Goal: Task Accomplishment & Management: Complete application form

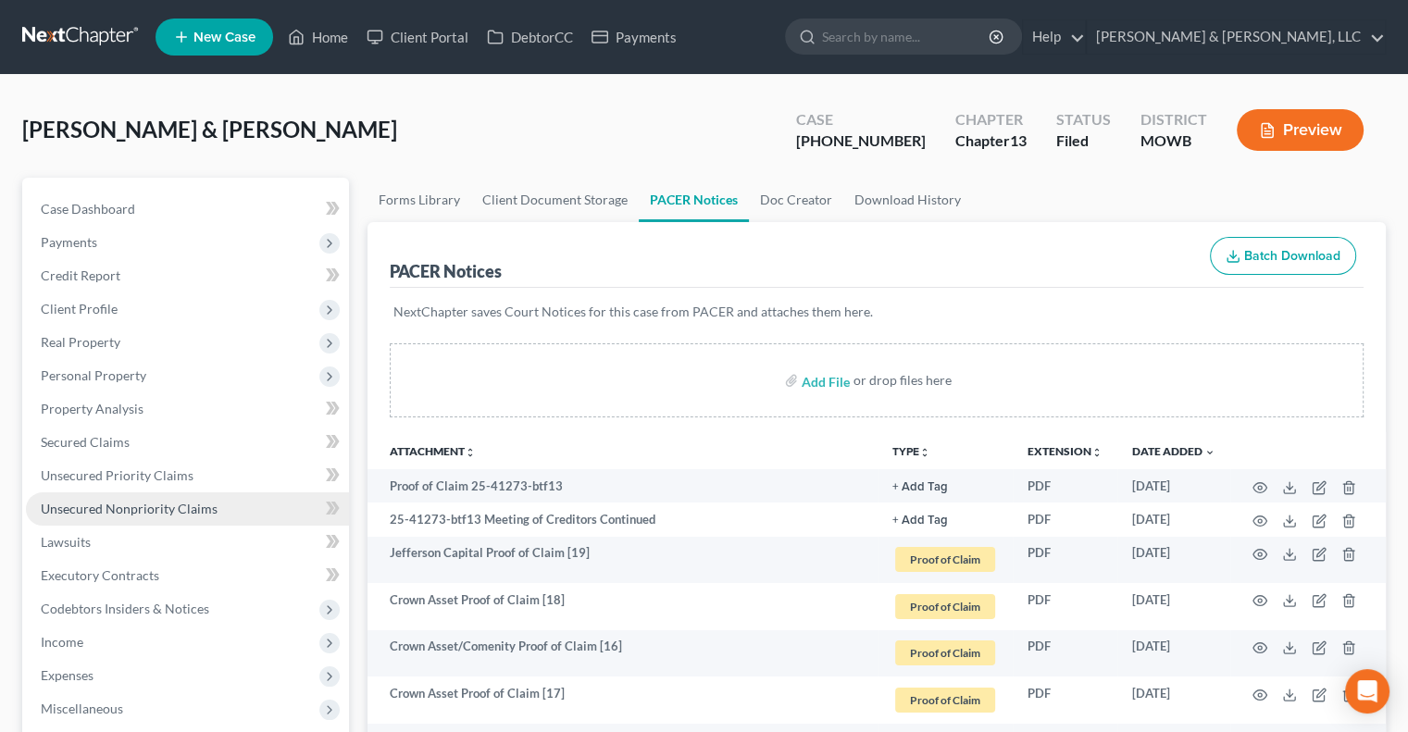
click at [142, 506] on span "Unsecured Nonpriority Claims" at bounding box center [129, 509] width 177 height 16
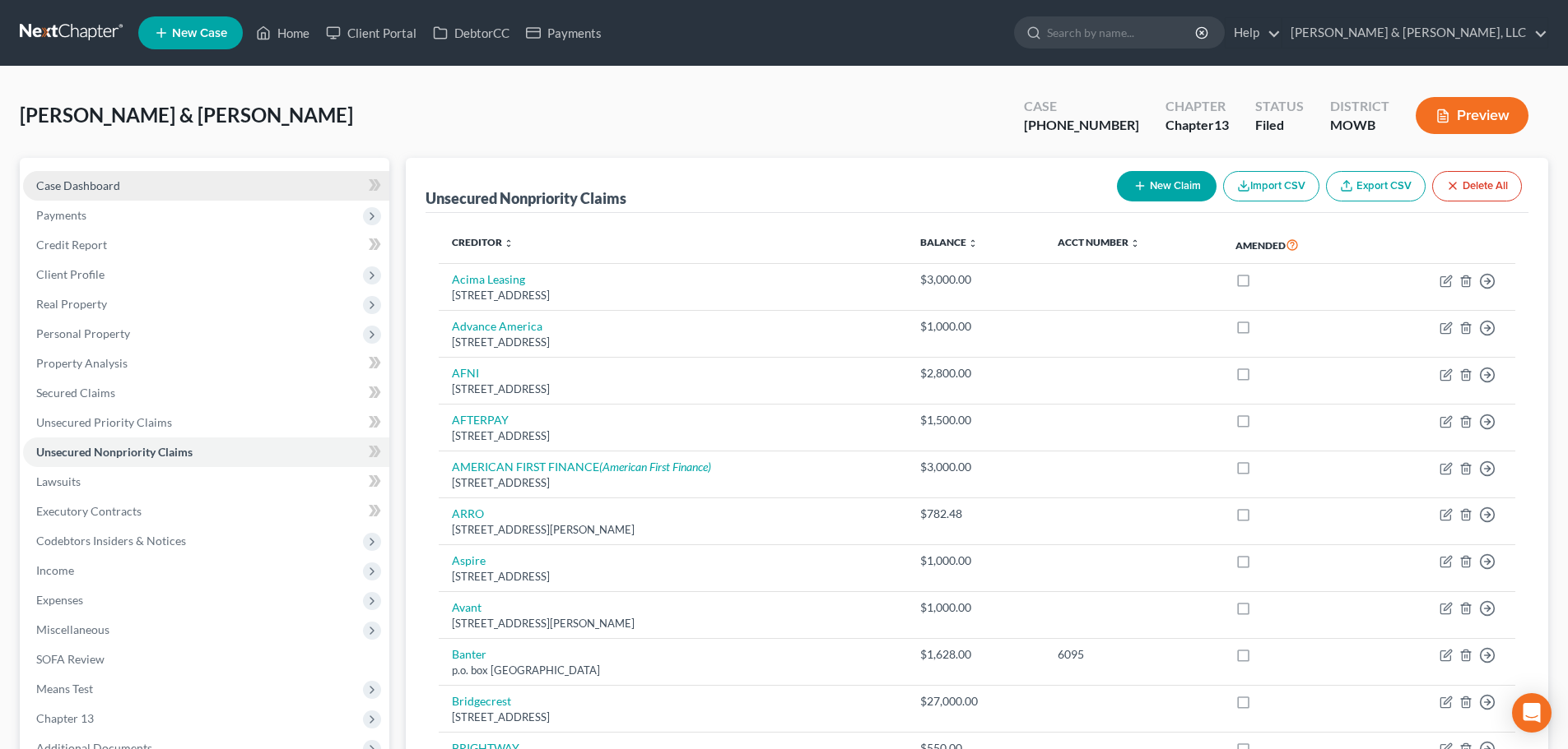
click at [109, 188] on span "Case Dashboard" at bounding box center [78, 186] width 84 height 14
select select "6"
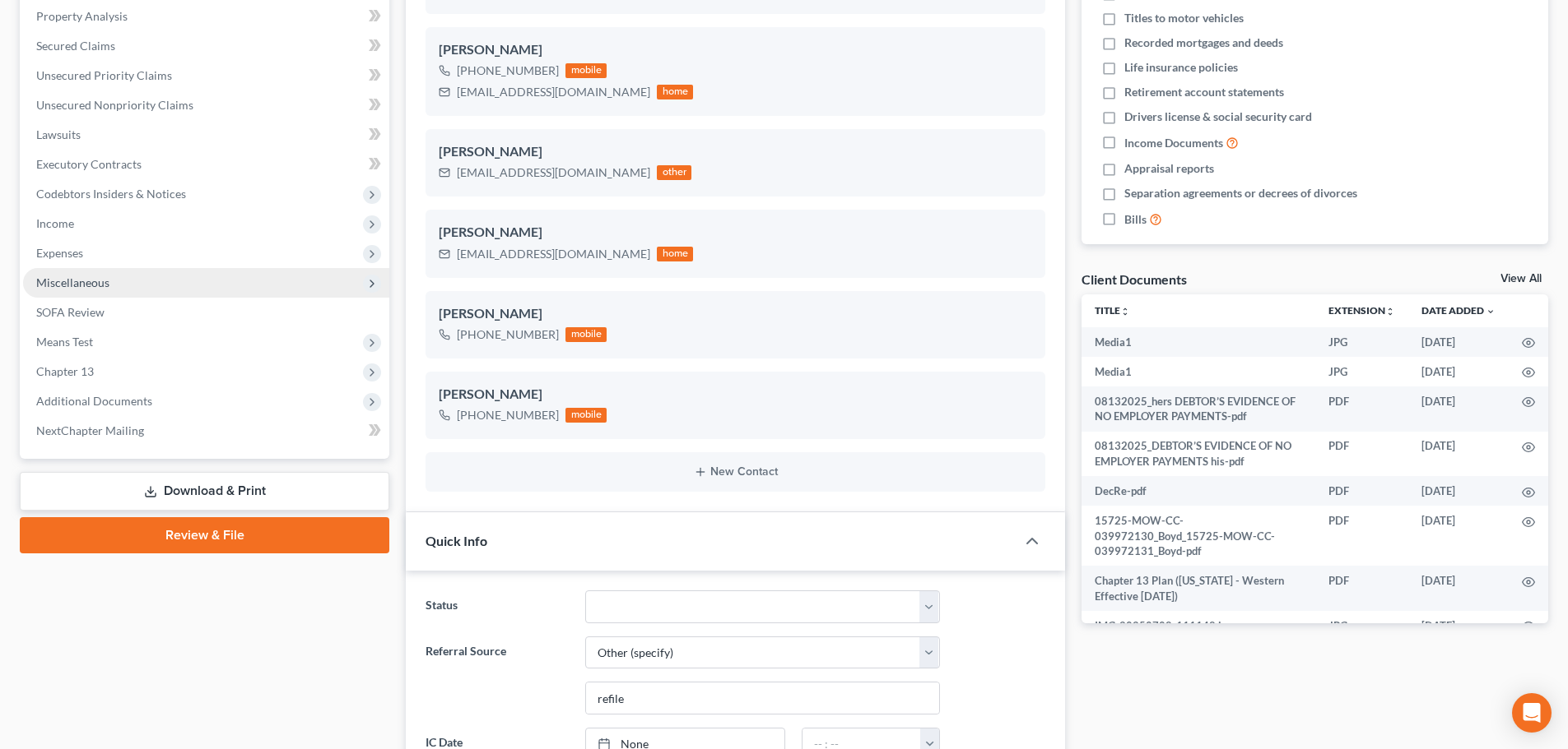
scroll to position [411, 0]
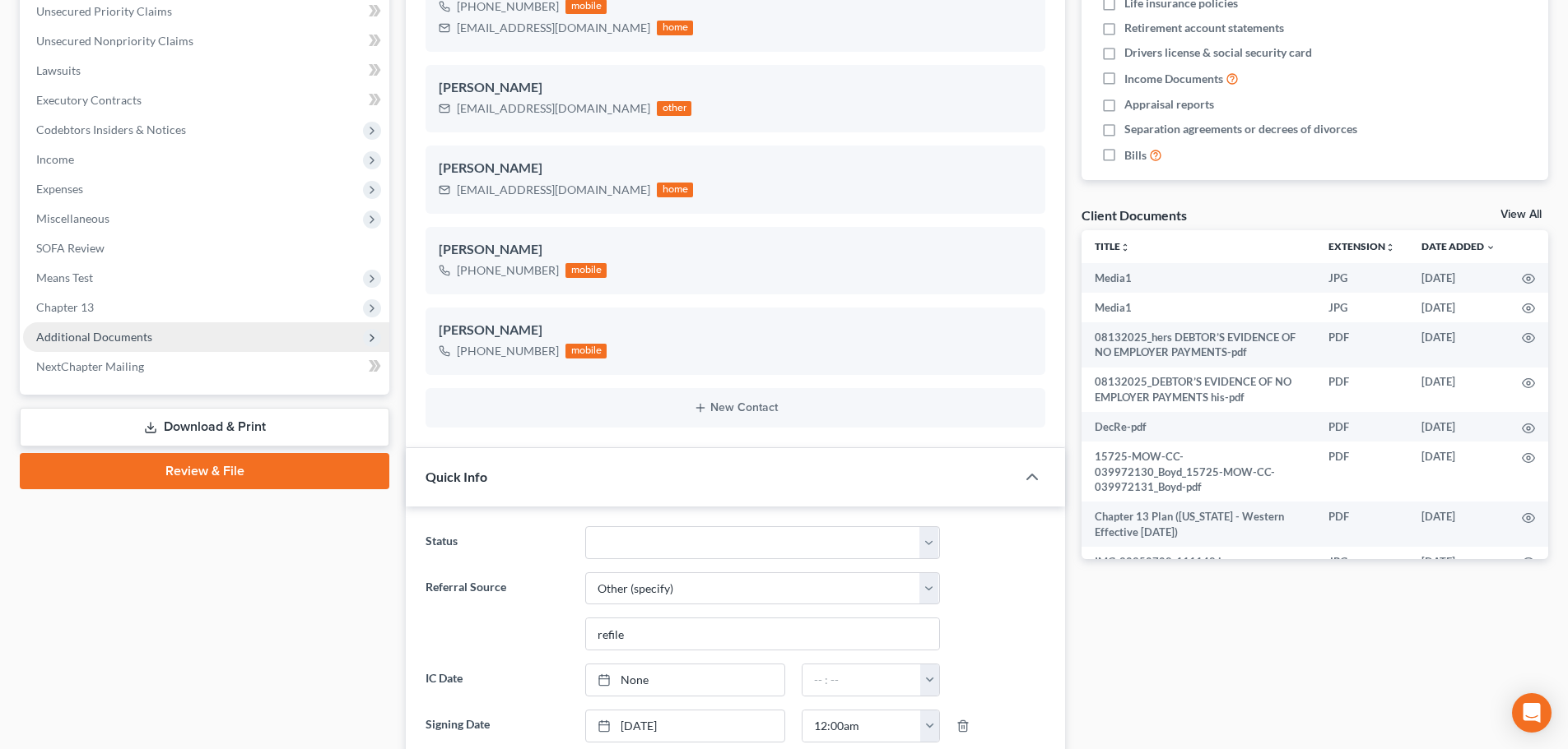
click at [60, 324] on span "Additional Documents" at bounding box center [206, 337] width 366 height 29
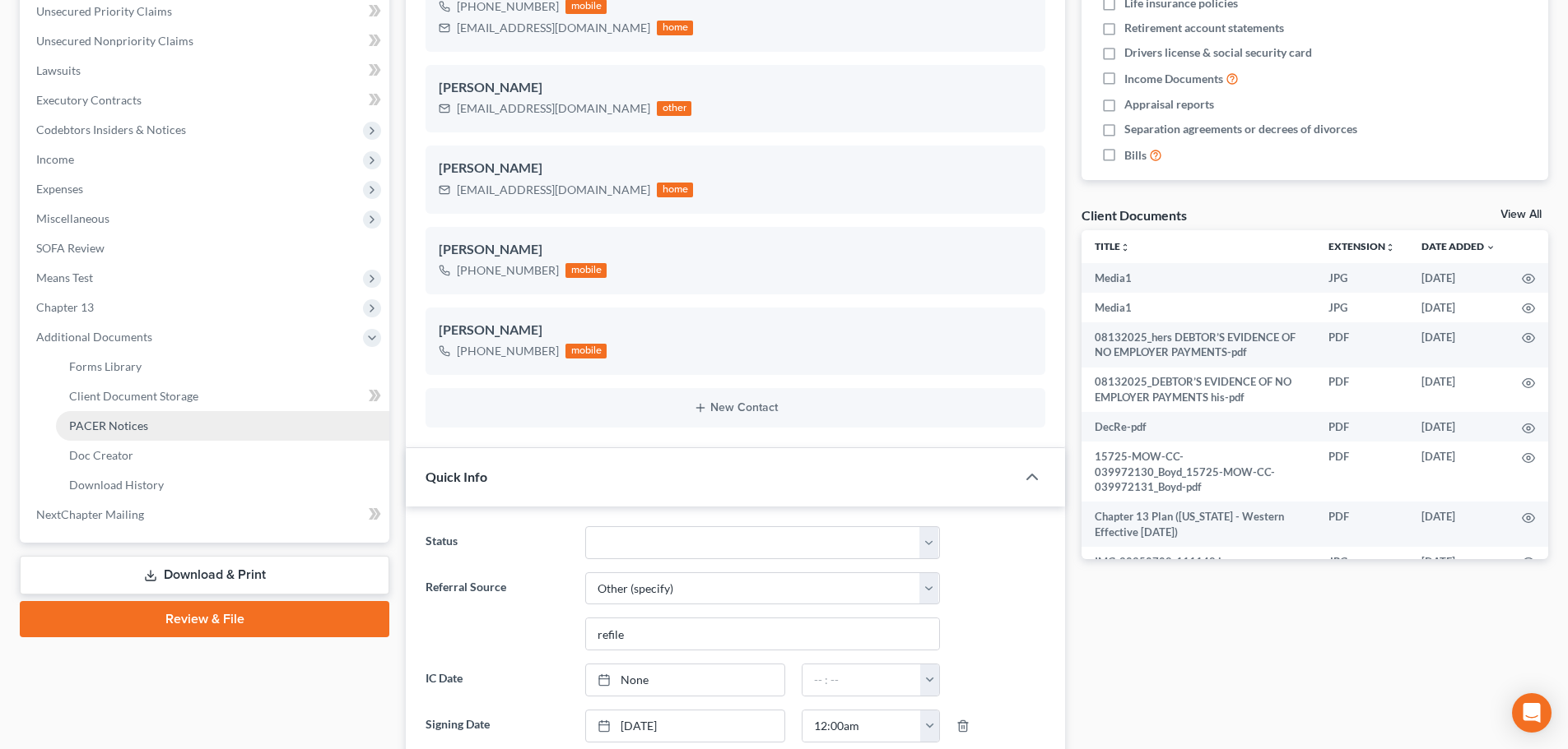
click at [94, 418] on span "PACER Notices" at bounding box center [108, 426] width 79 height 14
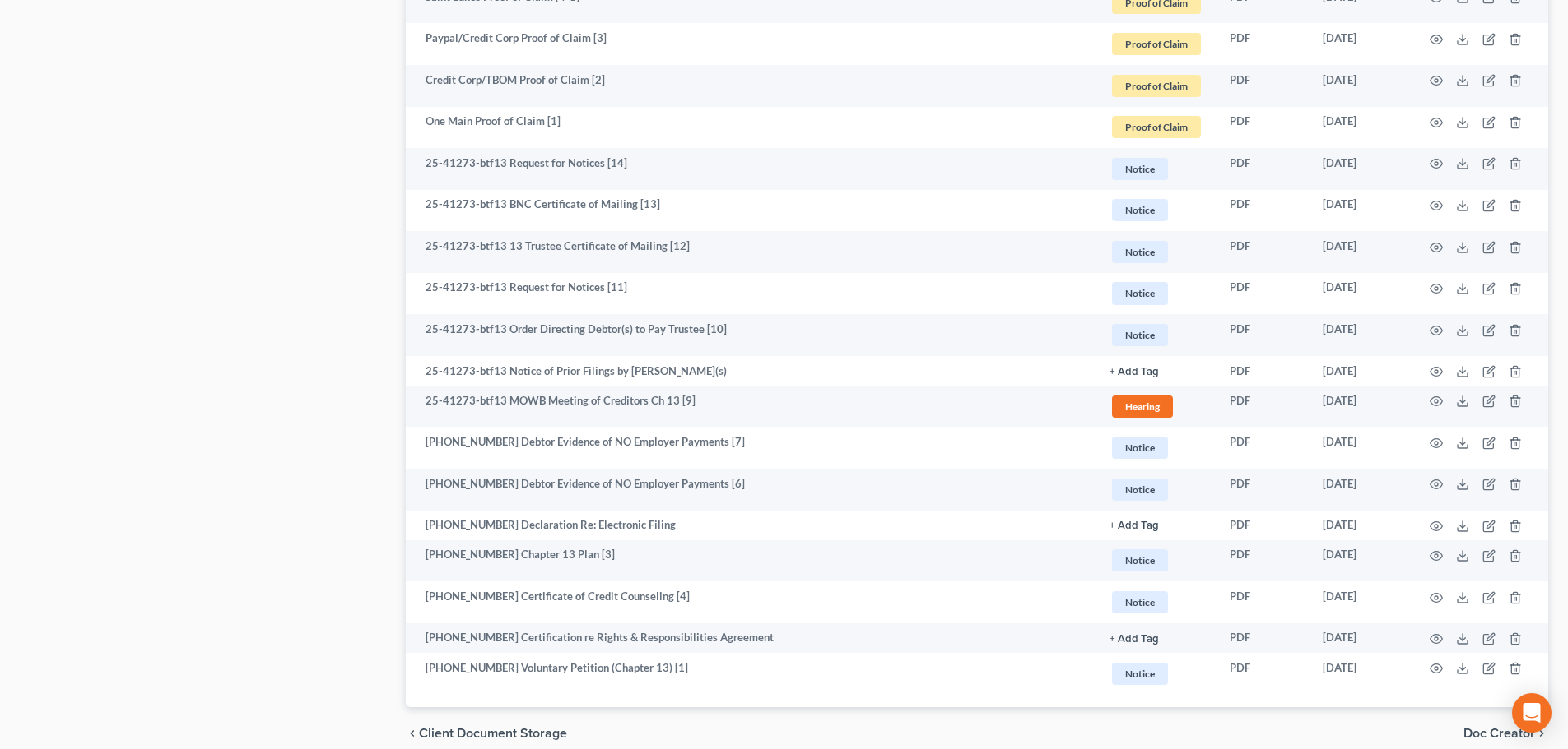
scroll to position [1709, 0]
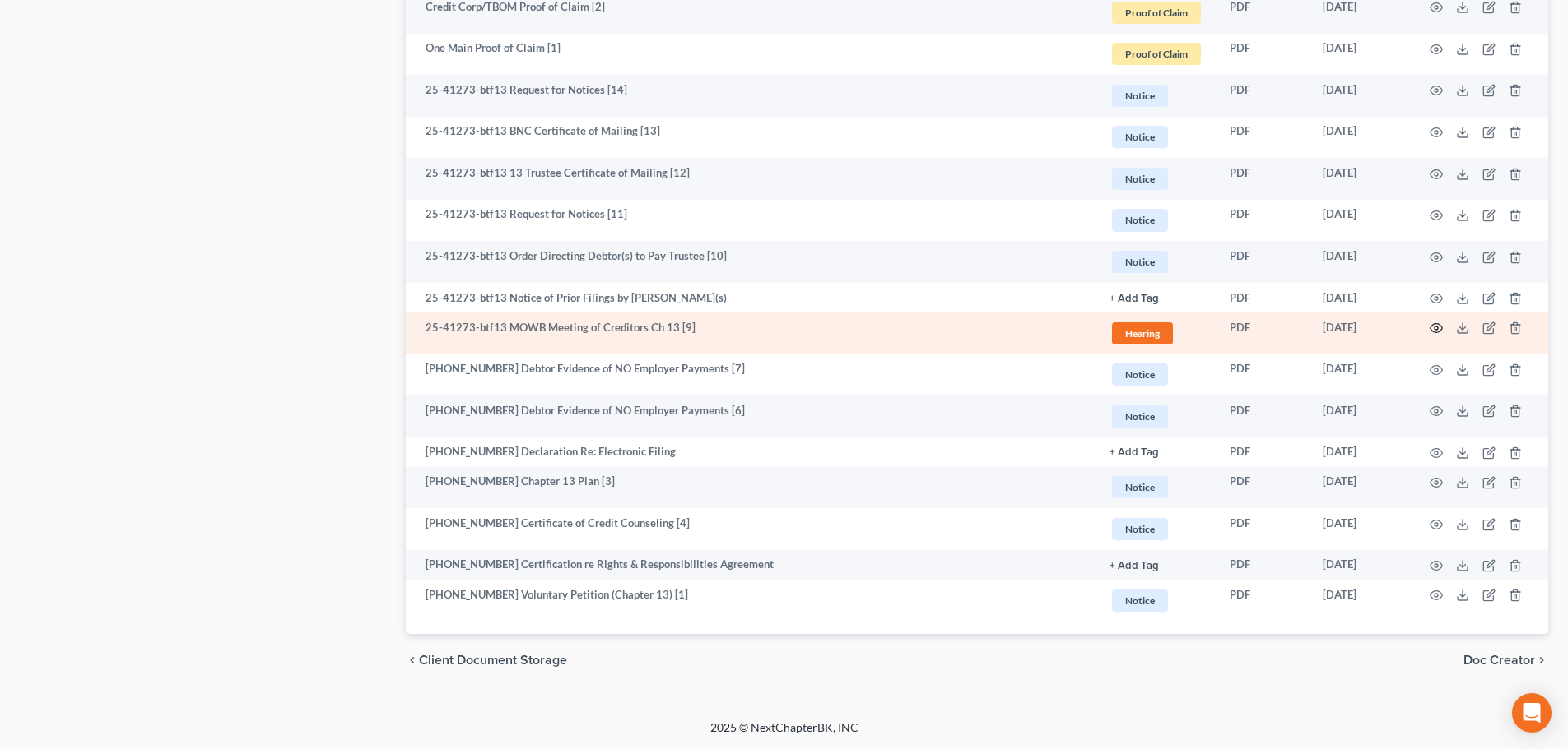
click at [1251, 327] on icon "button" at bounding box center [1436, 328] width 13 height 13
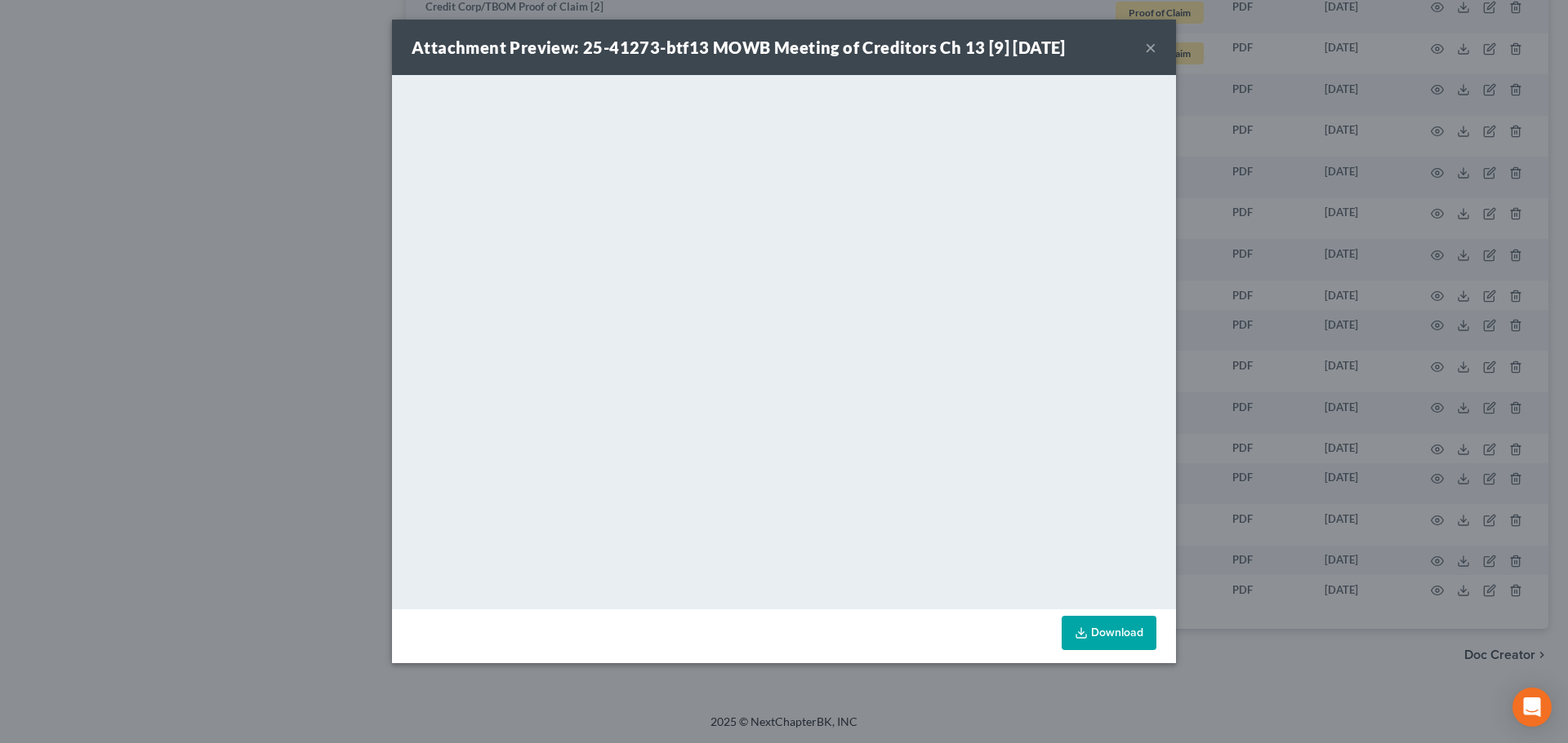
click at [1151, 52] on button "×" at bounding box center [1150, 48] width 11 height 19
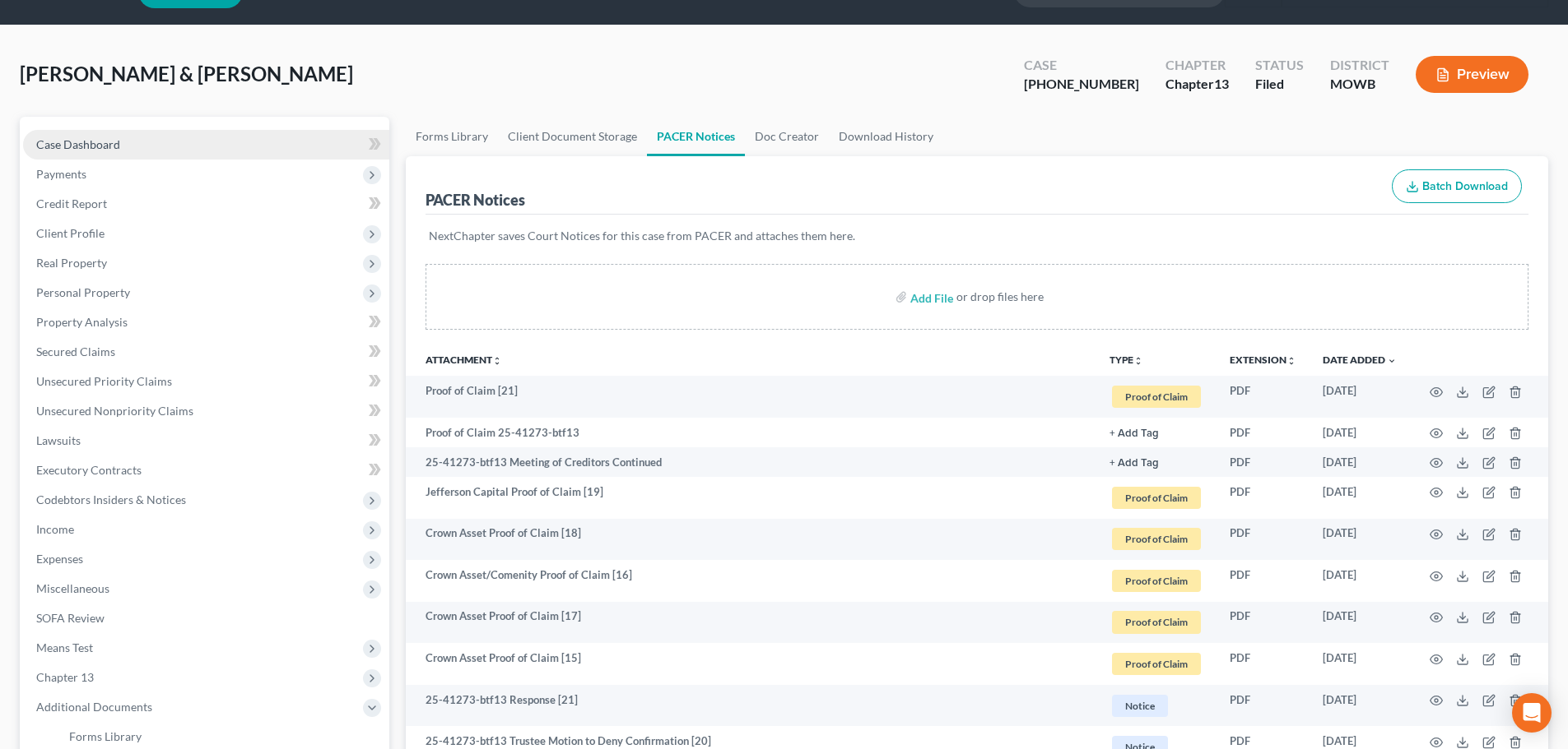
scroll to position [0, 0]
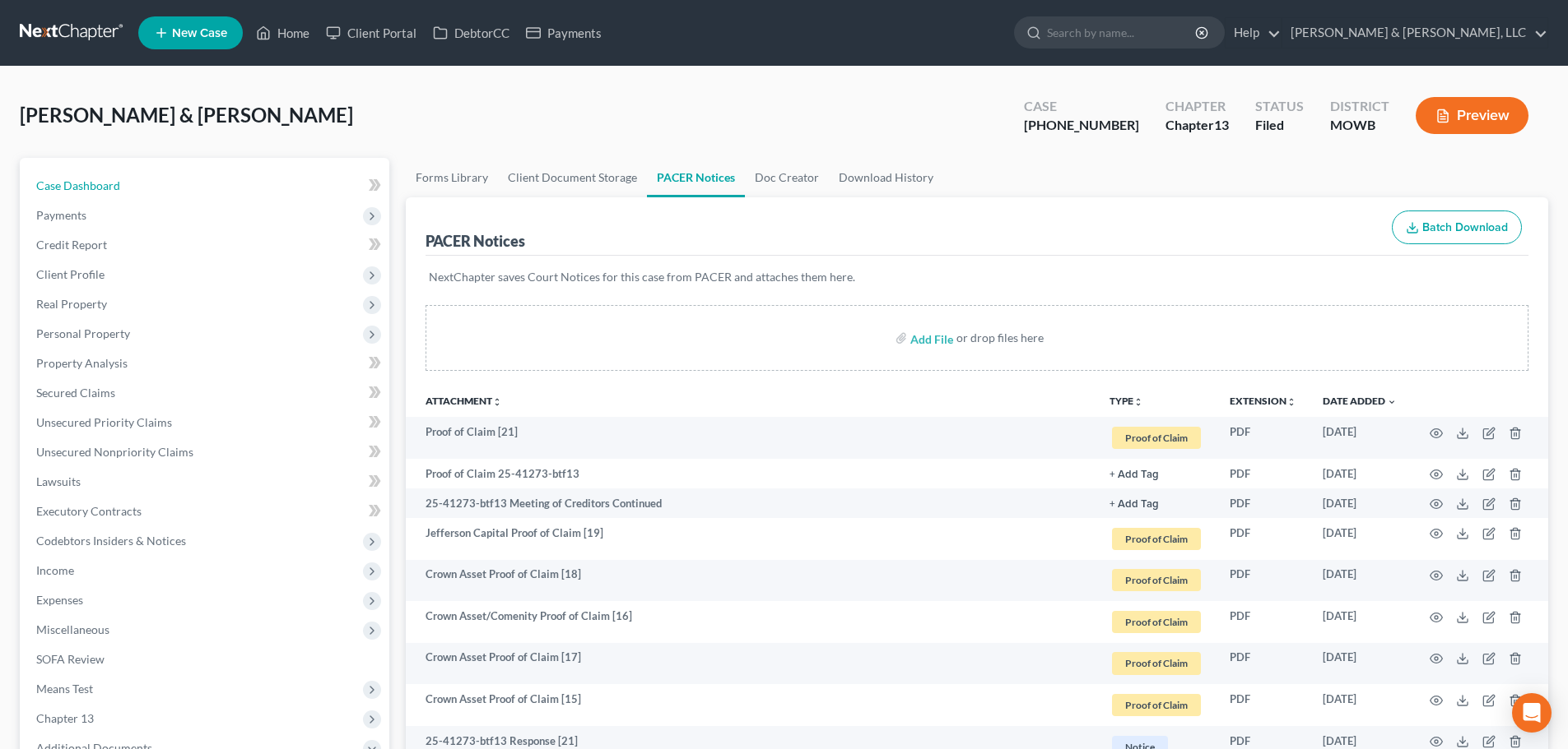
click at [59, 183] on span "Case Dashboard" at bounding box center [78, 186] width 84 height 14
select select "6"
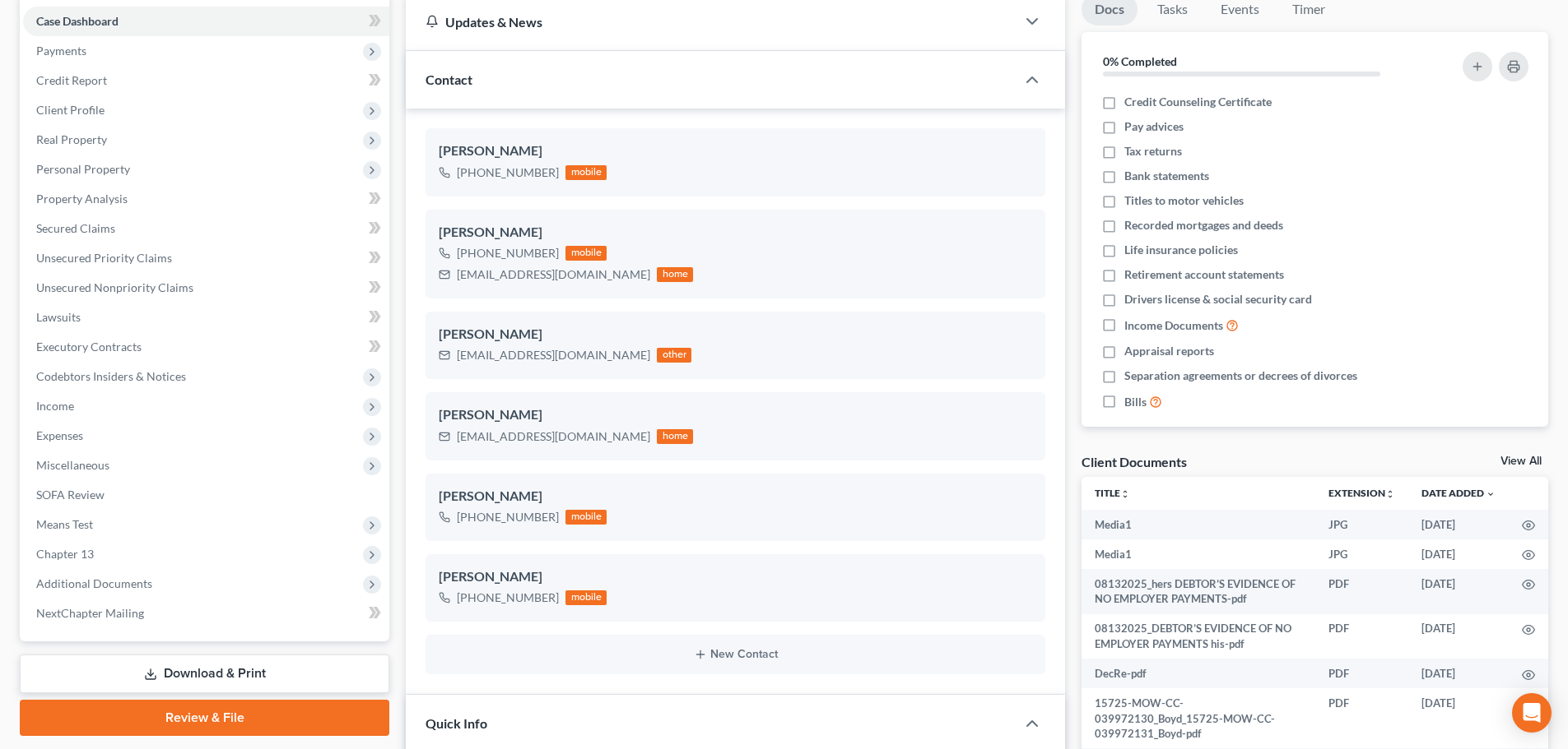
scroll to position [3054, 0]
click at [100, 582] on span "Additional Documents" at bounding box center [94, 584] width 116 height 14
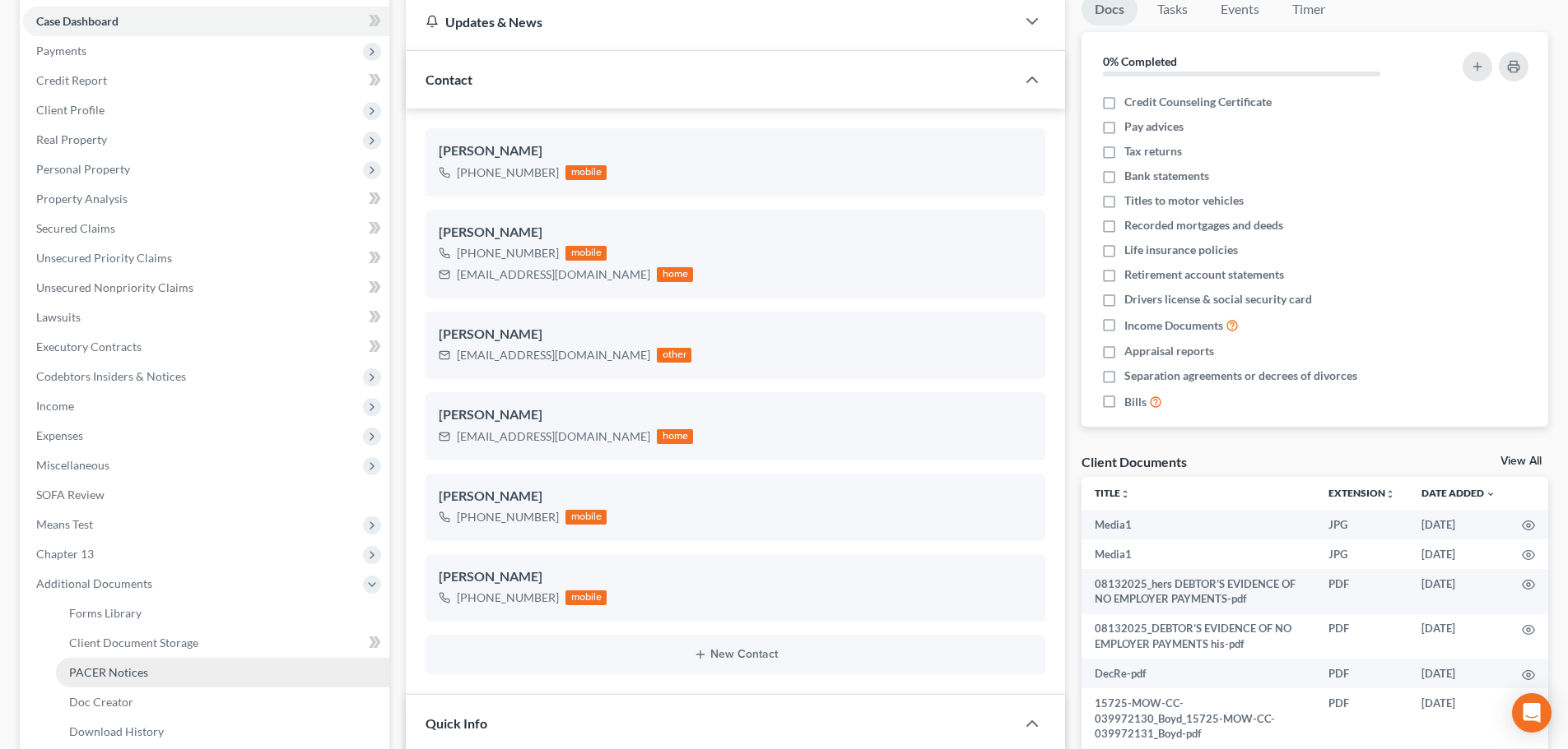
click at [125, 649] on link "PACER Notices" at bounding box center [222, 673] width 333 height 29
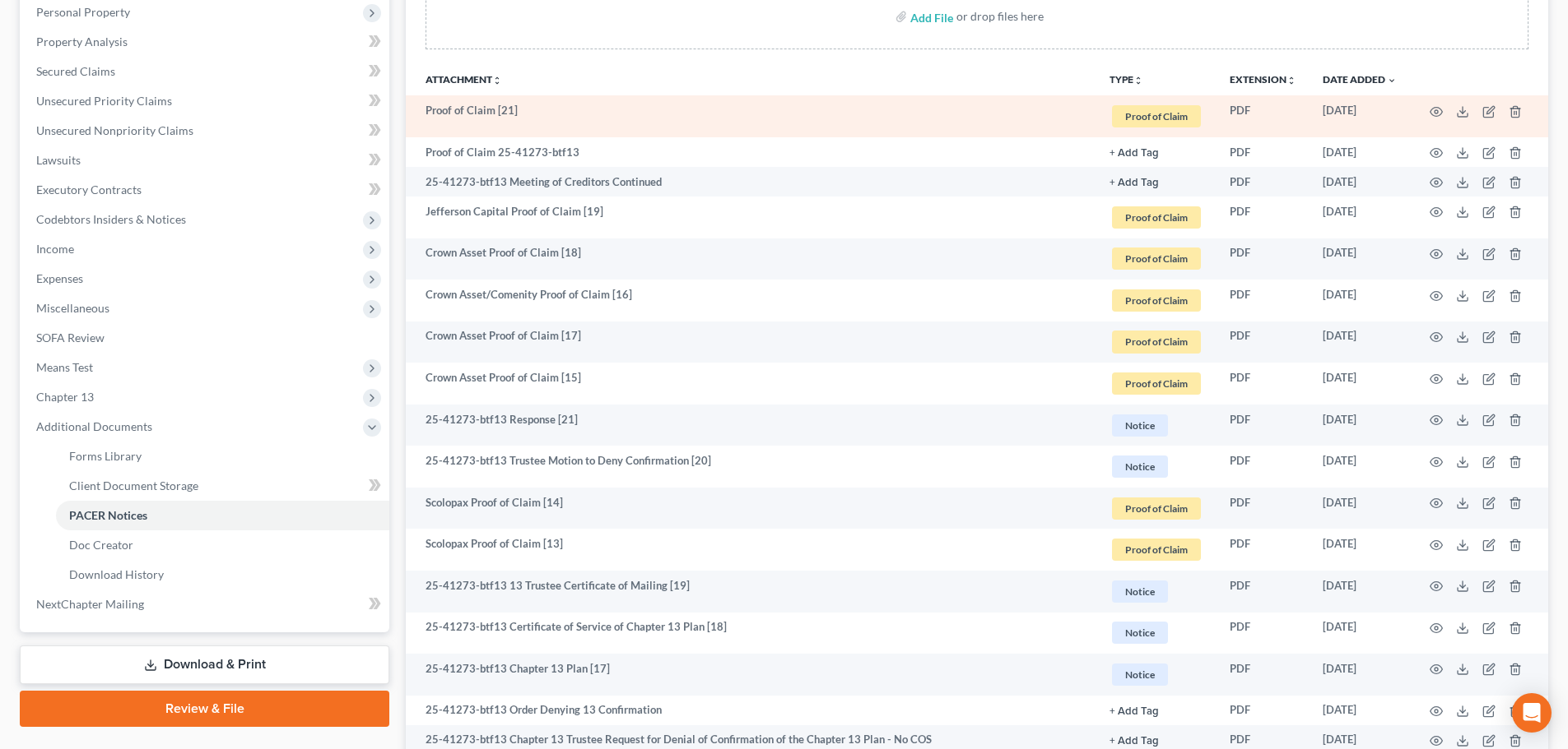
scroll to position [411, 0]
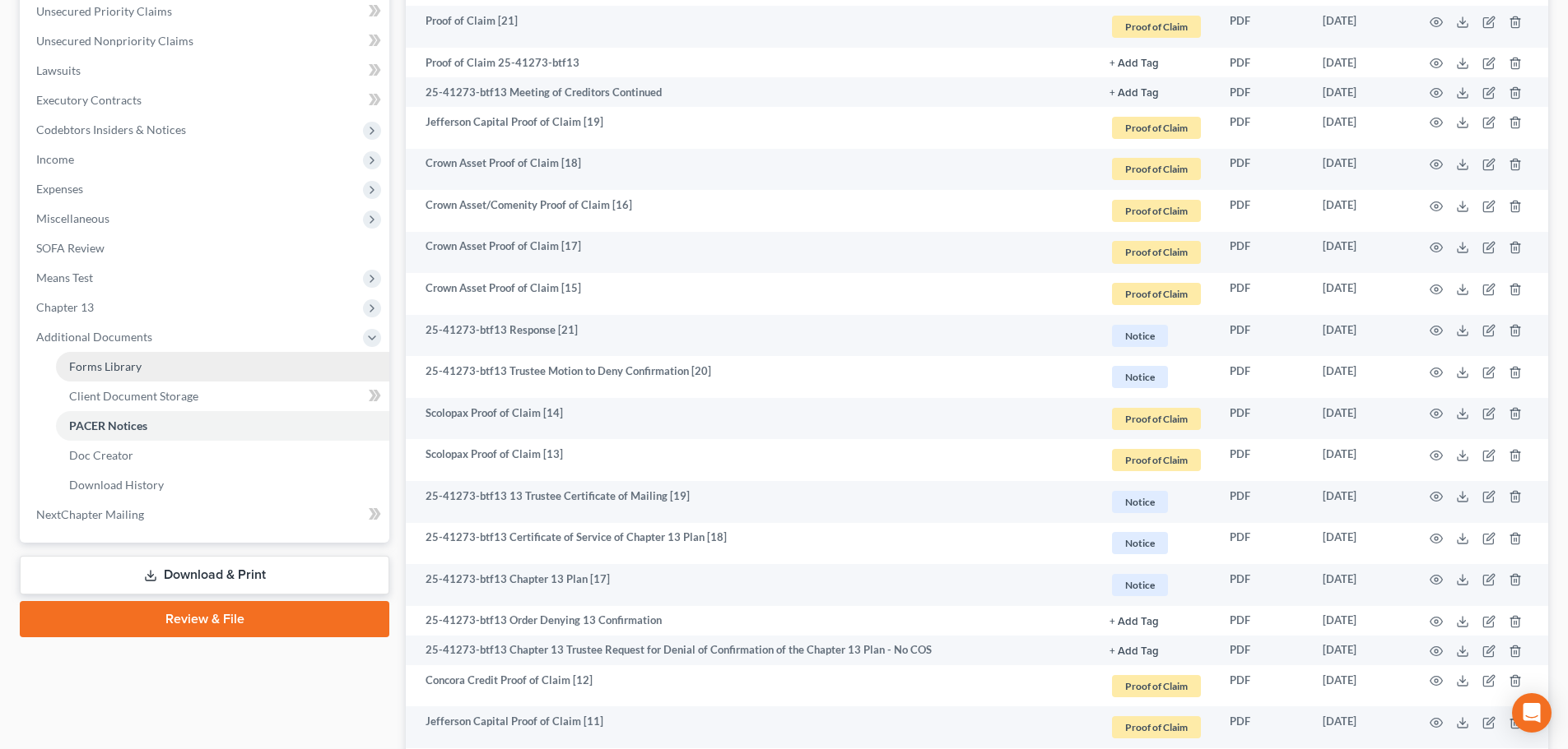
click at [97, 379] on link "Forms Library" at bounding box center [222, 366] width 333 height 29
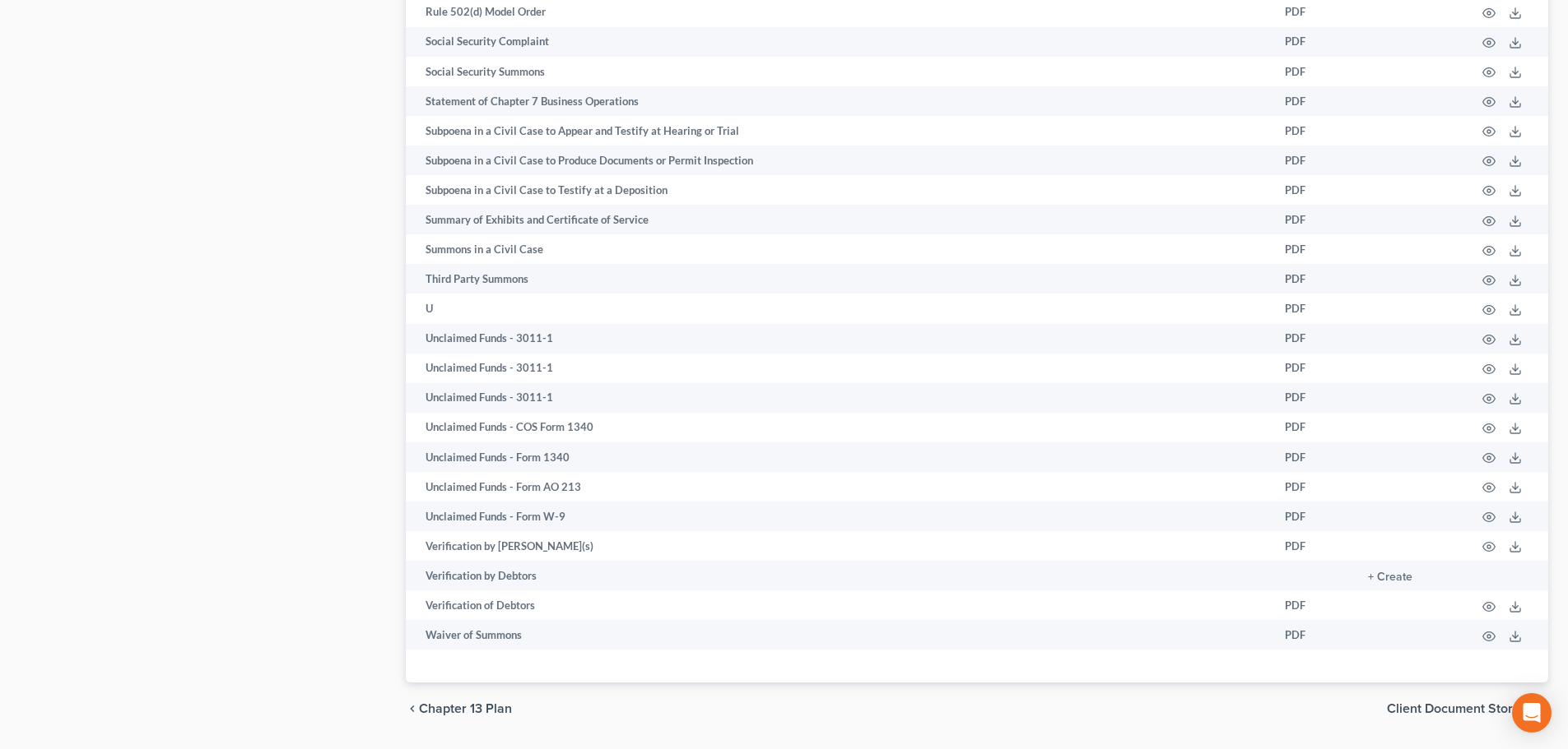
scroll to position [2849, 0]
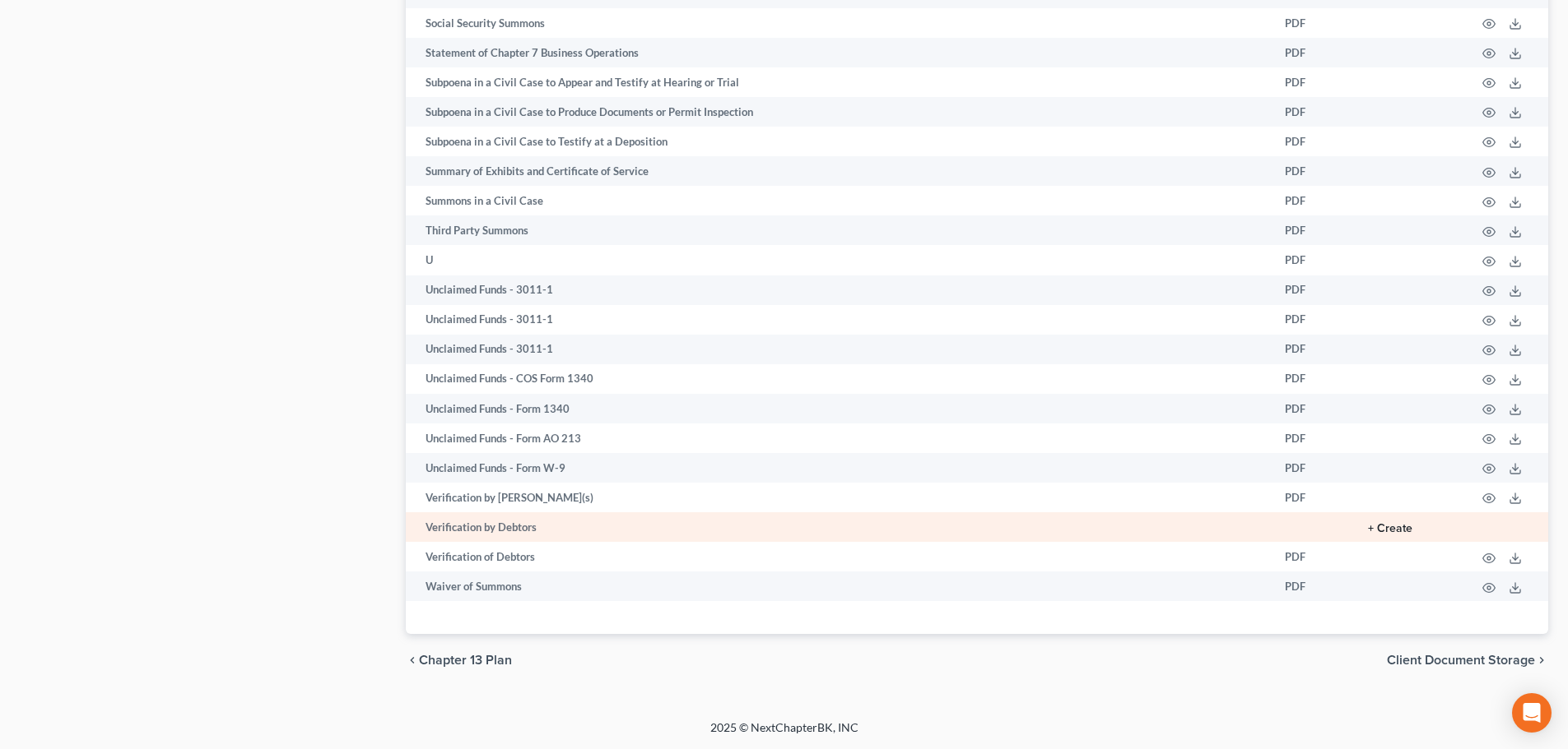
click at [1251, 529] on button "+ Create" at bounding box center [1390, 529] width 44 height 12
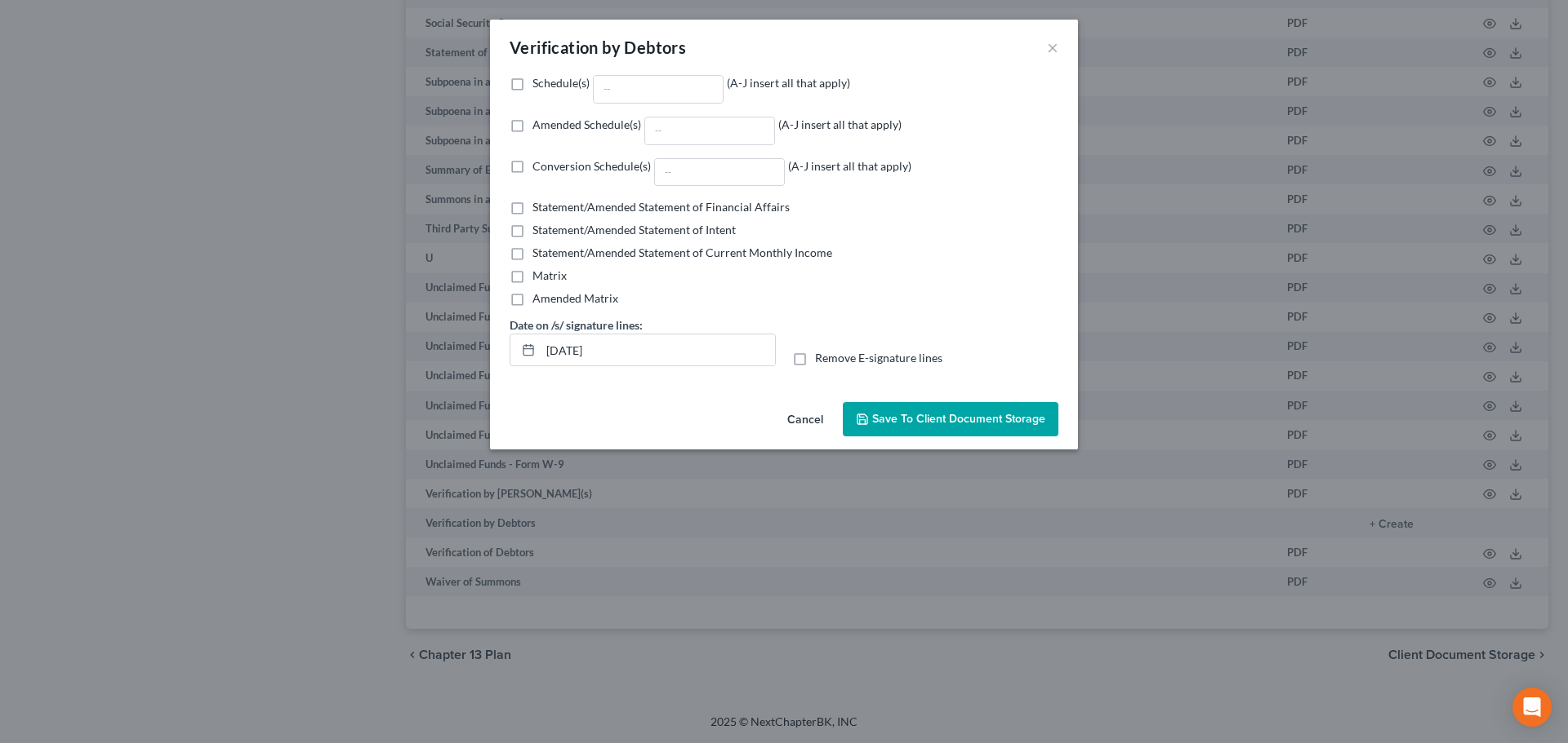
click at [533, 130] on label "Amended Schedule(s) (A-J insert all that apply)" at bounding box center [717, 130] width 369 height 28
click at [539, 127] on input "Amended Schedule(s) (A-J insert all that apply)" at bounding box center [544, 122] width 11 height 11
checkbox input "true"
click at [699, 124] on input "Amended Schedule(s) (A-J insert all that apply)" at bounding box center [709, 130] width 129 height 27
type input "E/F"
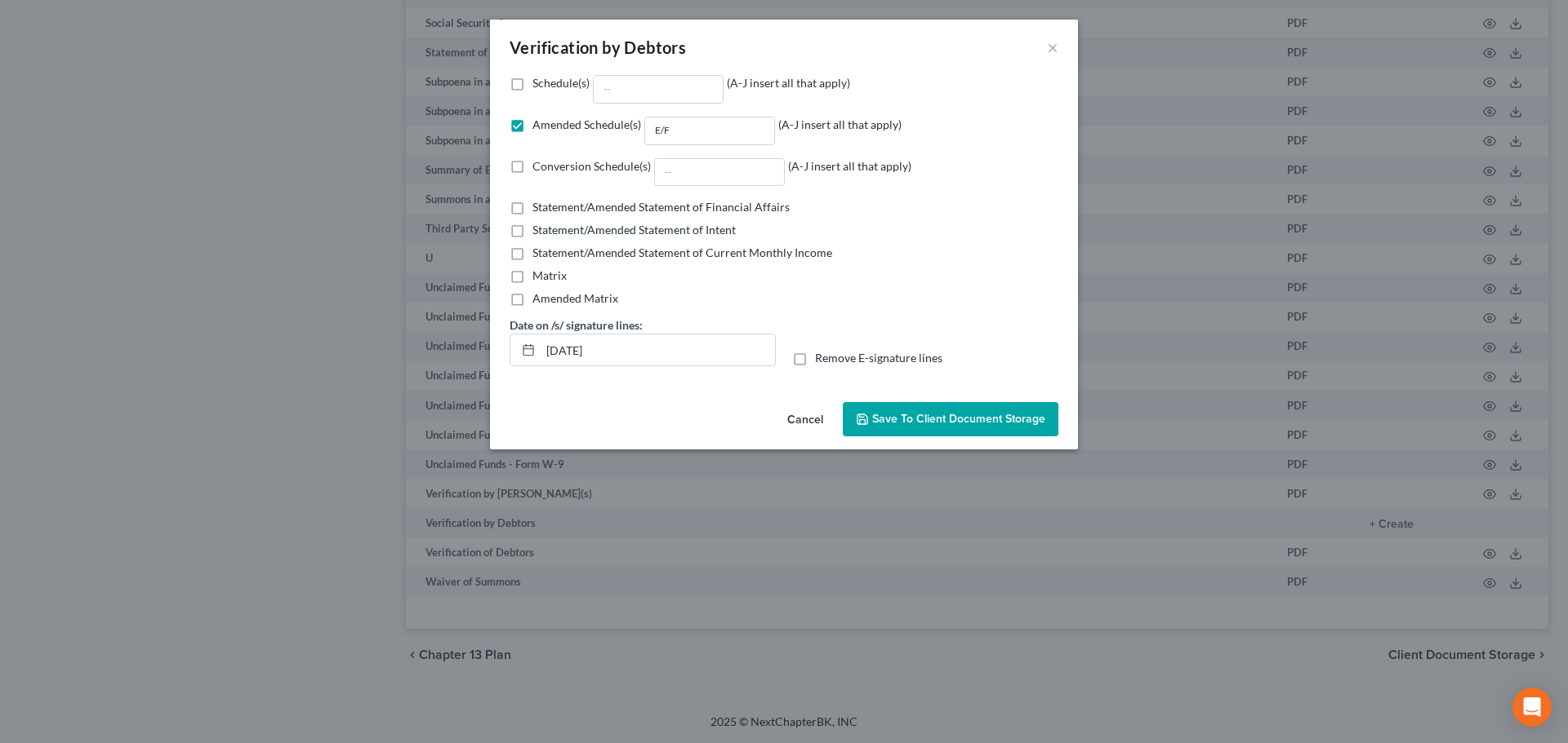
click at [815, 363] on label "Remove E-signature lines" at bounding box center [878, 358] width 127 height 17
click at [821, 360] on input "Remove E-signature lines" at bounding box center [826, 355] width 11 height 11
checkbox input "true"
drag, startPoint x: 534, startPoint y: 352, endPoint x: 416, endPoint y: 374, distance: 120.0
click at [416, 374] on div "Verification by Debtors × Schedule(s) (A-J insert all that apply) Amended Sched…" at bounding box center [784, 371] width 1568 height 743
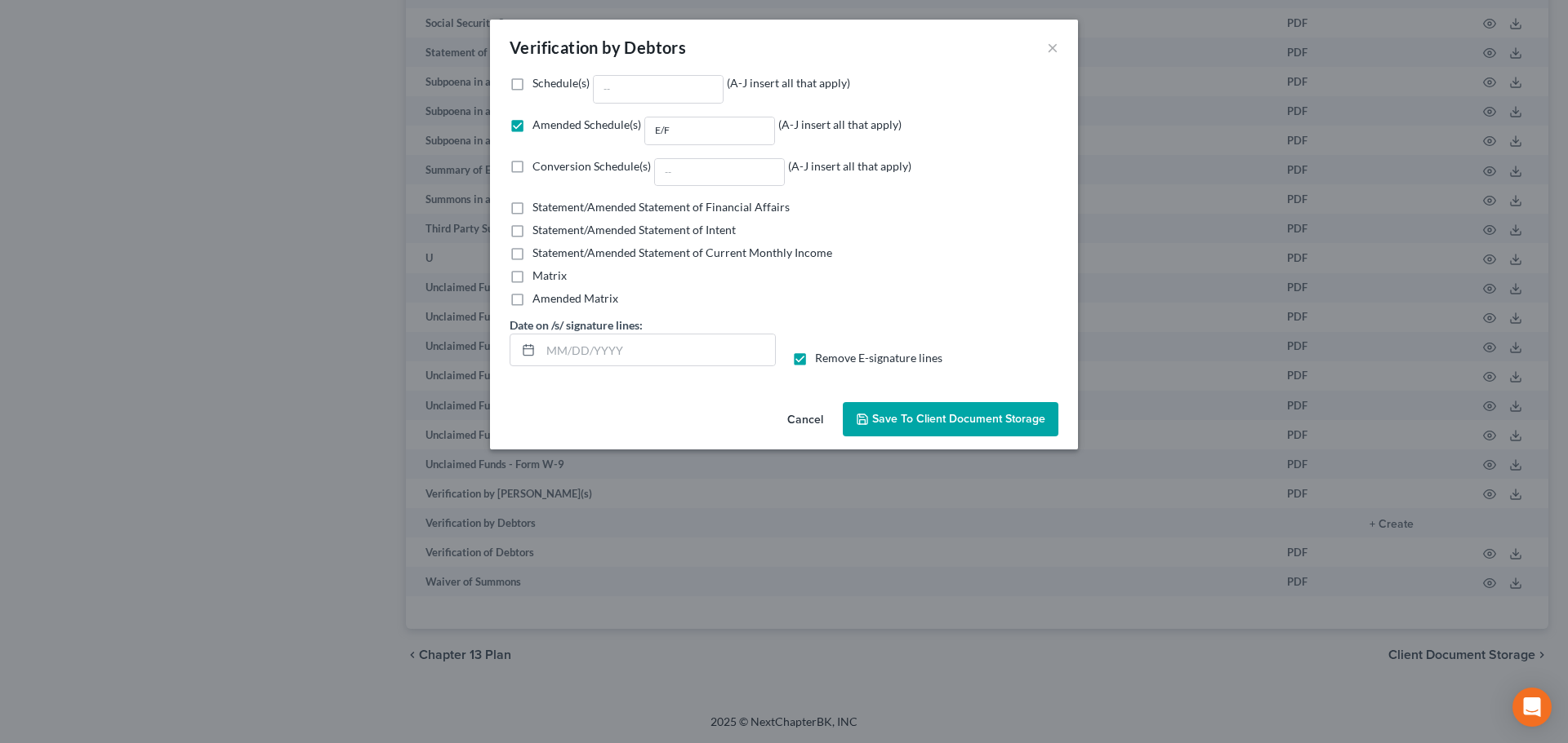
click at [994, 418] on span "Save to Client Document Storage" at bounding box center [959, 420] width 173 height 14
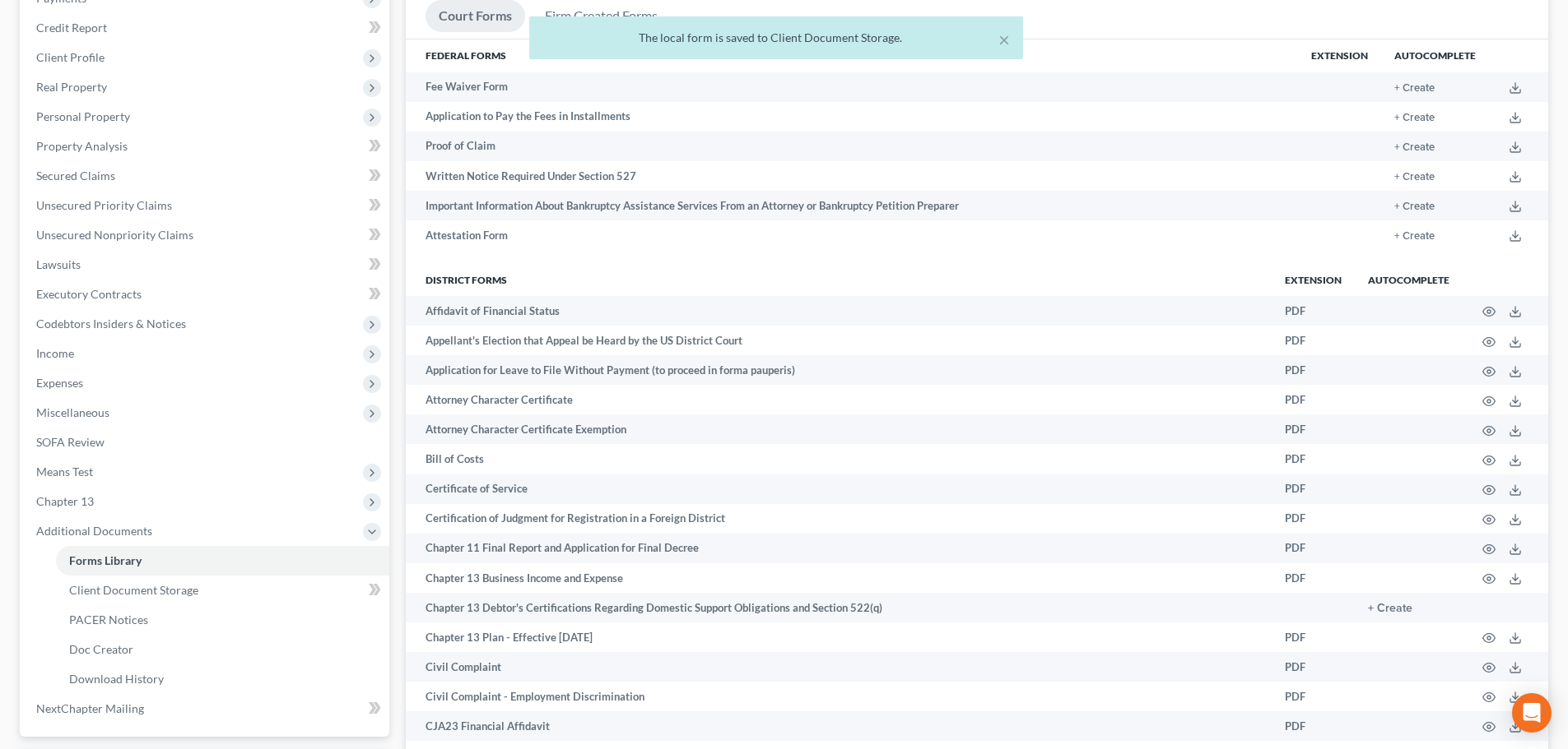
scroll to position [0, 0]
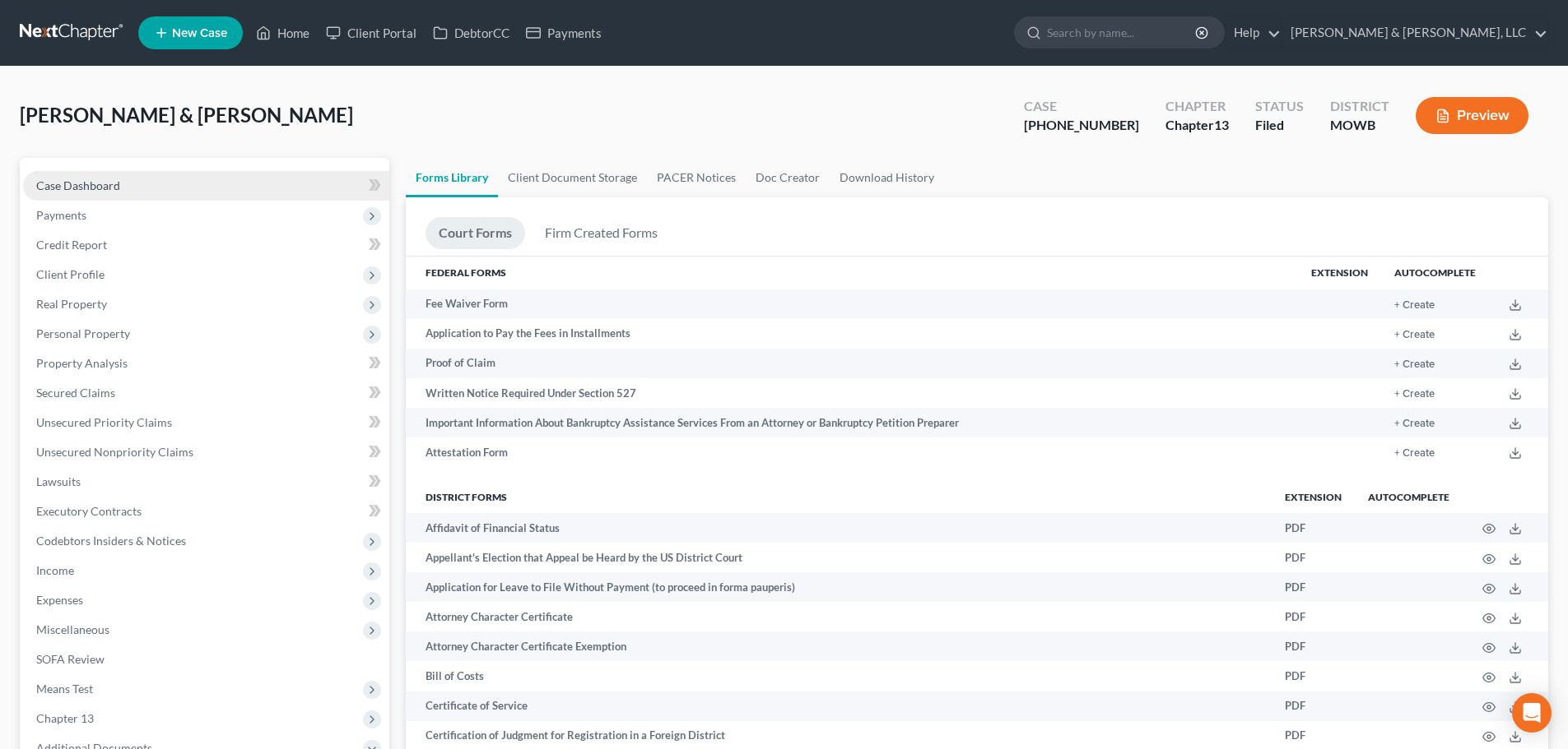
click at [50, 176] on link "Case Dashboard" at bounding box center [206, 186] width 366 height 29
select select "6"
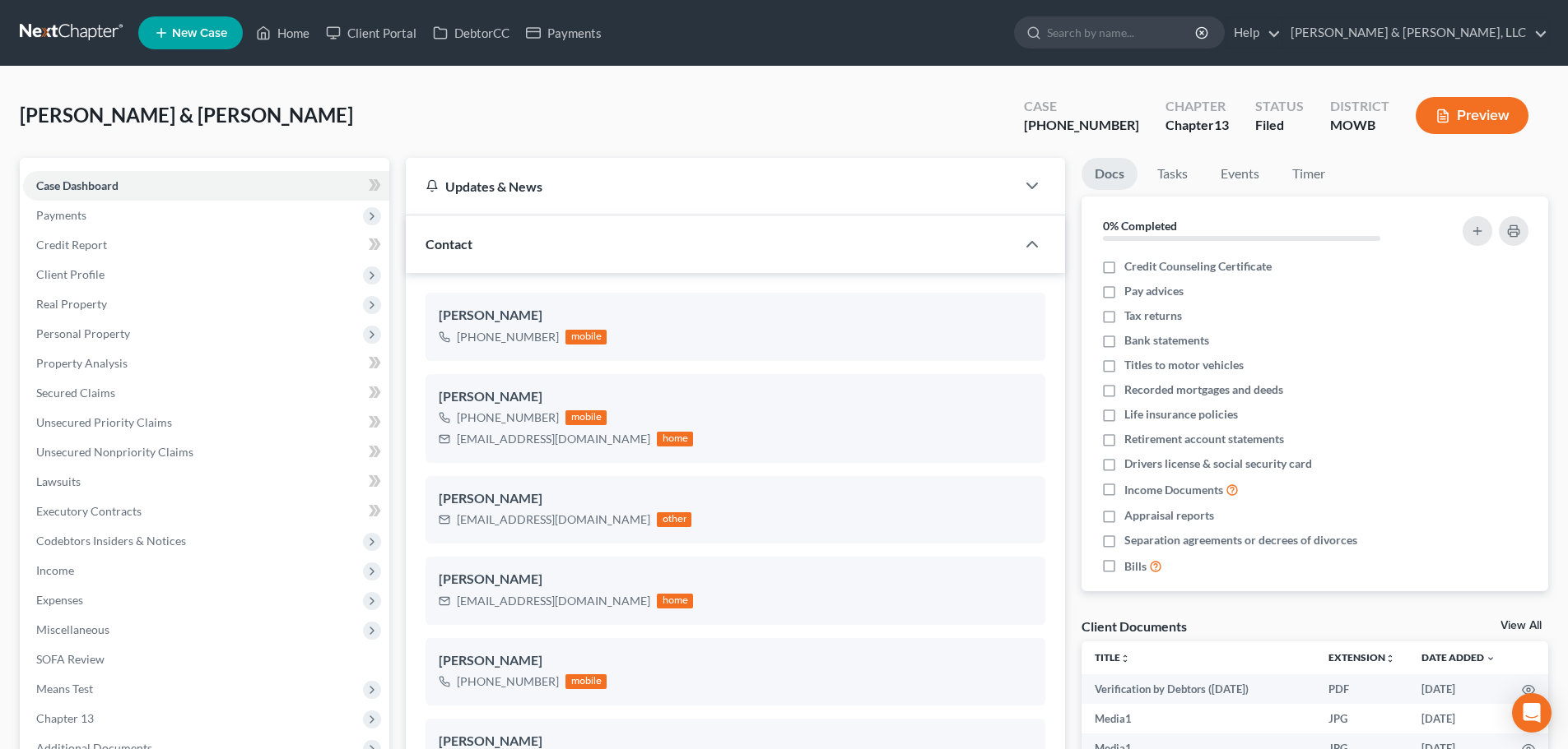
scroll to position [411, 0]
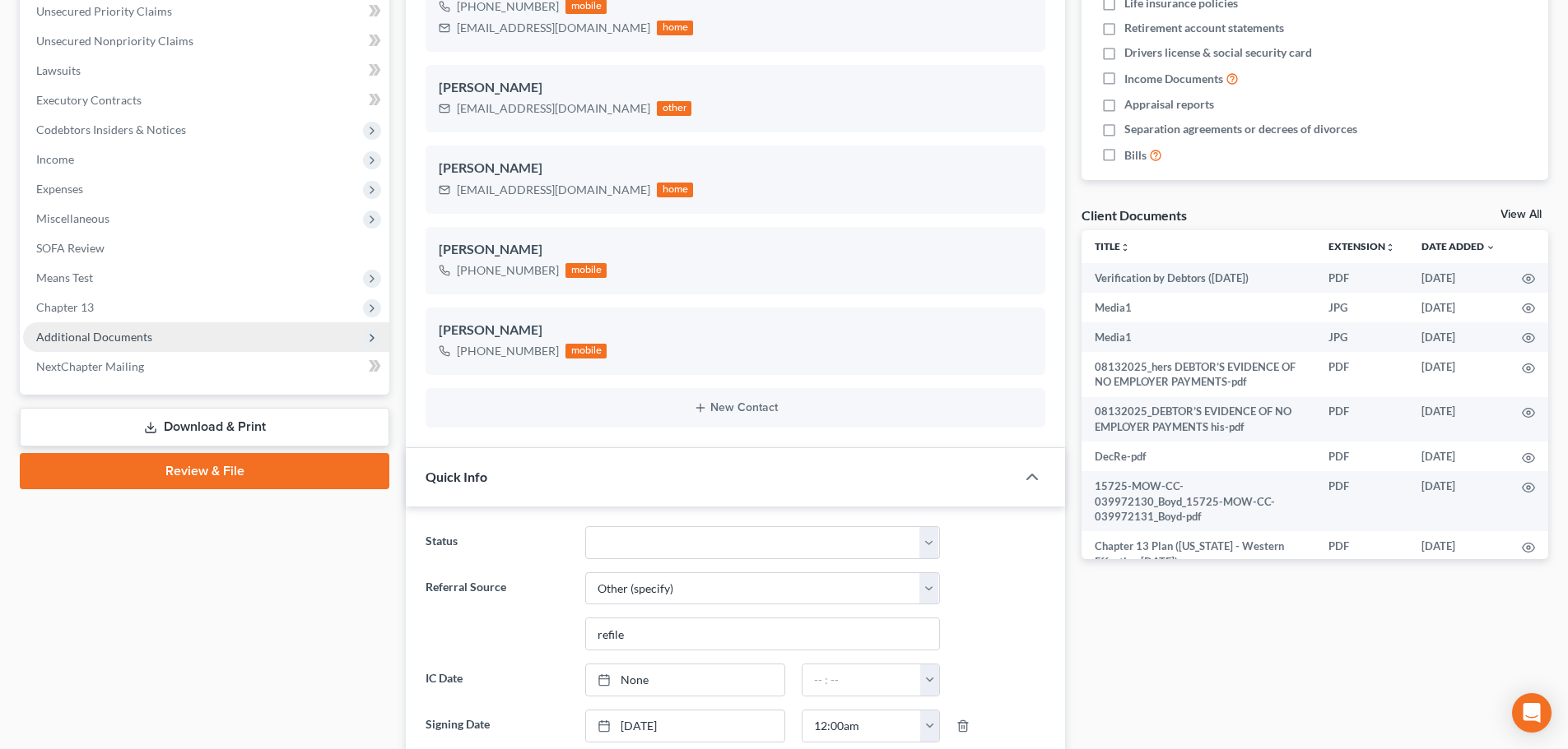
click at [84, 337] on span "Additional Documents" at bounding box center [94, 337] width 116 height 14
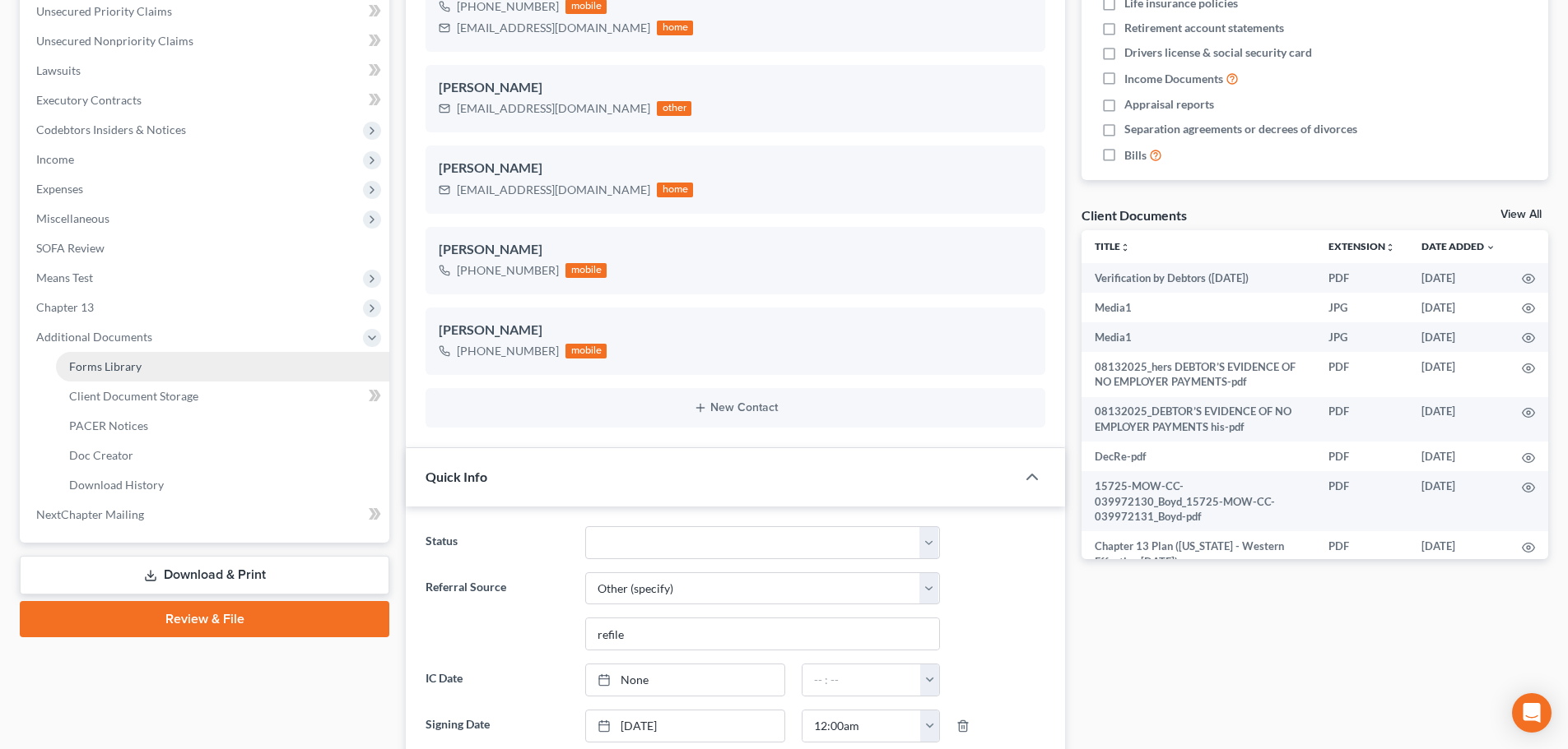
click at [116, 361] on span "Forms Library" at bounding box center [105, 367] width 72 height 14
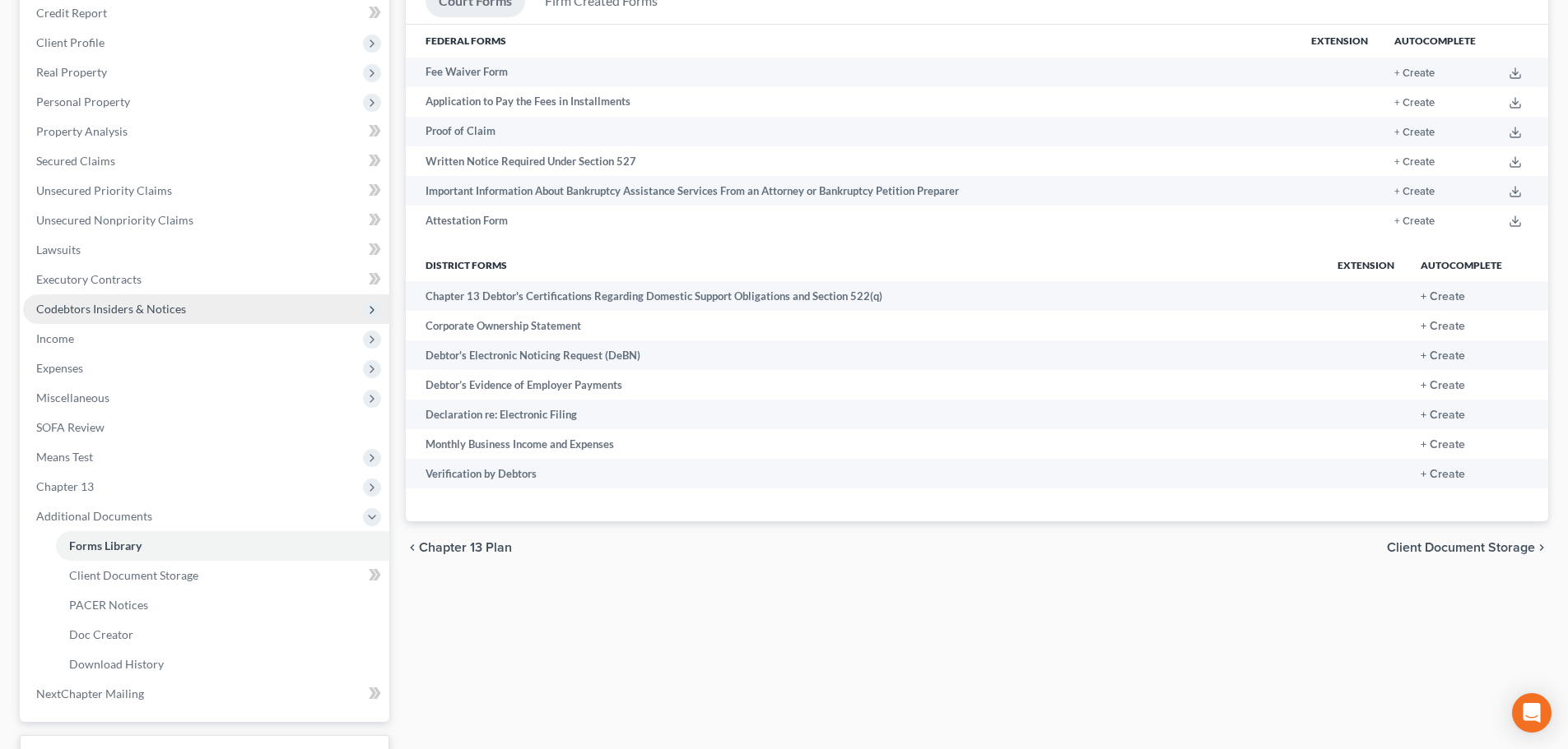
scroll to position [329, 0]
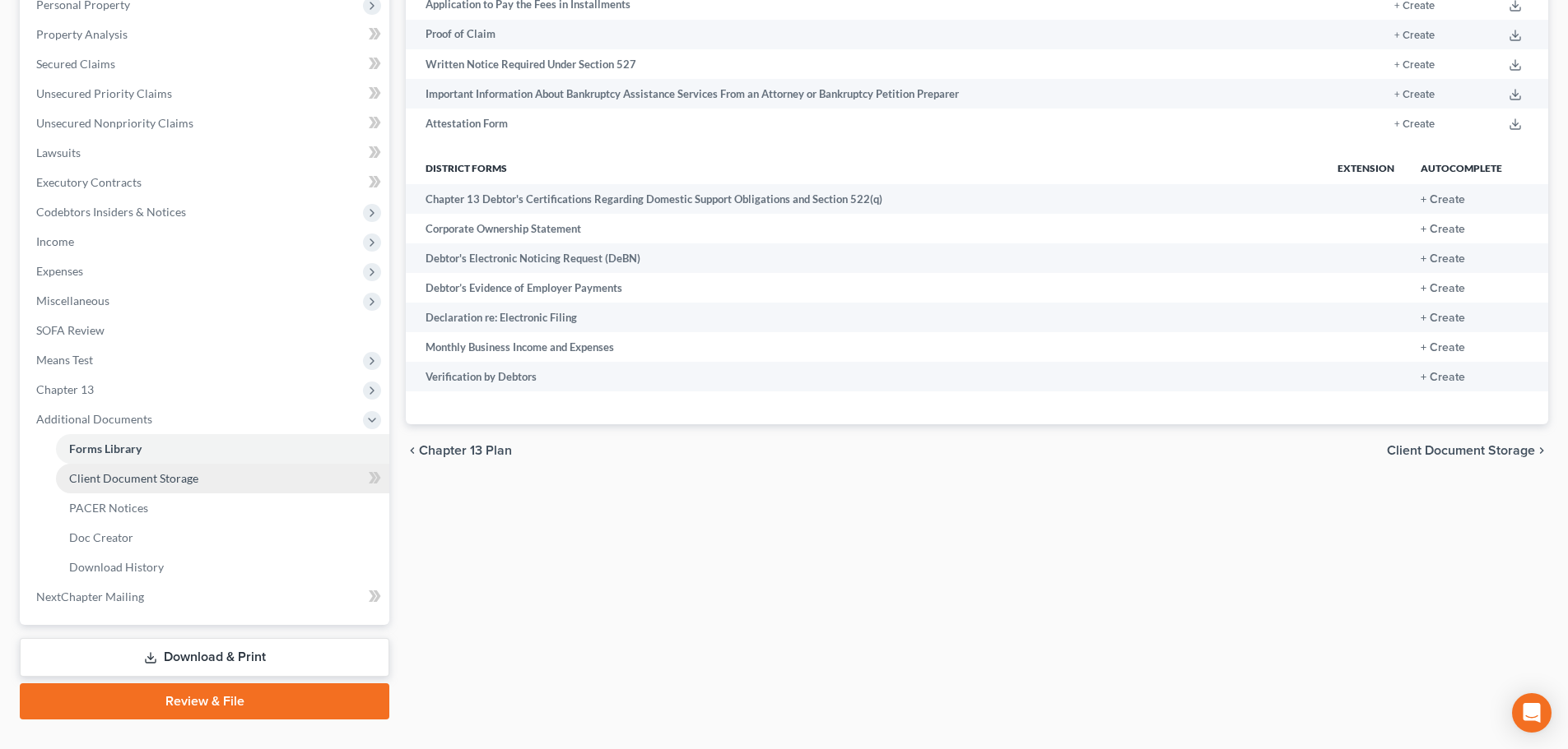
click at [137, 473] on span "Client Document Storage" at bounding box center [133, 479] width 129 height 14
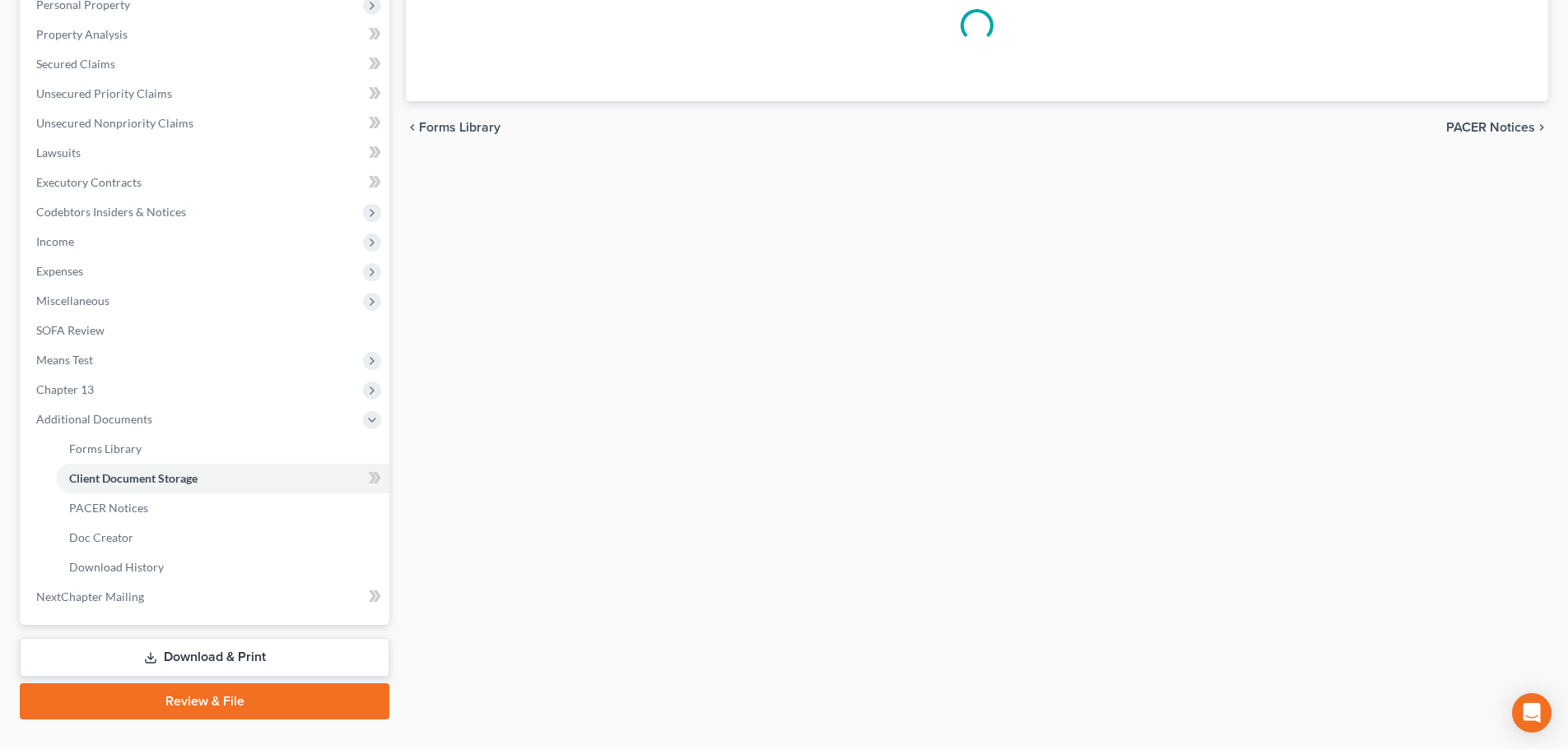
scroll to position [104, 0]
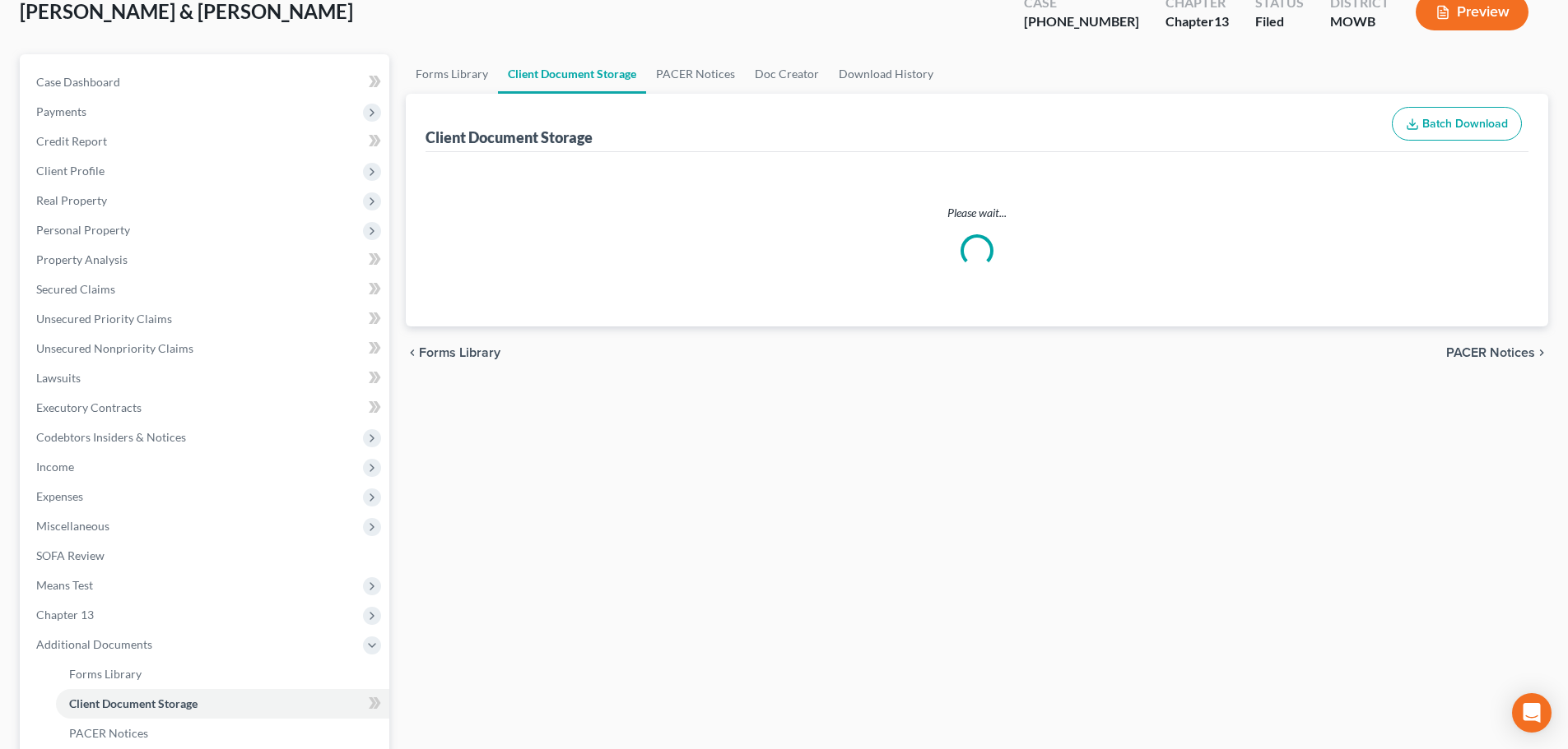
select select "18"
select select "5"
select select "24"
select select "22"
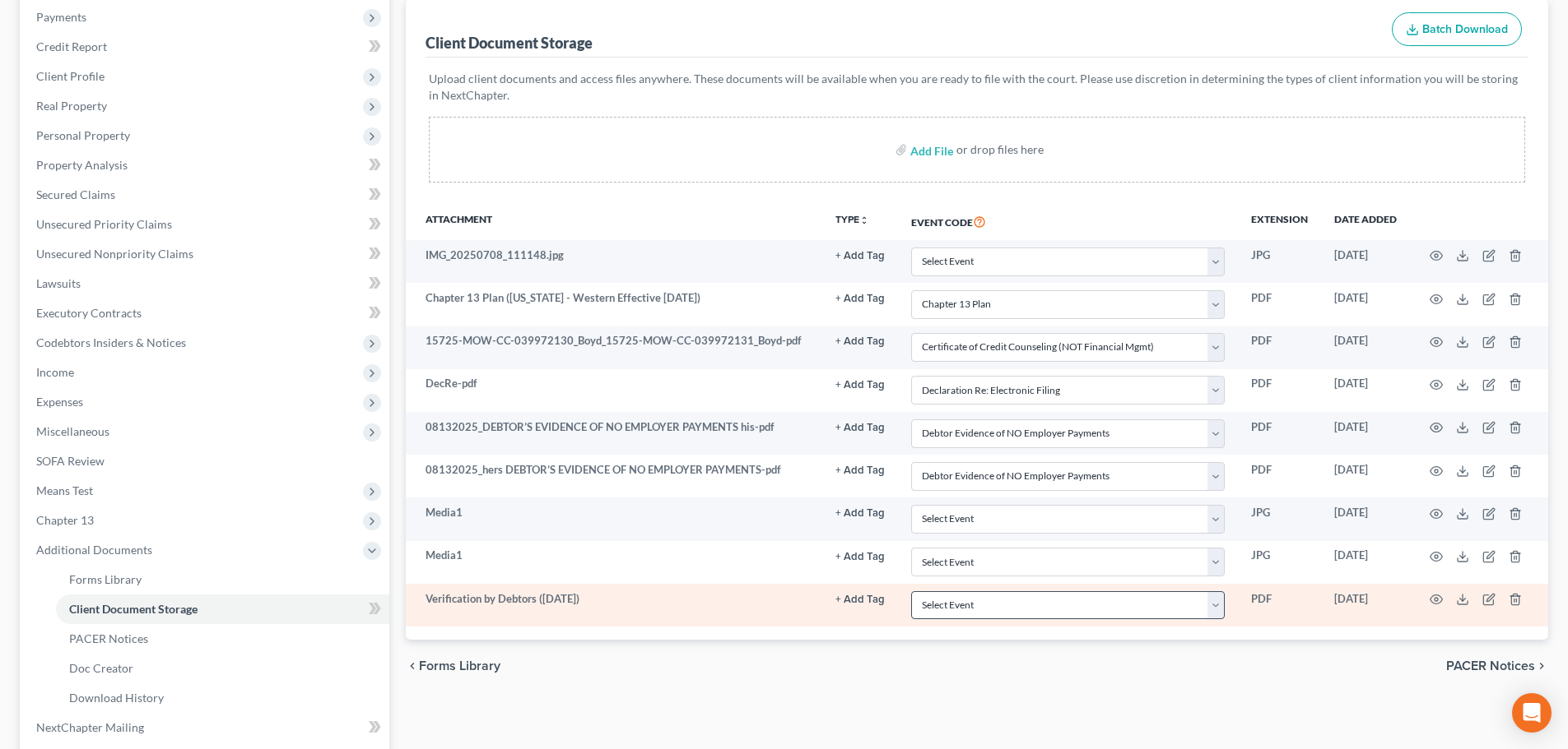
scroll to position [362, 0]
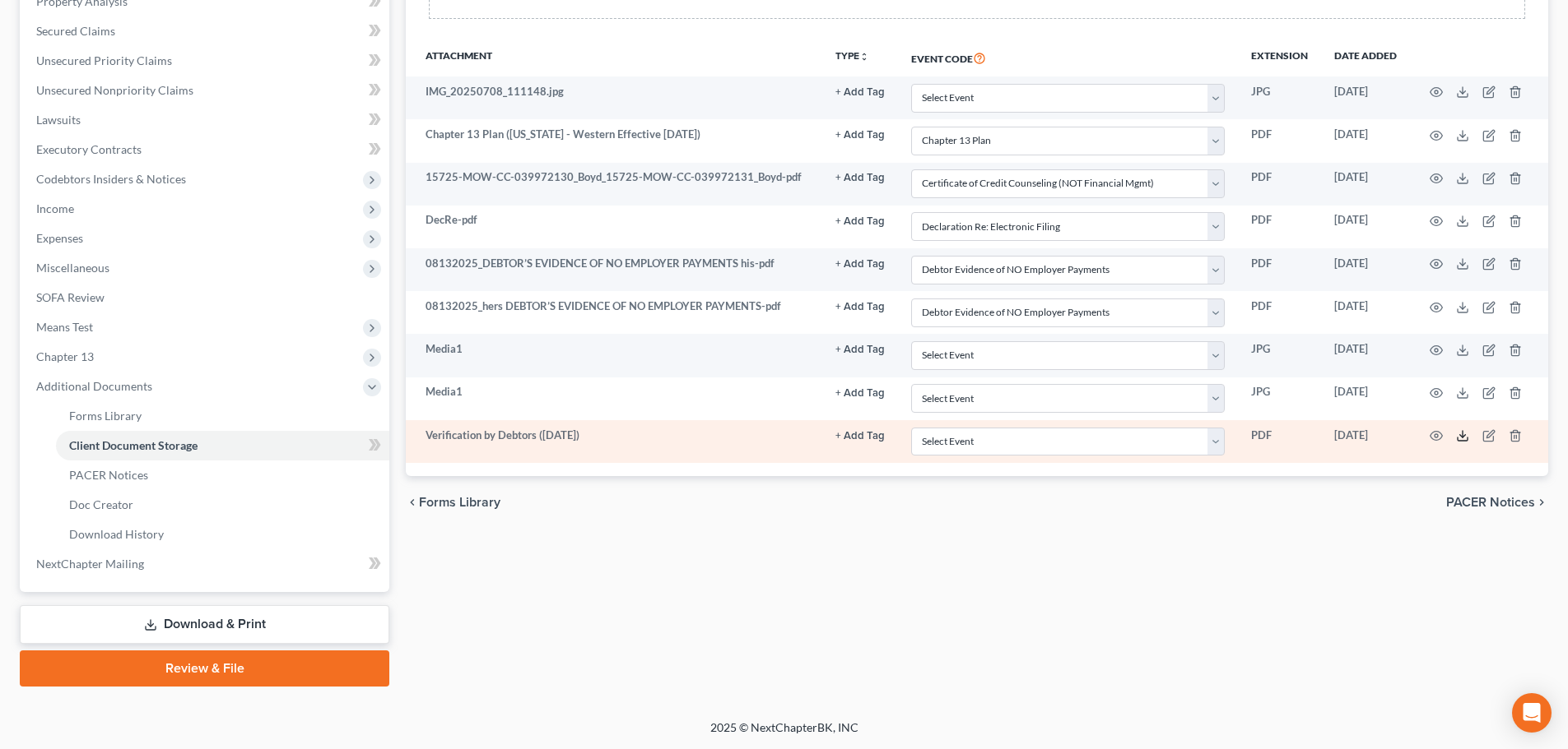
click at [1251, 437] on icon at bounding box center [1462, 435] width 13 height 13
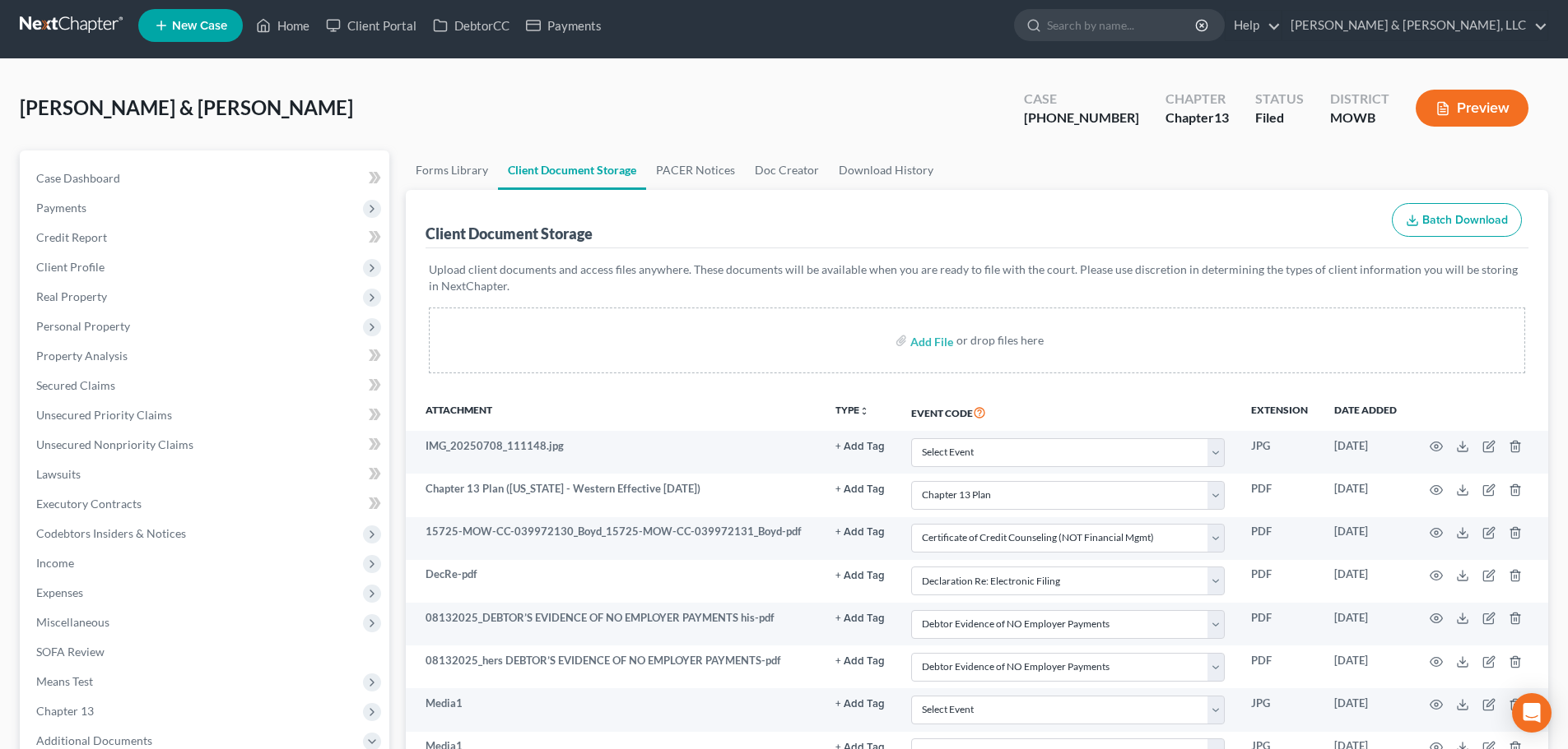
scroll to position [0, 0]
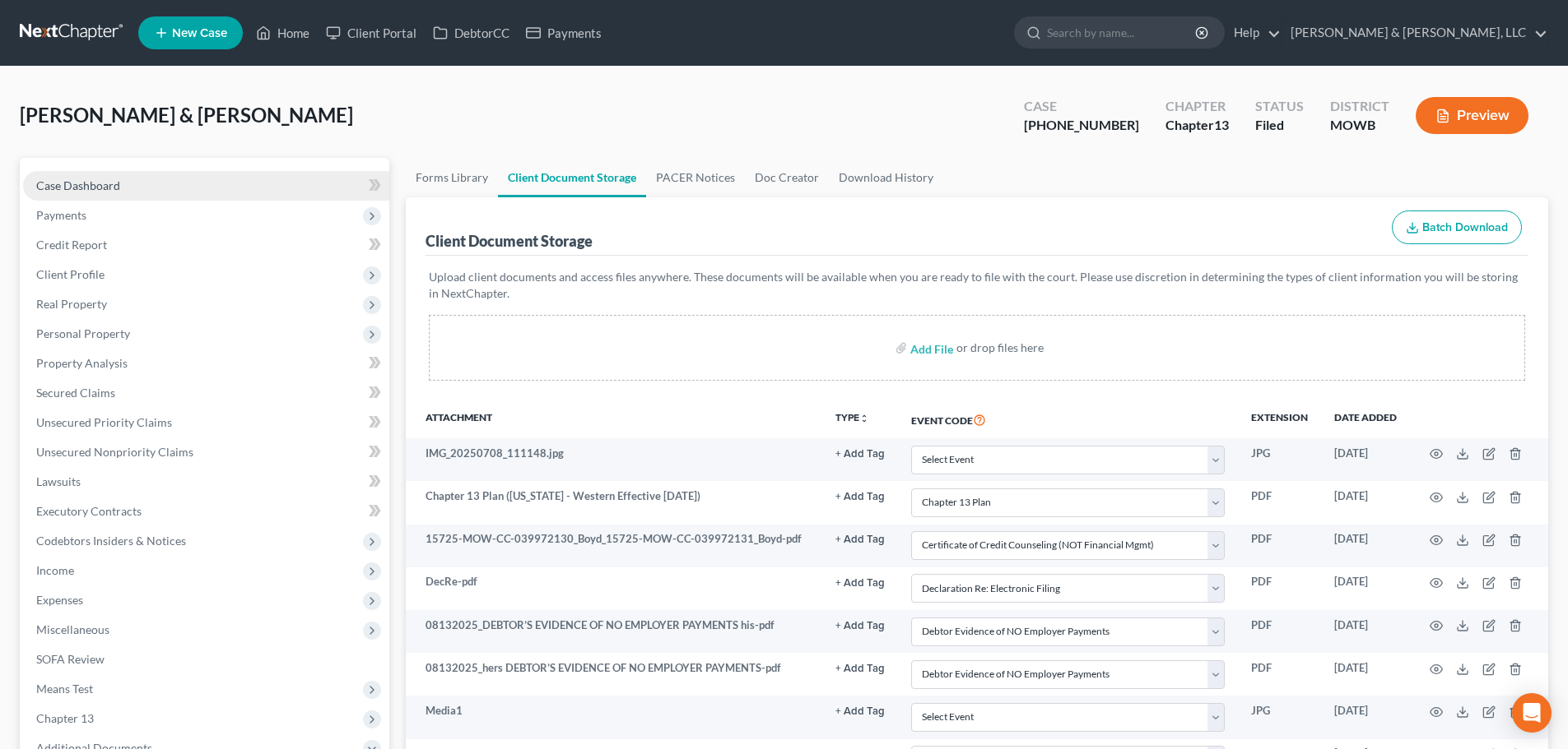
click at [61, 183] on span "Case Dashboard" at bounding box center [78, 186] width 84 height 14
select select "6"
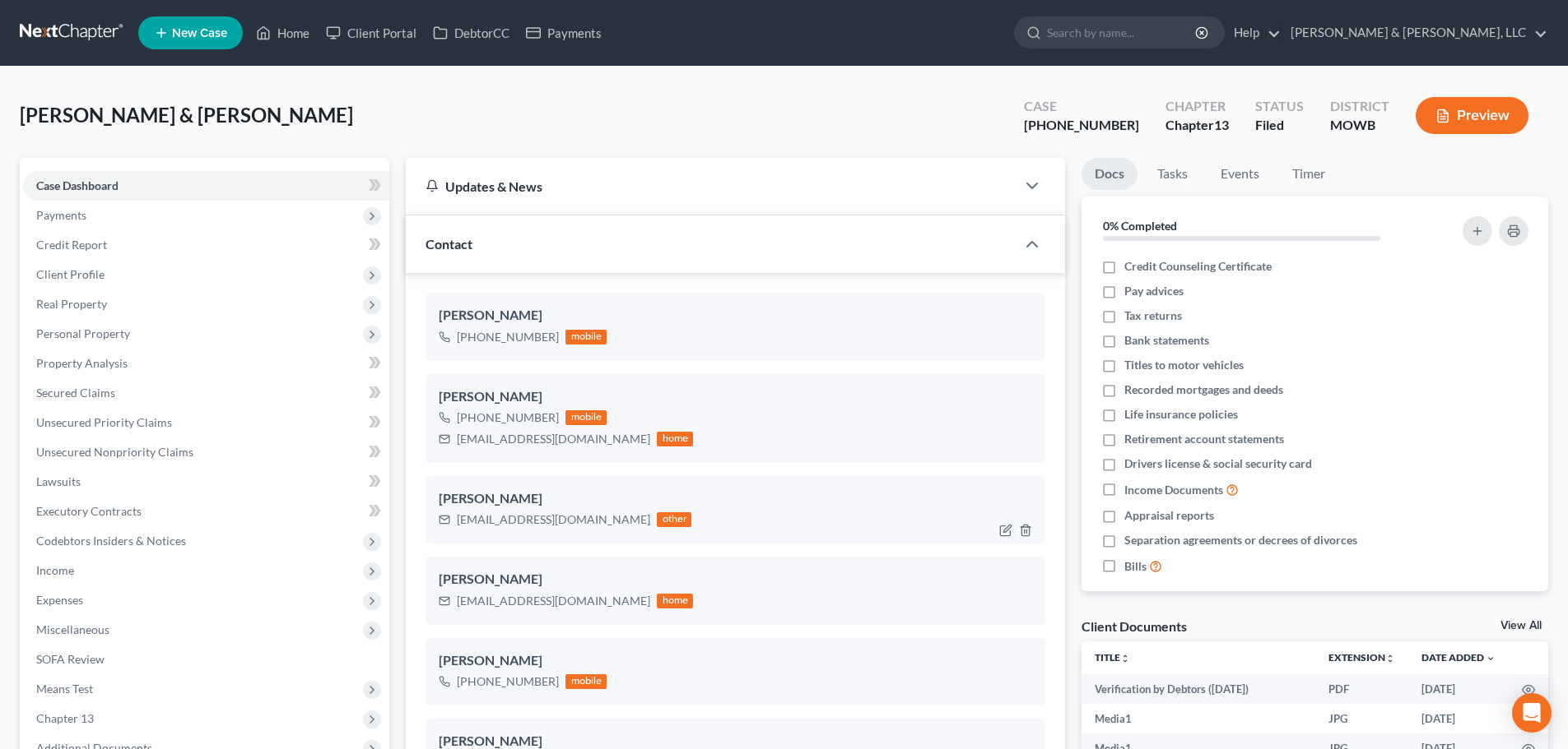
scroll to position [3054, 0]
drag, startPoint x: 612, startPoint y: 524, endPoint x: 451, endPoint y: 538, distance: 161.6
click at [451, 538] on div "[PERSON_NAME] [EMAIL_ADDRESS][DOMAIN_NAME] other" at bounding box center [735, 510] width 620 height 68
copy div "[EMAIL_ADDRESS][DOMAIN_NAME]"
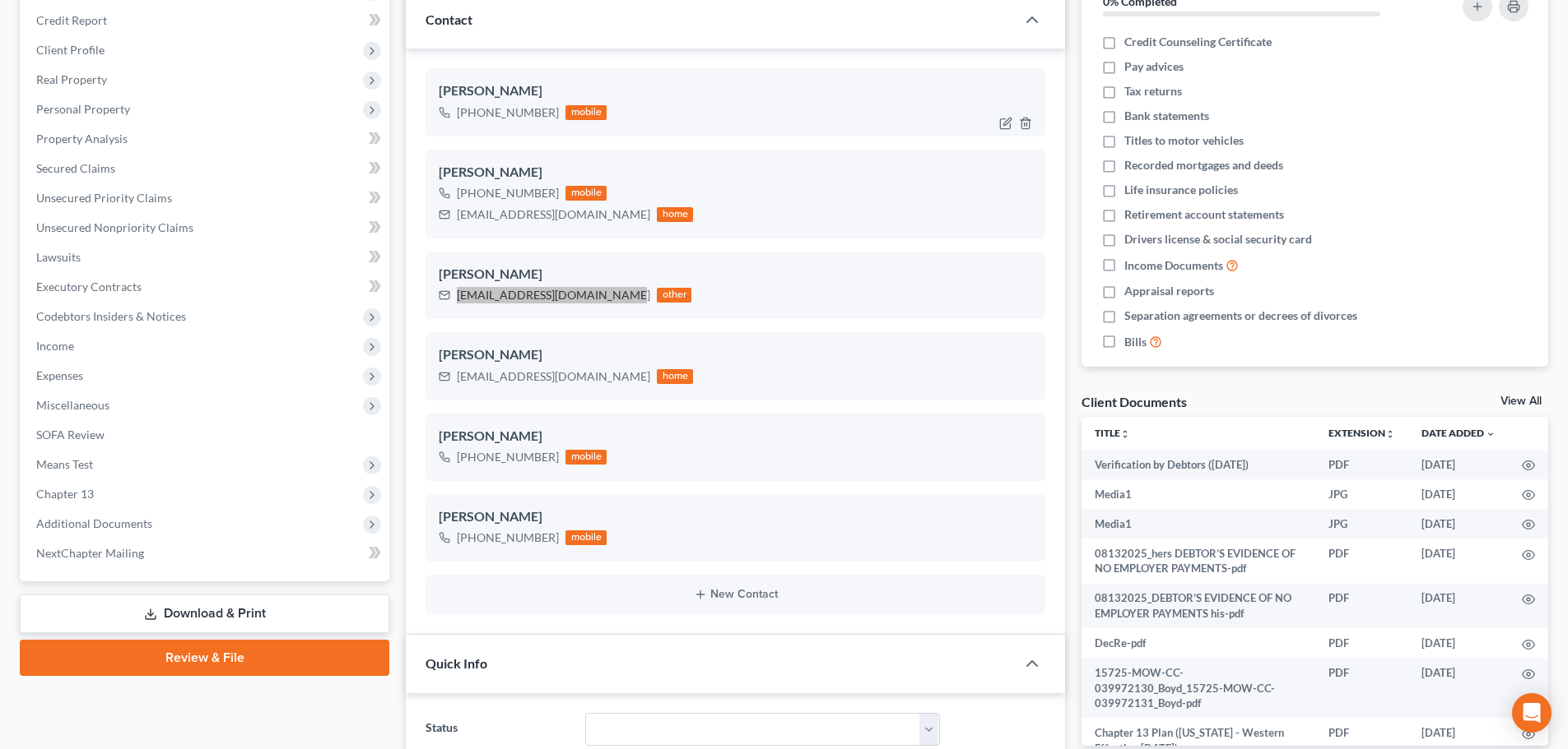
scroll to position [247, 0]
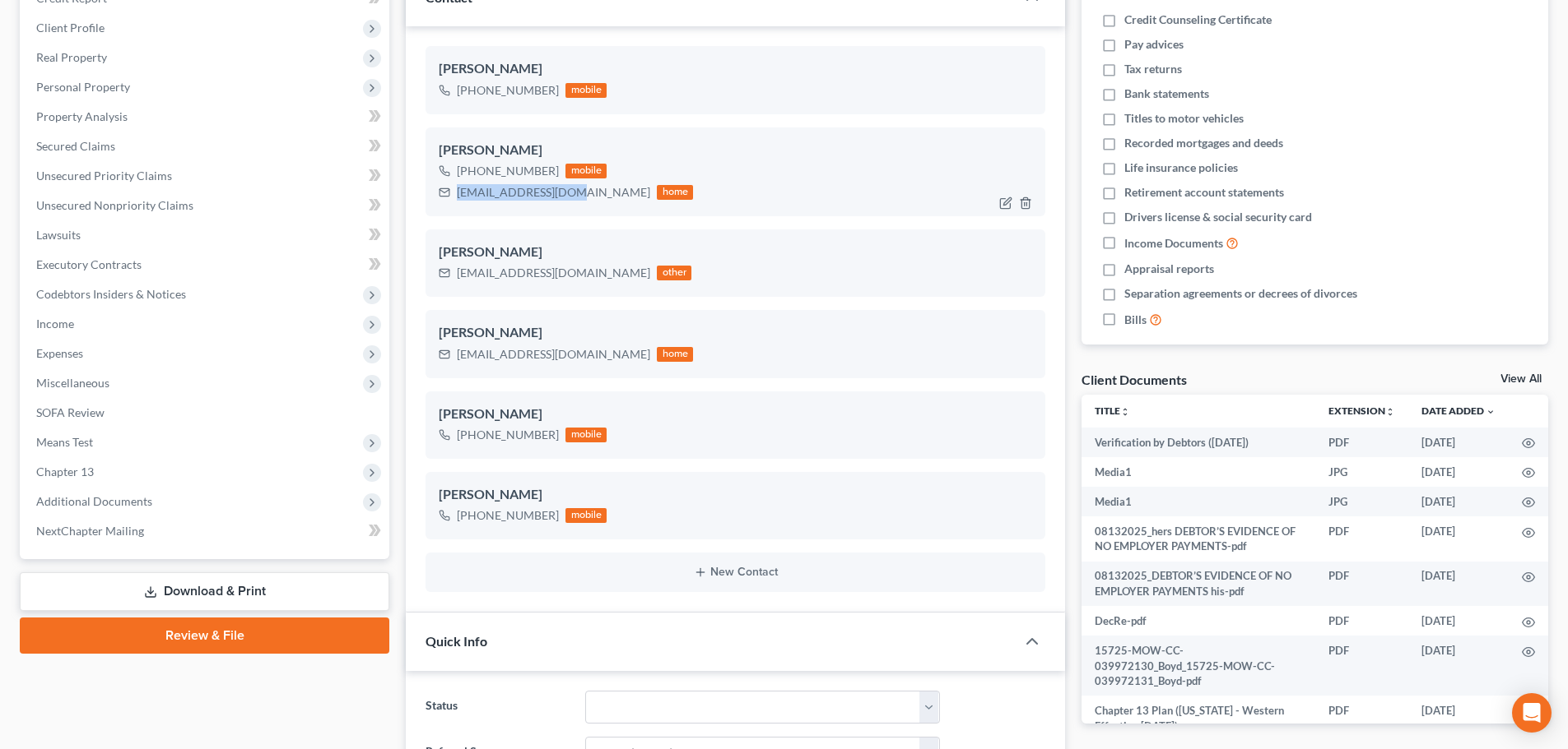
drag, startPoint x: 572, startPoint y: 194, endPoint x: 444, endPoint y: 205, distance: 128.5
click at [444, 205] on div "[PERSON_NAME] [PHONE_NUMBER] mobile [EMAIL_ADDRESS][DOMAIN_NAME] home" at bounding box center [735, 172] width 620 height 89
copy div "[EMAIL_ADDRESS][DOMAIN_NAME]"
click at [126, 209] on span "Unsecured Nonpriority Claims" at bounding box center [115, 205] width 157 height 14
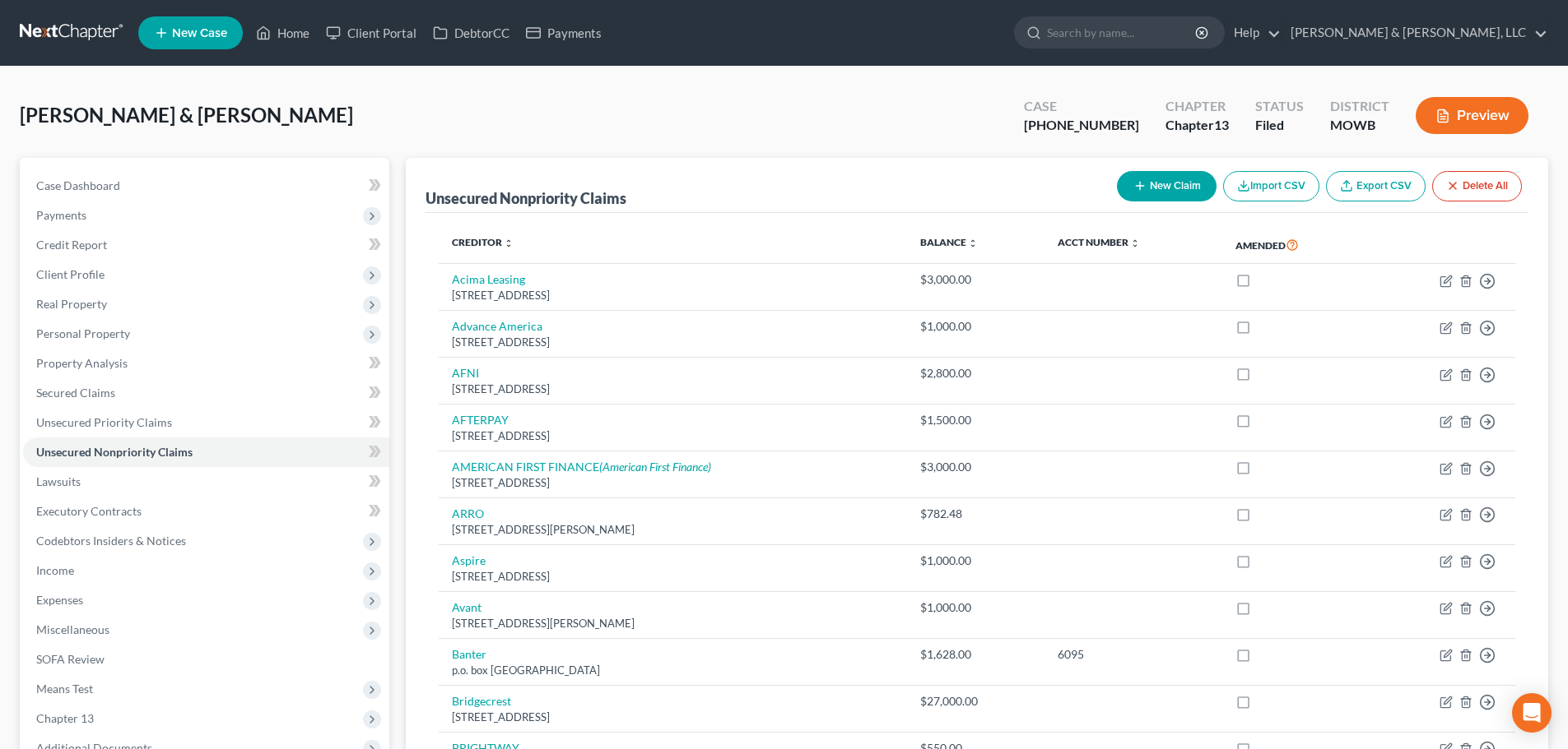
click at [1158, 178] on button "New Claim" at bounding box center [1166, 187] width 100 height 30
select select "2"
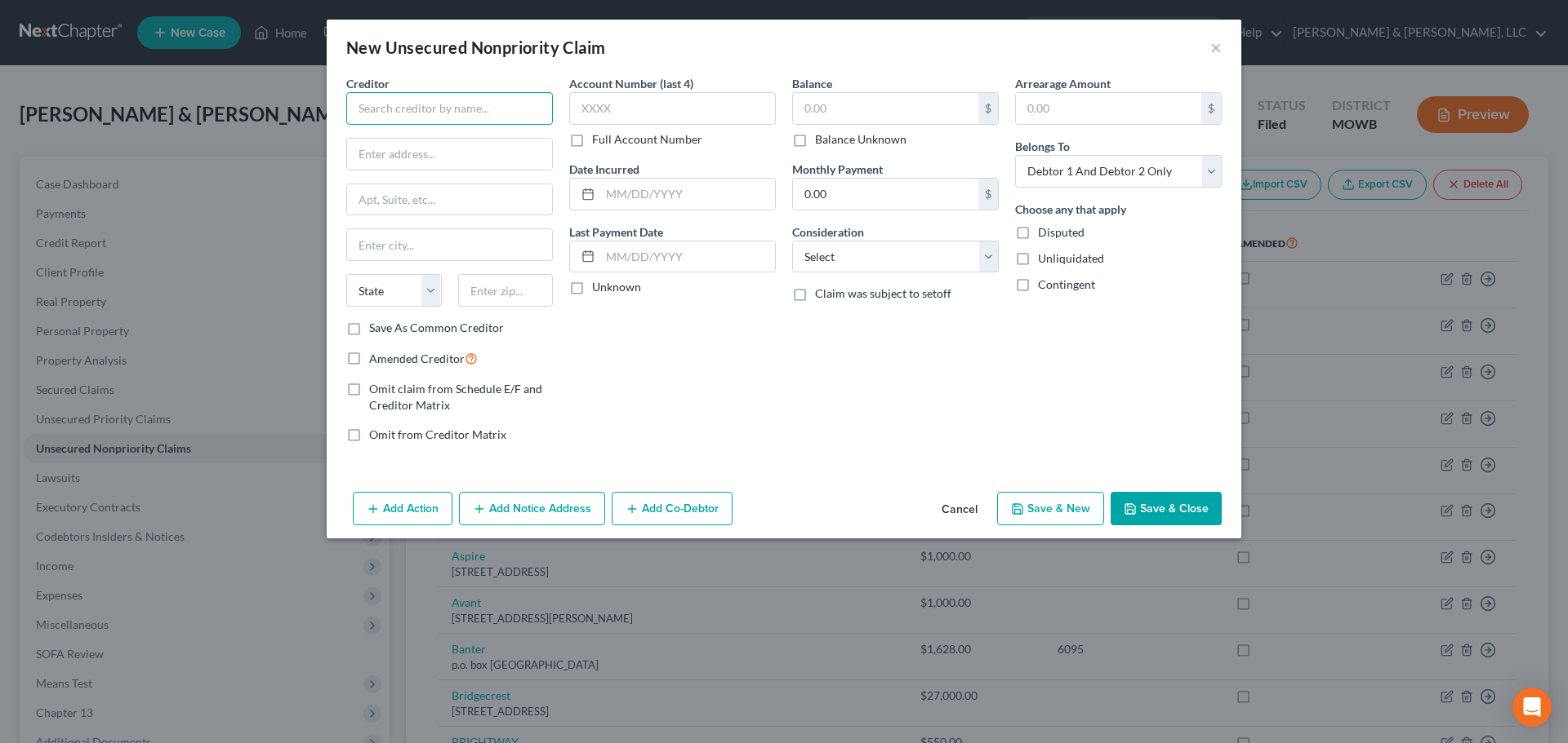
click at [444, 115] on input "text" at bounding box center [450, 108] width 206 height 33
type input "[PERSON_NAME]"
type input "[STREET_ADDRESS][US_STATE]"
type input "Suite 210"
type input "19801"
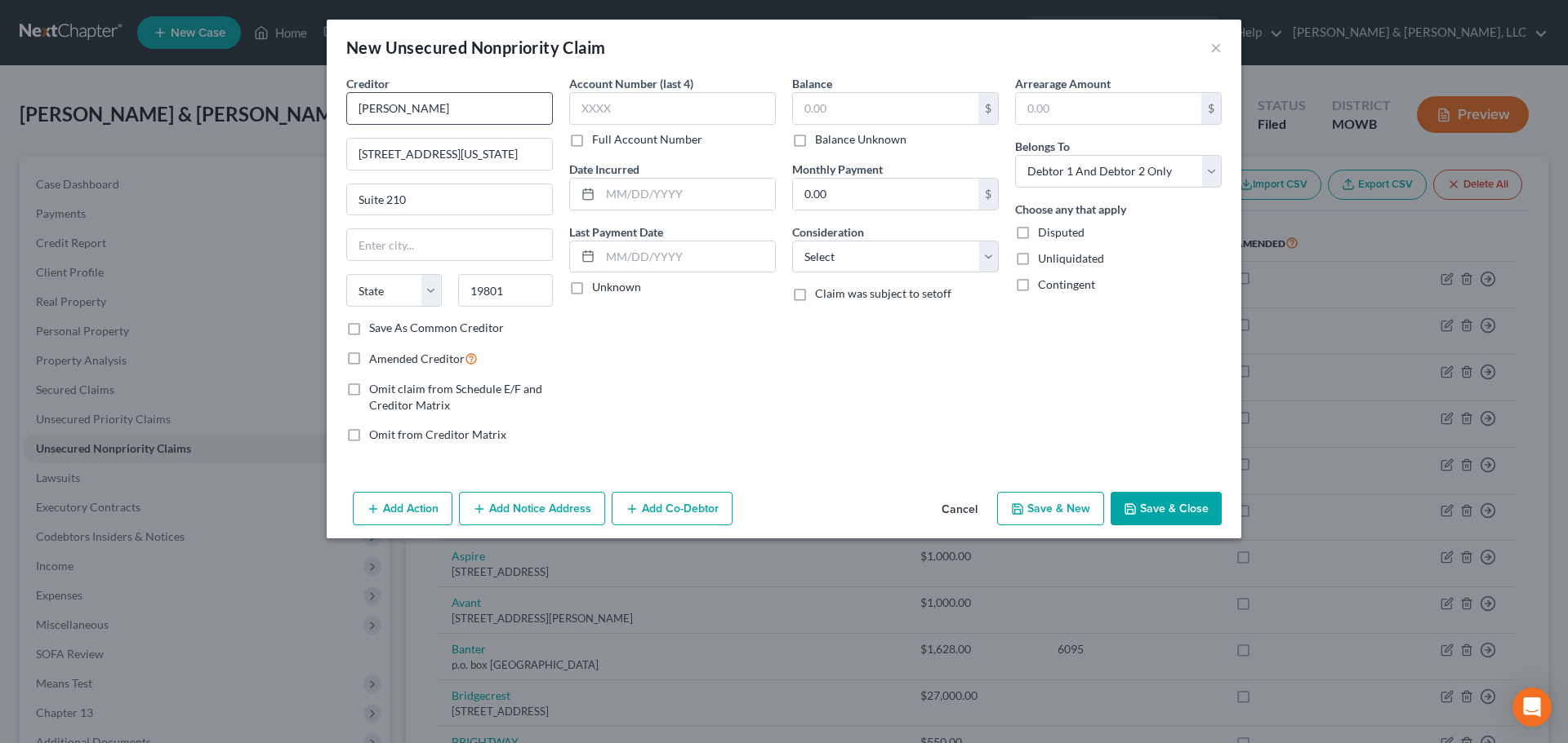
type input "Wilmington"
select select "7"
click at [874, 108] on input "text" at bounding box center [885, 108] width 185 height 31
type input "600"
click at [1048, 509] on button "Save & New" at bounding box center [1049, 509] width 107 height 34
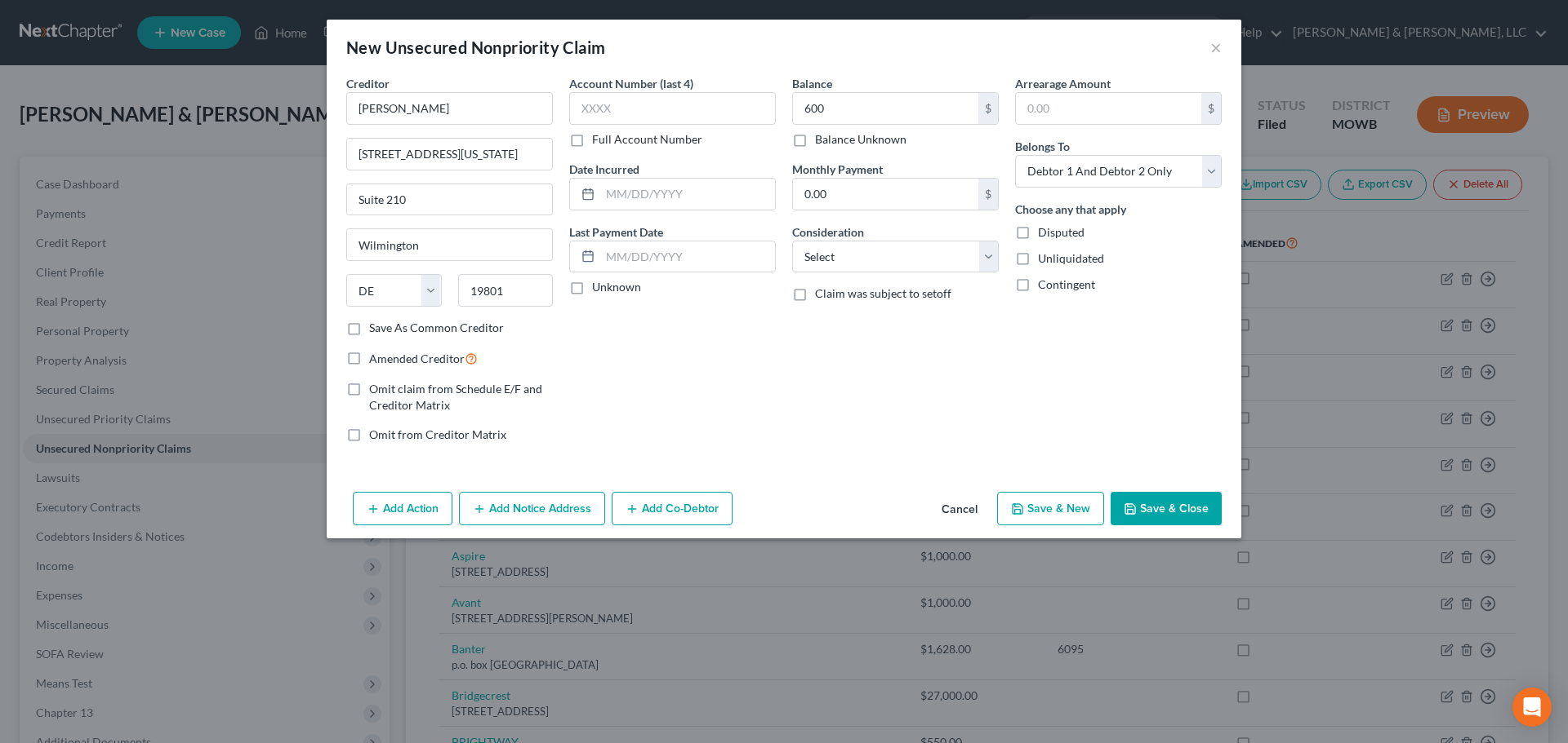
select select "2"
type input "600.00"
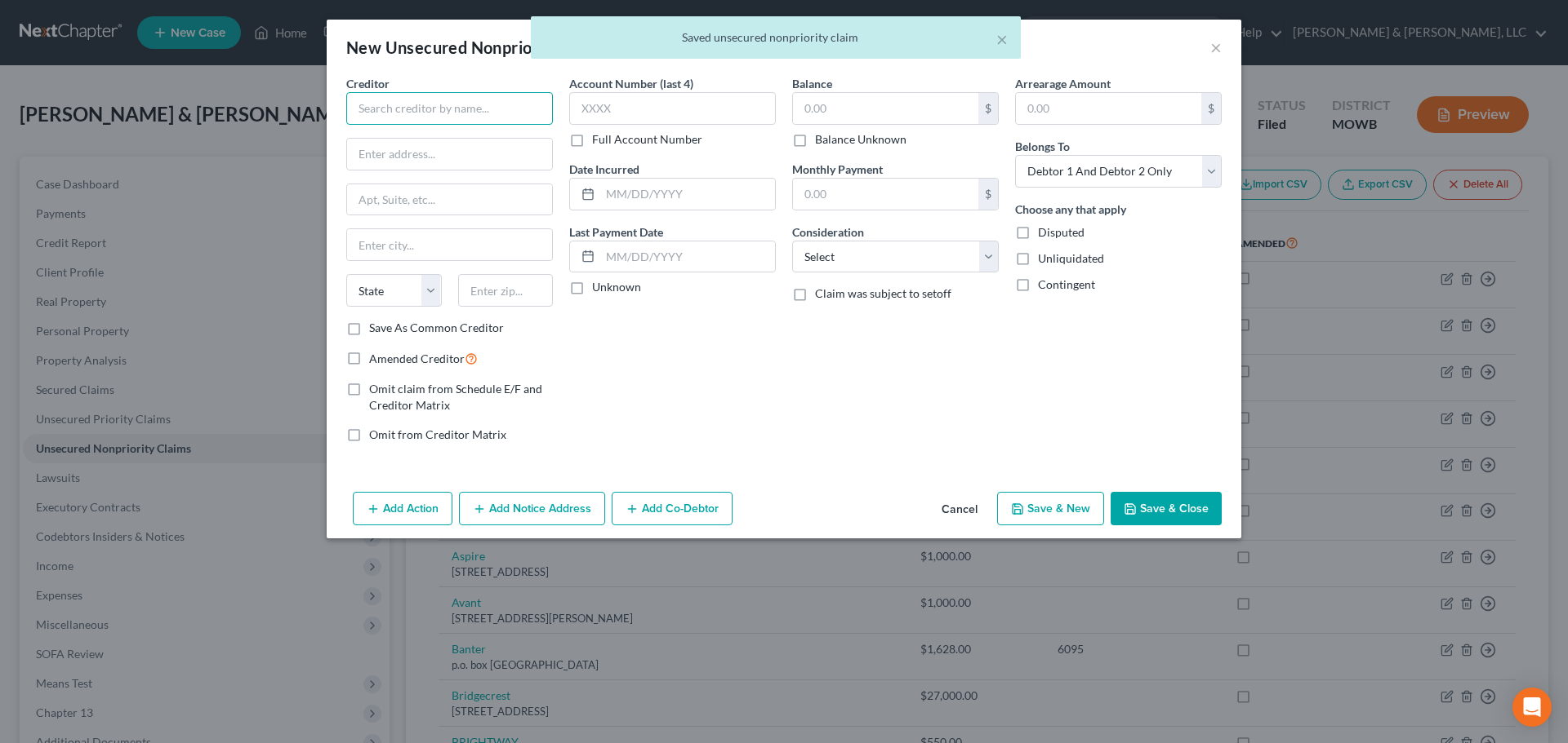
click at [398, 114] on input "text" at bounding box center [450, 108] width 206 height 33
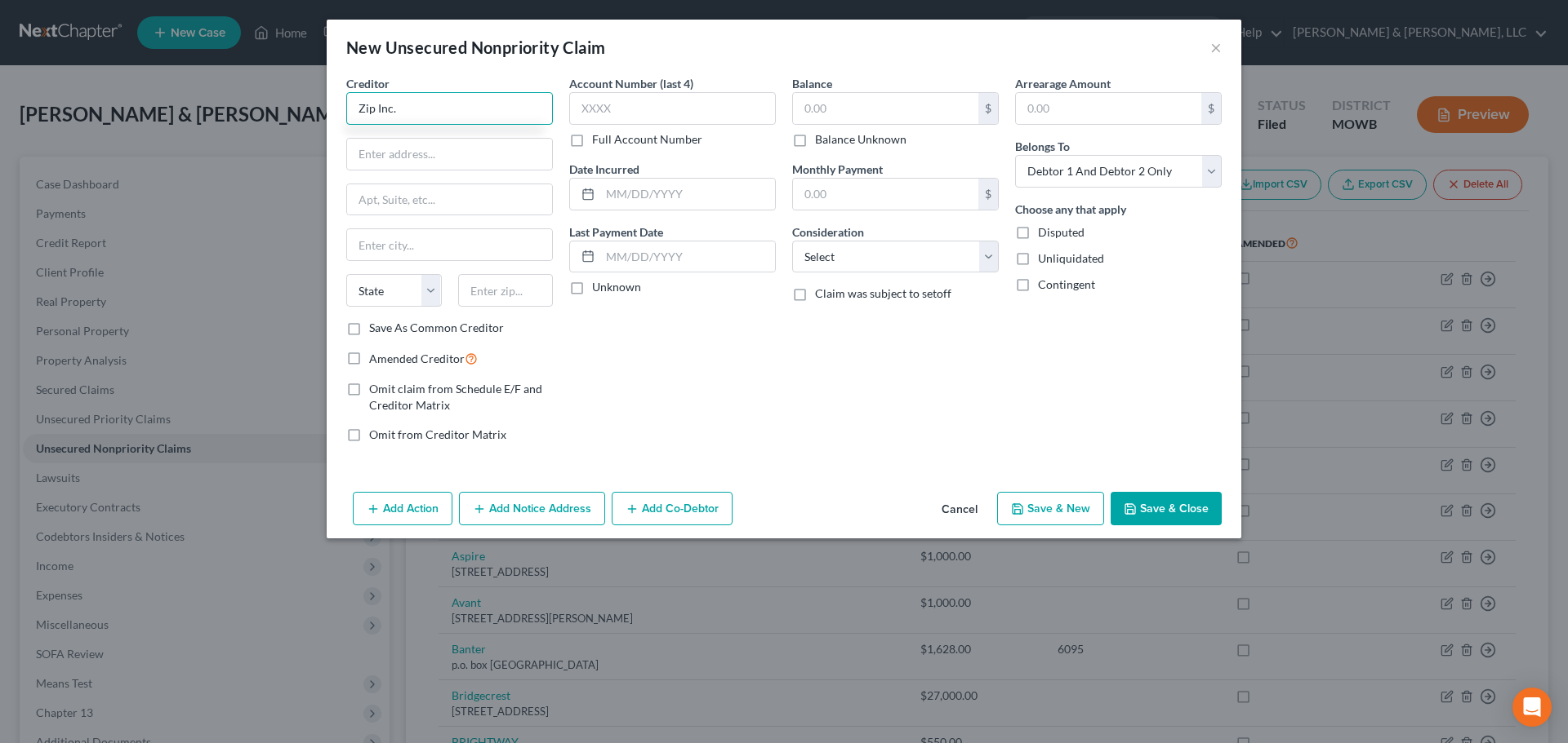
type input "Zip Inc."
type input "[STREET_ADDRESS] S."
type input "10003"
type input "[US_STATE]"
select select "35"
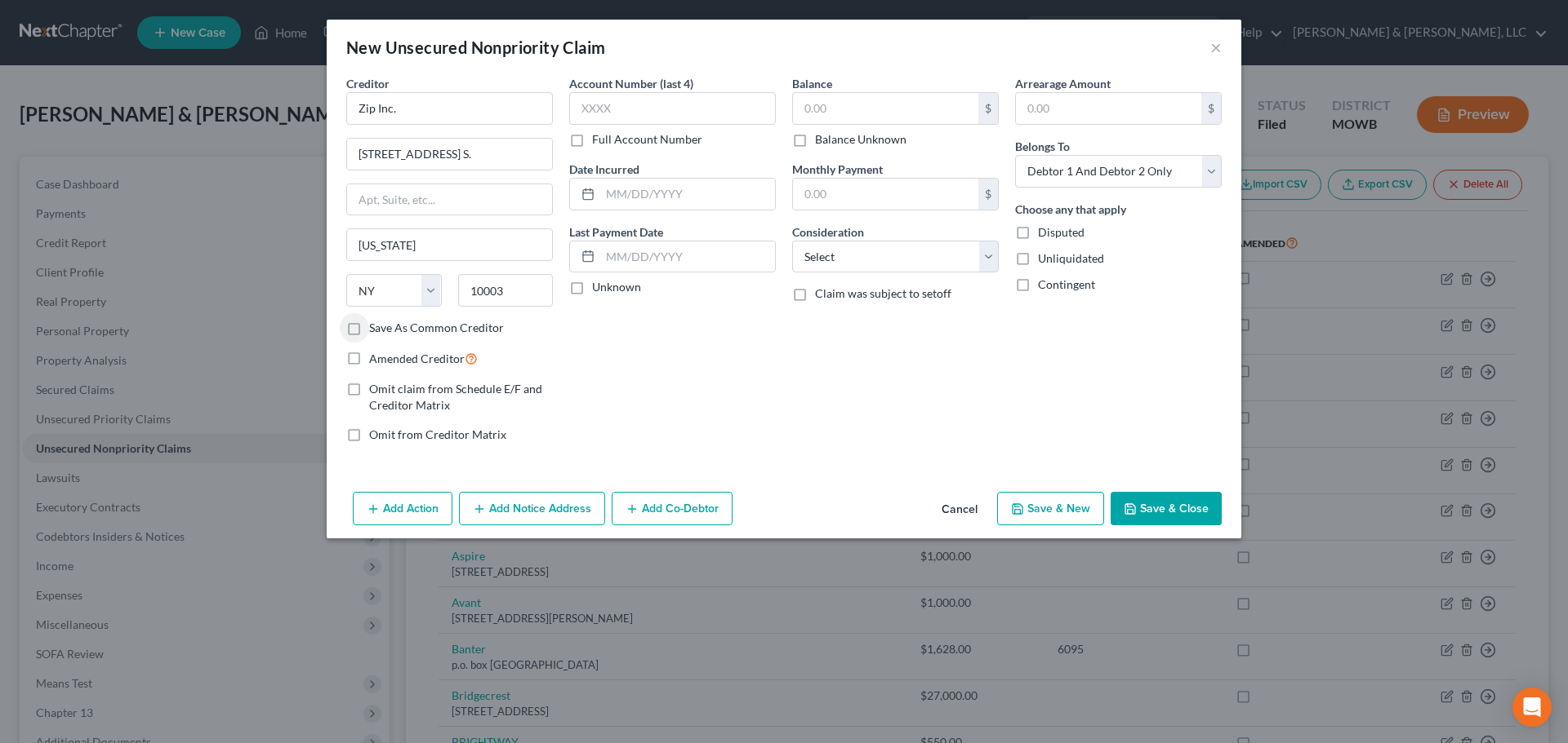
click at [1041, 507] on button "Save & New" at bounding box center [1049, 509] width 107 height 34
select select "2"
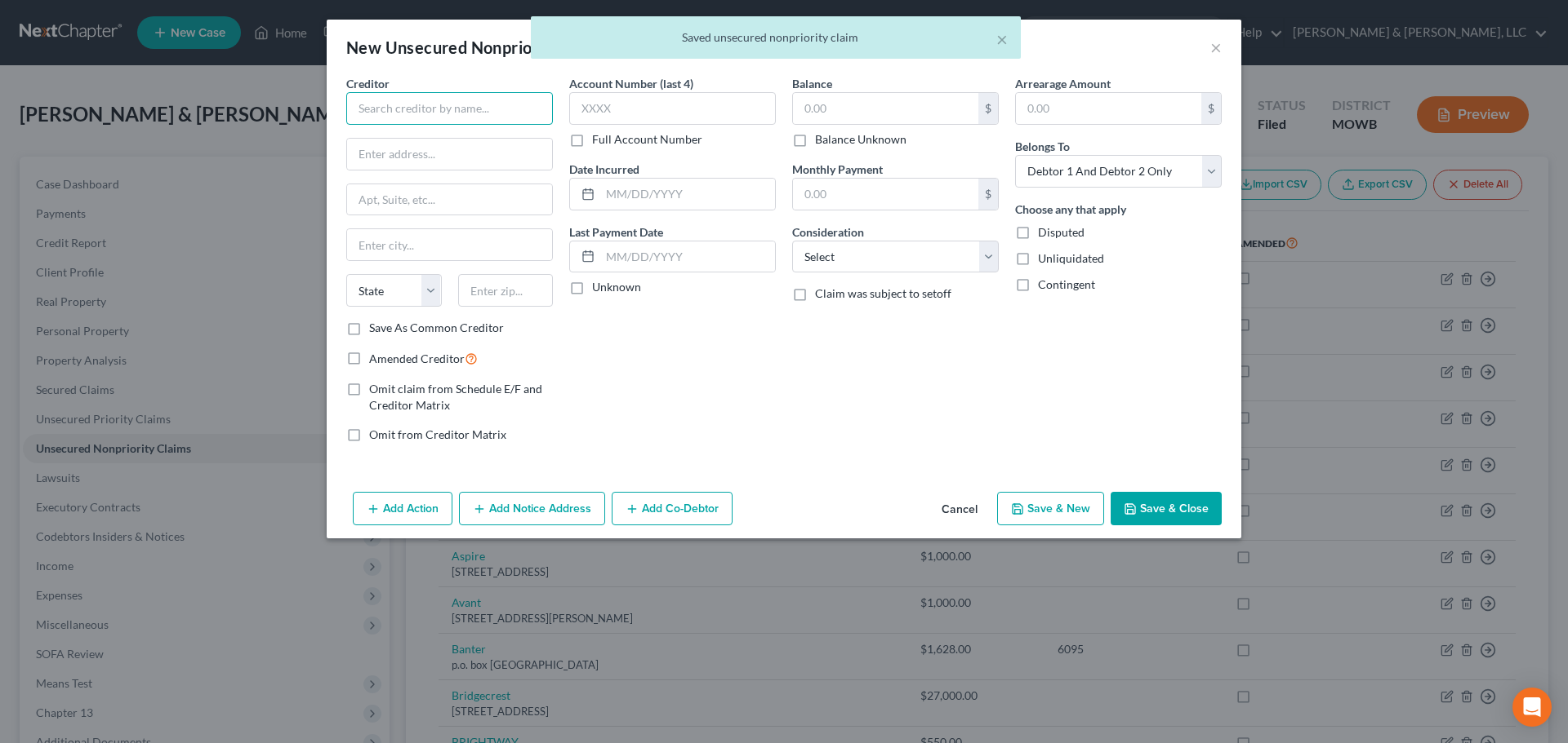
click at [471, 115] on input "text" at bounding box center [450, 108] width 206 height 33
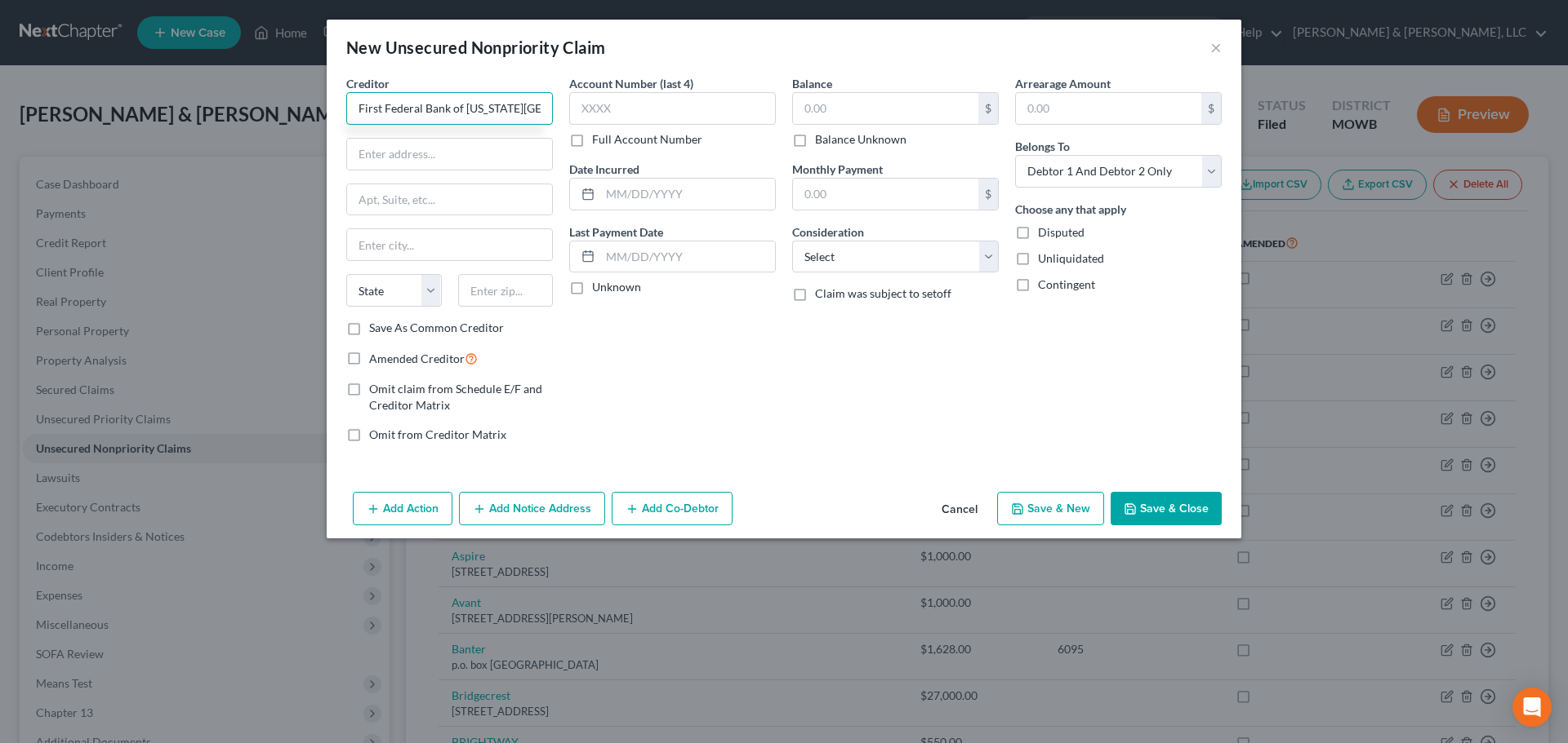
type input "First Federal Bank of [US_STATE][GEOGRAPHIC_DATA]"
type input "[STREET_ADDRESS][PERSON_NAME]"
type input "64133"
click at [907, 103] on input "text" at bounding box center [885, 108] width 185 height 31
type input "[US_STATE][GEOGRAPHIC_DATA]"
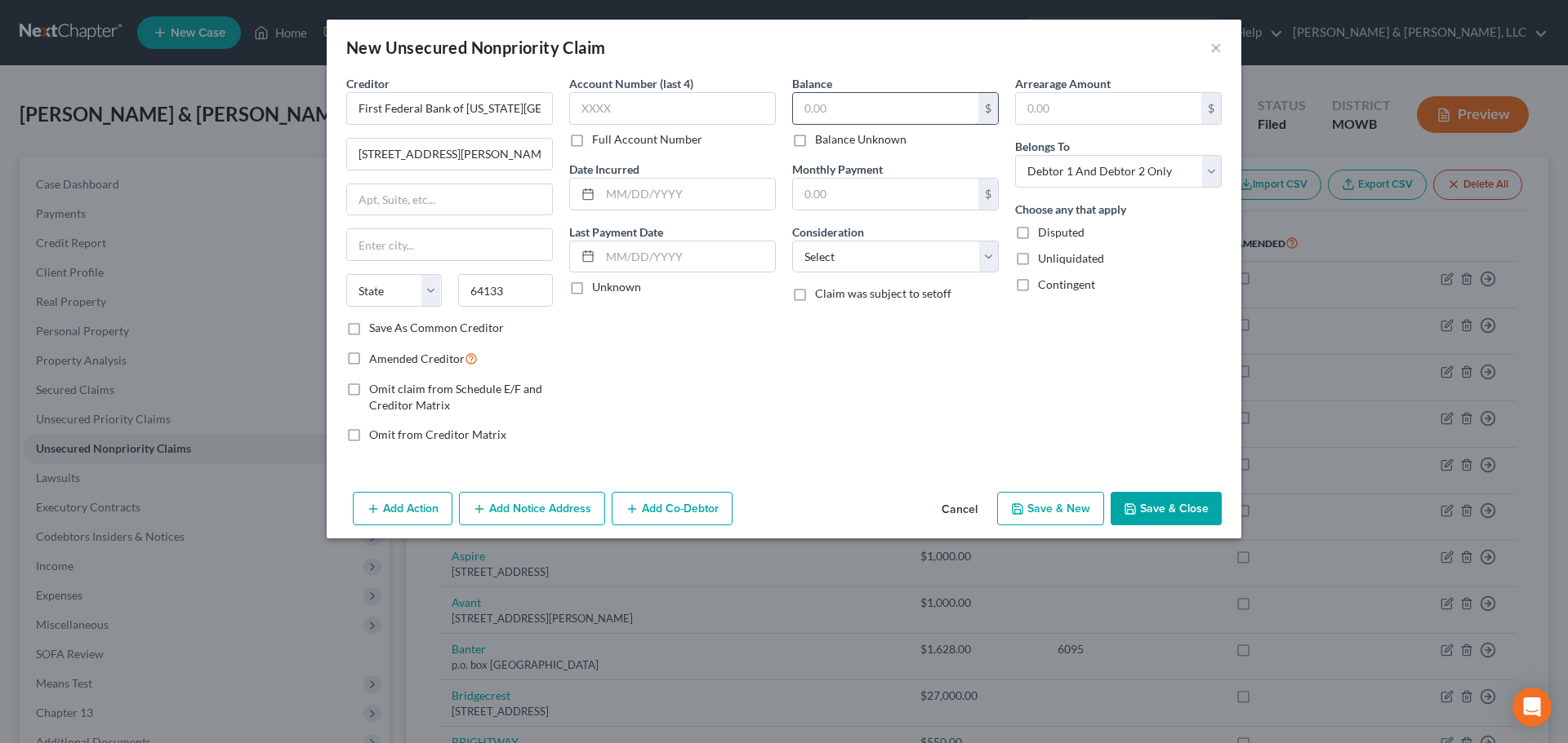
select select "26"
type input "1,000"
click at [1150, 494] on button "Save & Close" at bounding box center [1166, 509] width 111 height 34
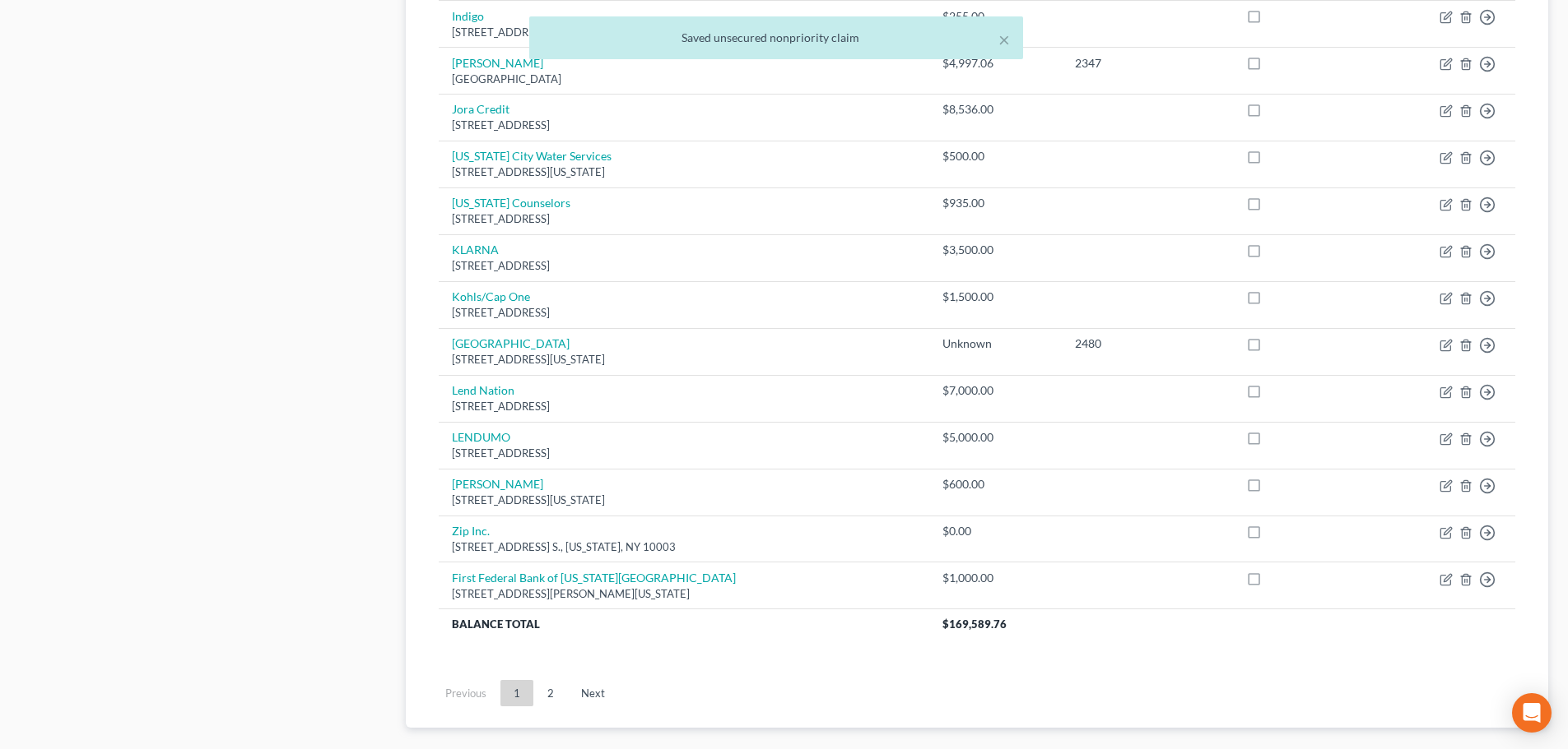
scroll to position [1295, 0]
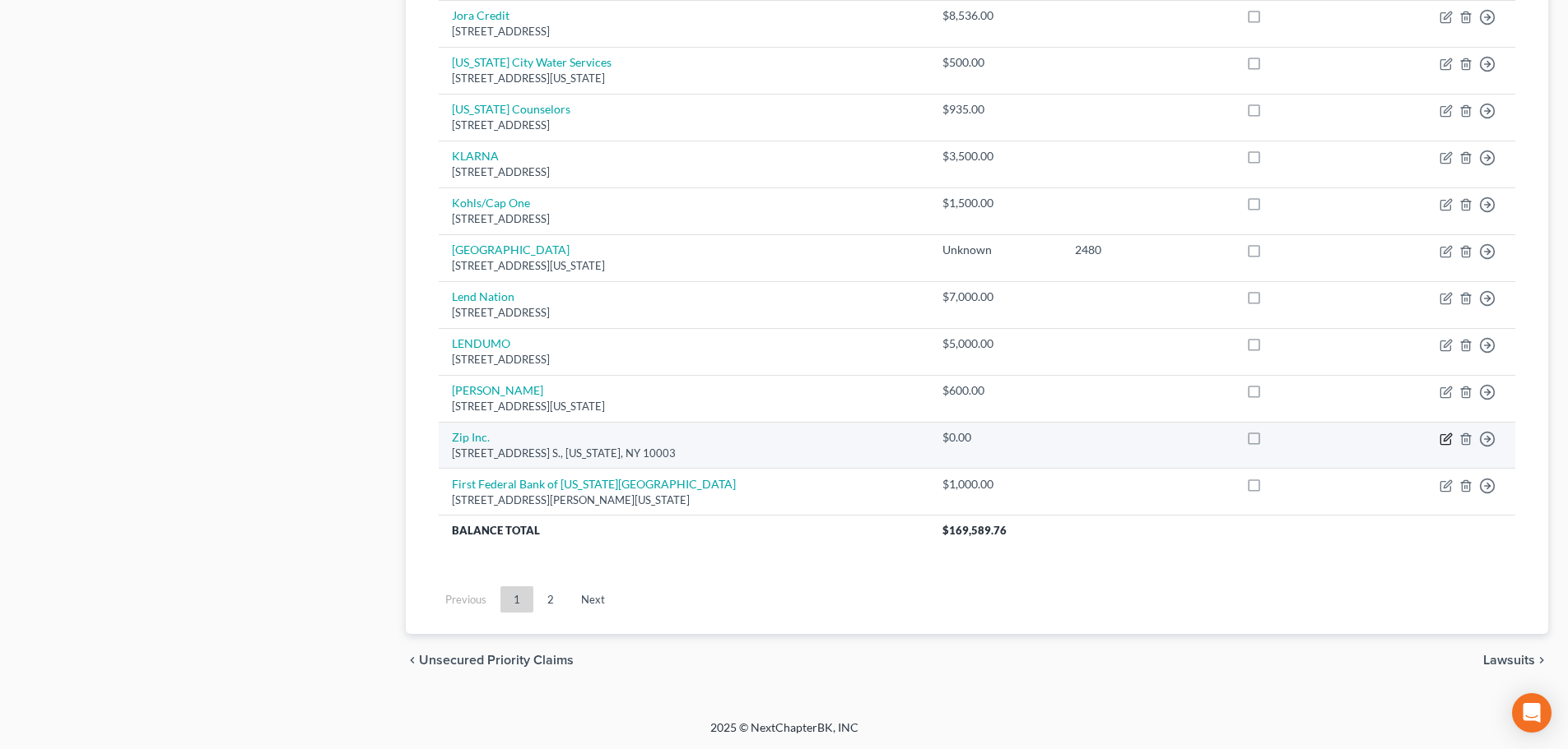
click at [1251, 439] on icon "button" at bounding box center [1444, 439] width 10 height 10
select select "35"
select select "2"
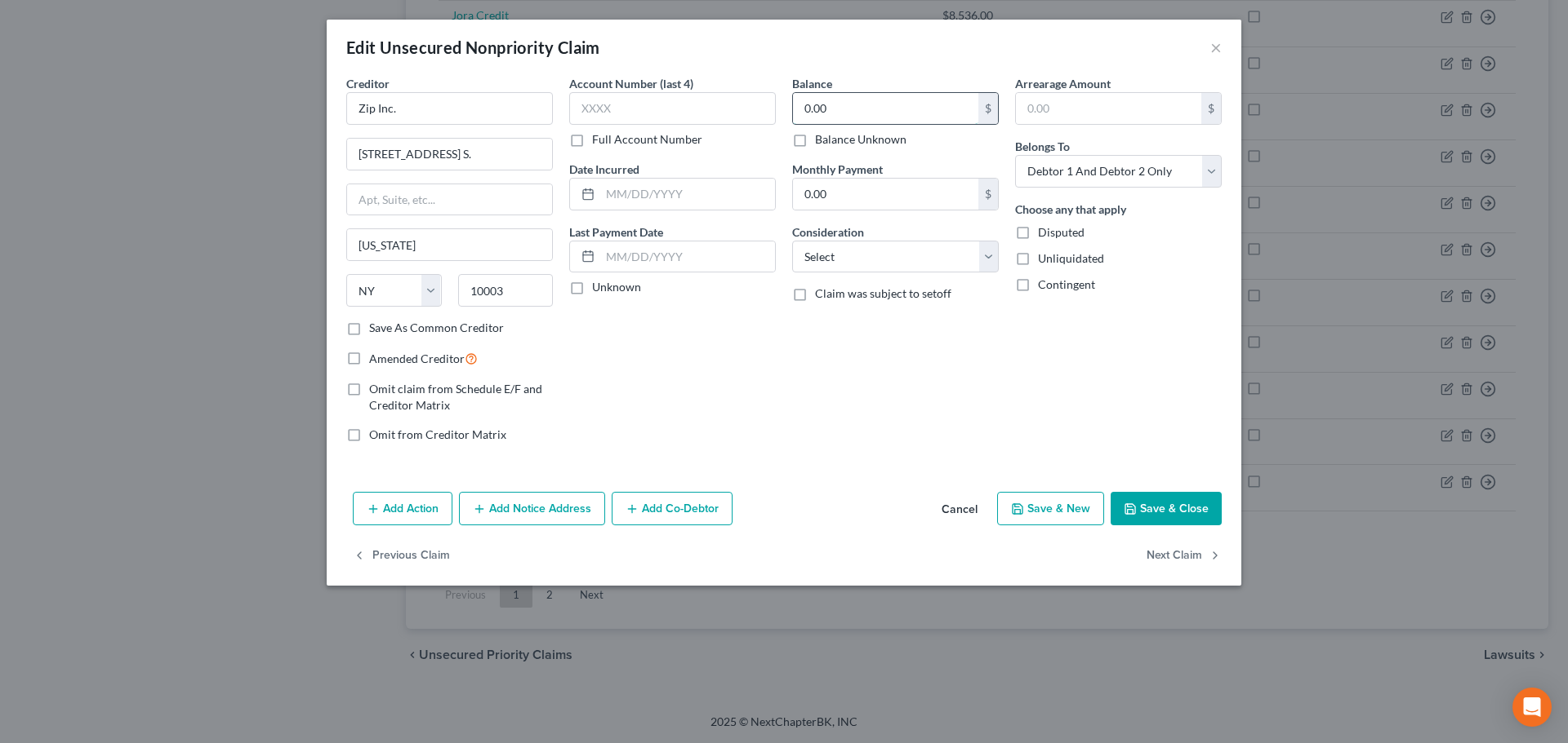
click at [871, 101] on input "0.00" at bounding box center [885, 108] width 185 height 31
click at [1146, 514] on button "Save & Close" at bounding box center [1166, 509] width 111 height 34
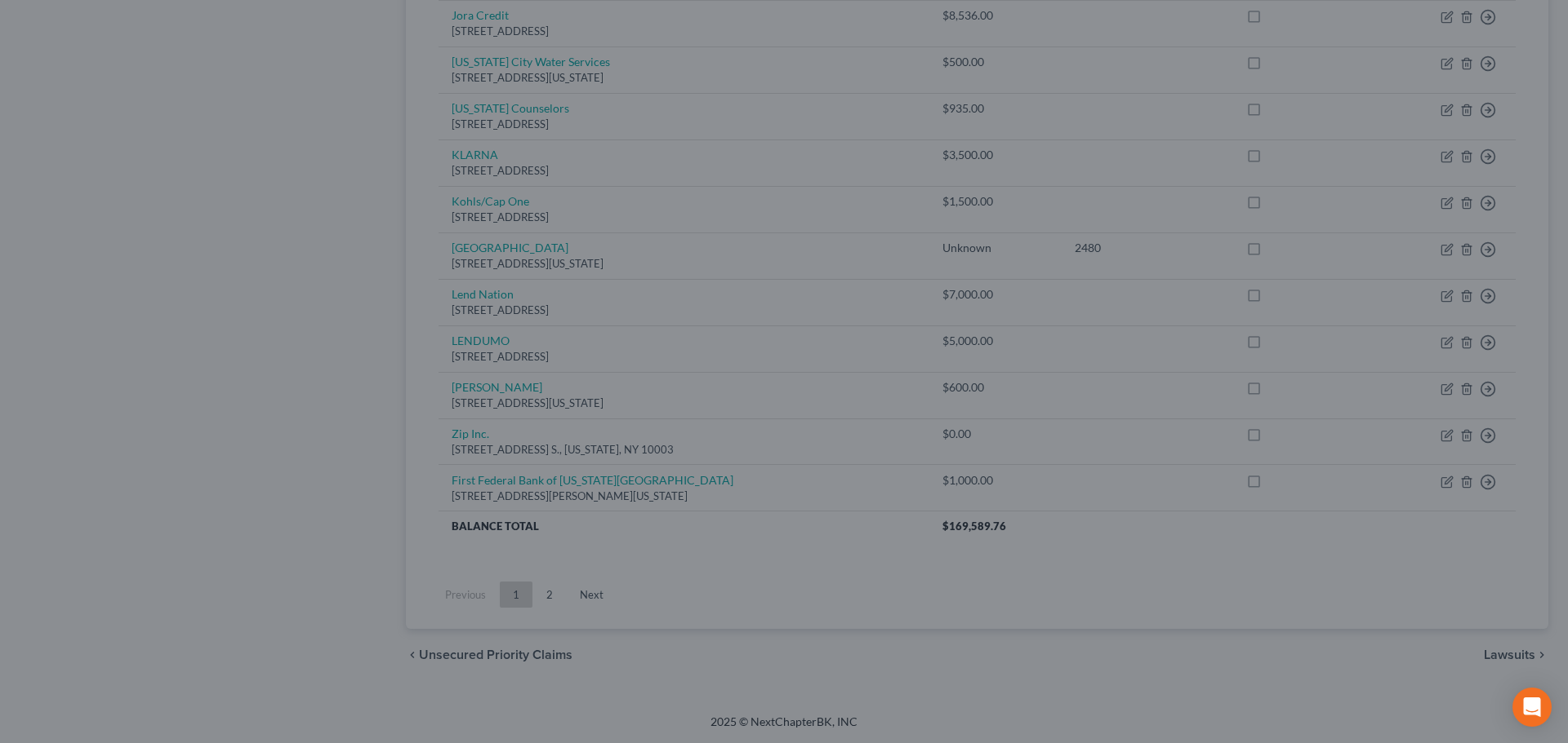
type input "2,000.00"
type input "0"
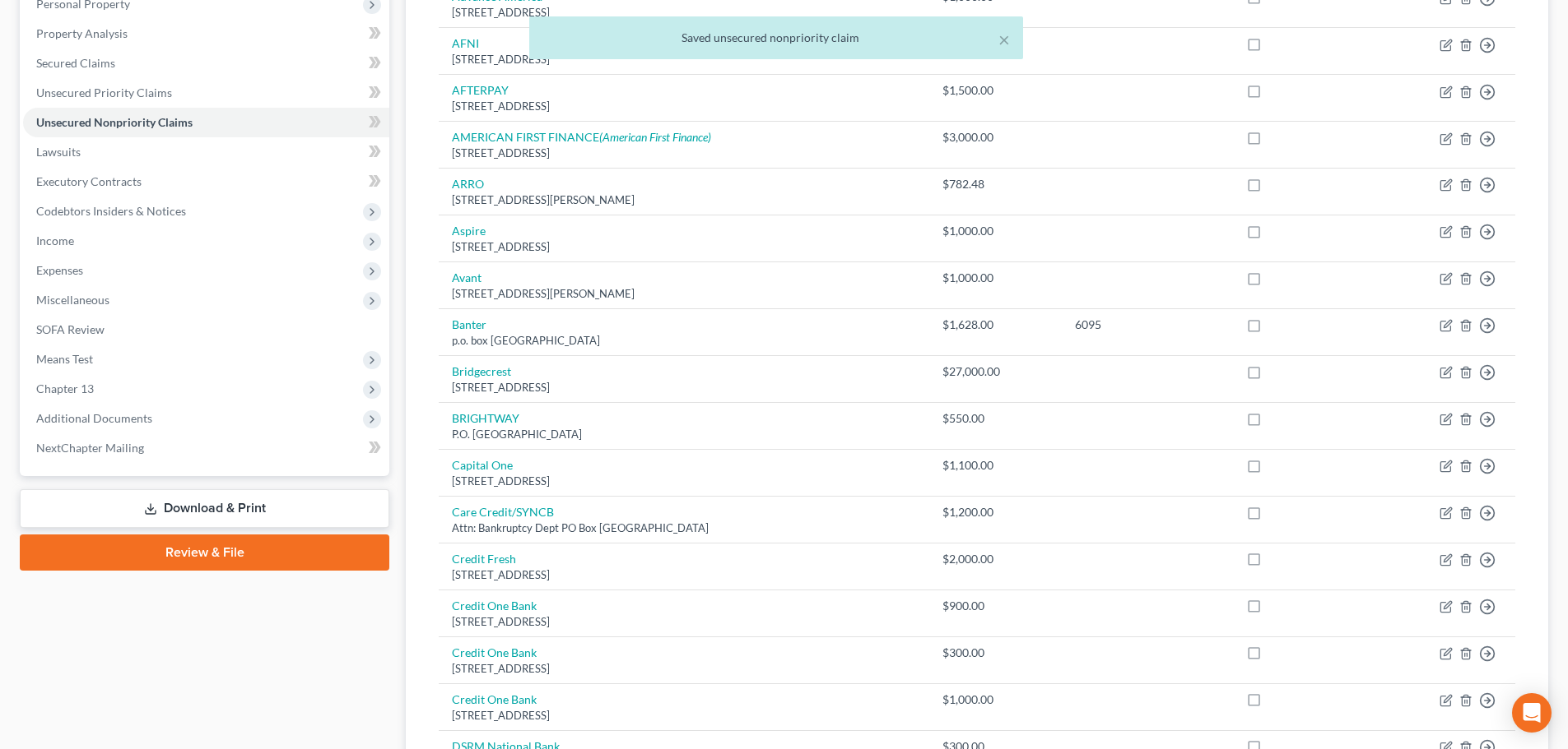
scroll to position [307, 0]
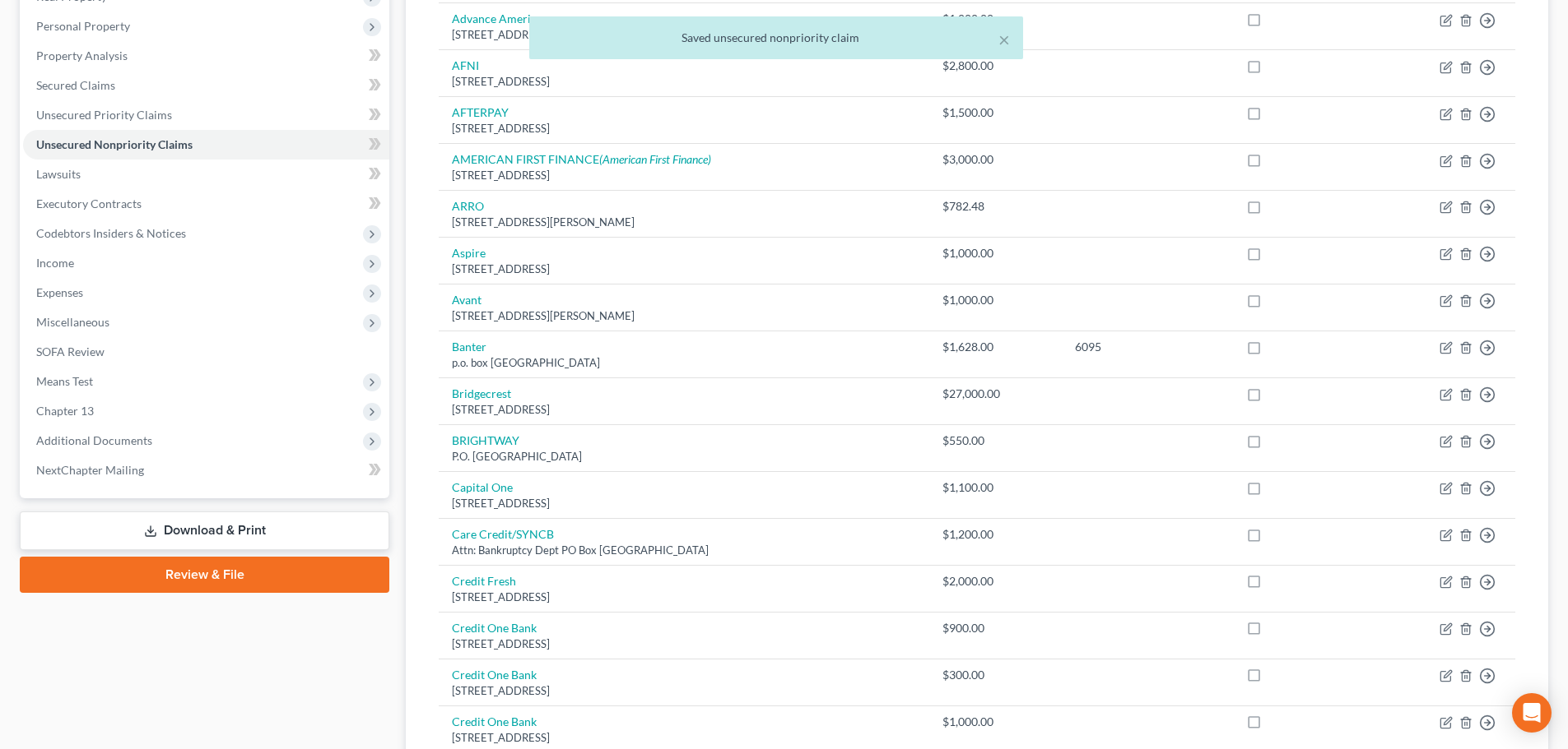
click at [156, 538] on icon at bounding box center [150, 531] width 13 height 13
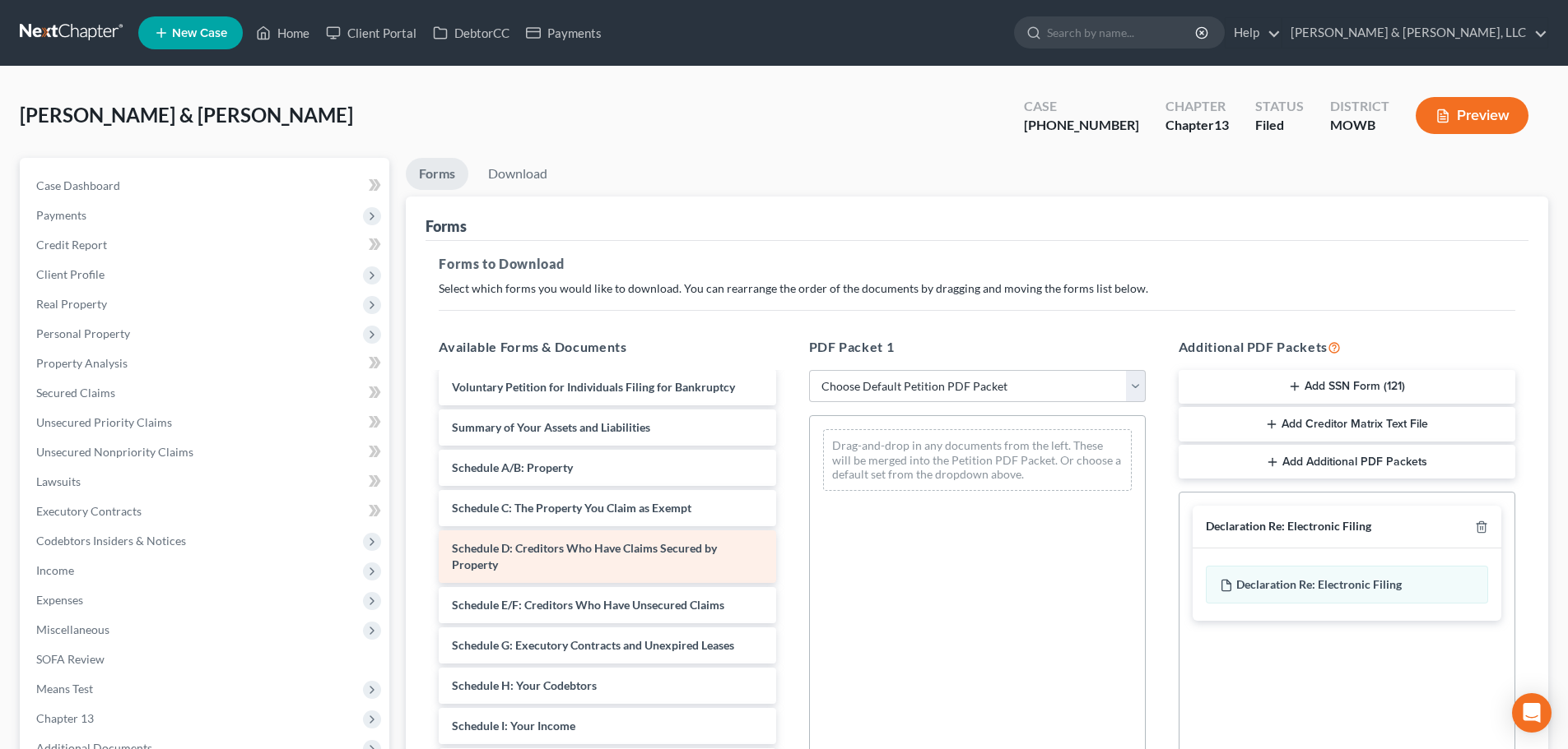
scroll to position [329, 0]
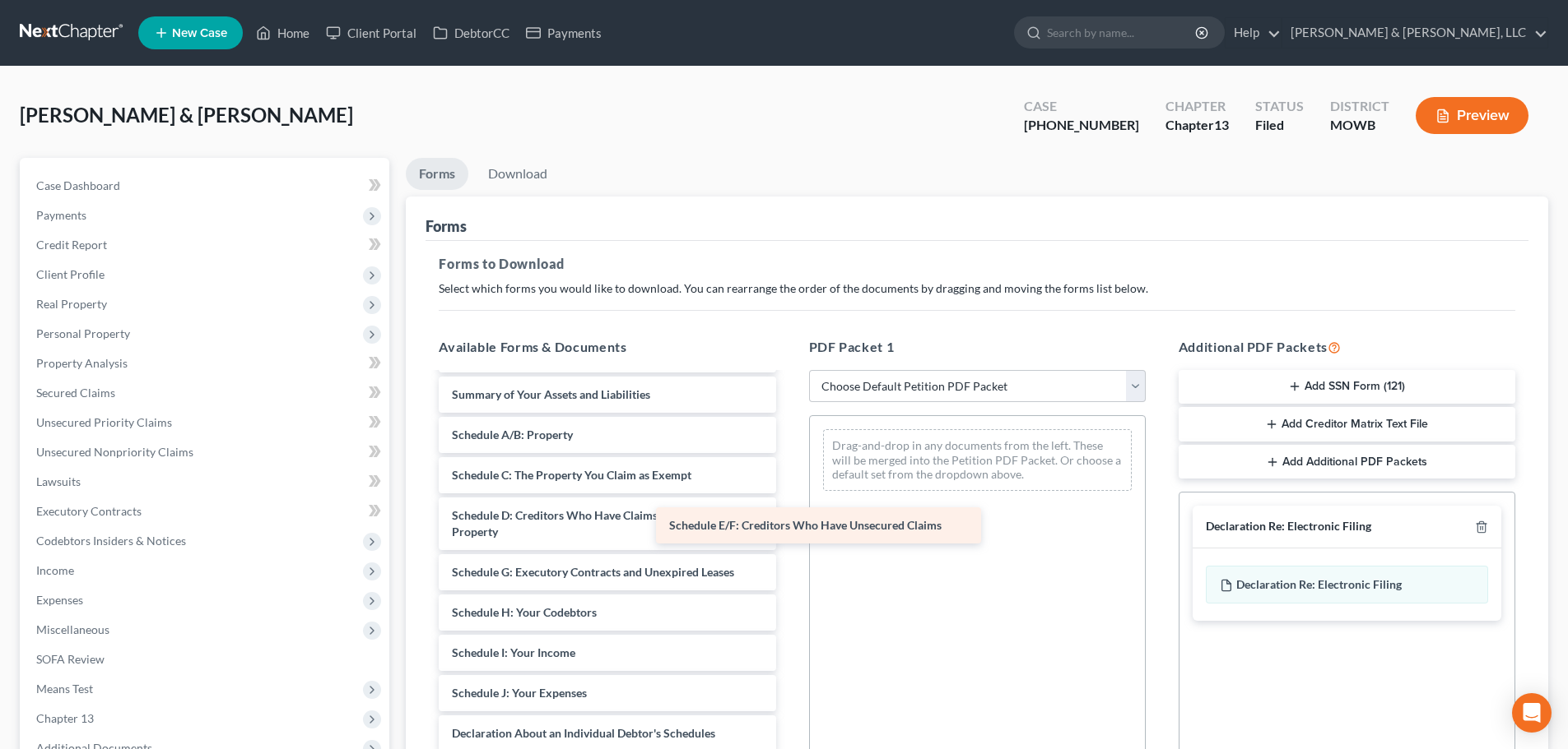
drag, startPoint x: 642, startPoint y: 593, endPoint x: 872, endPoint y: 527, distance: 239.3
click at [788, 527] on div "Schedule E/F: Creditors Who Have Unsecured Claims Verification by Debtors ([DAT…" at bounding box center [607, 536] width 363 height 982
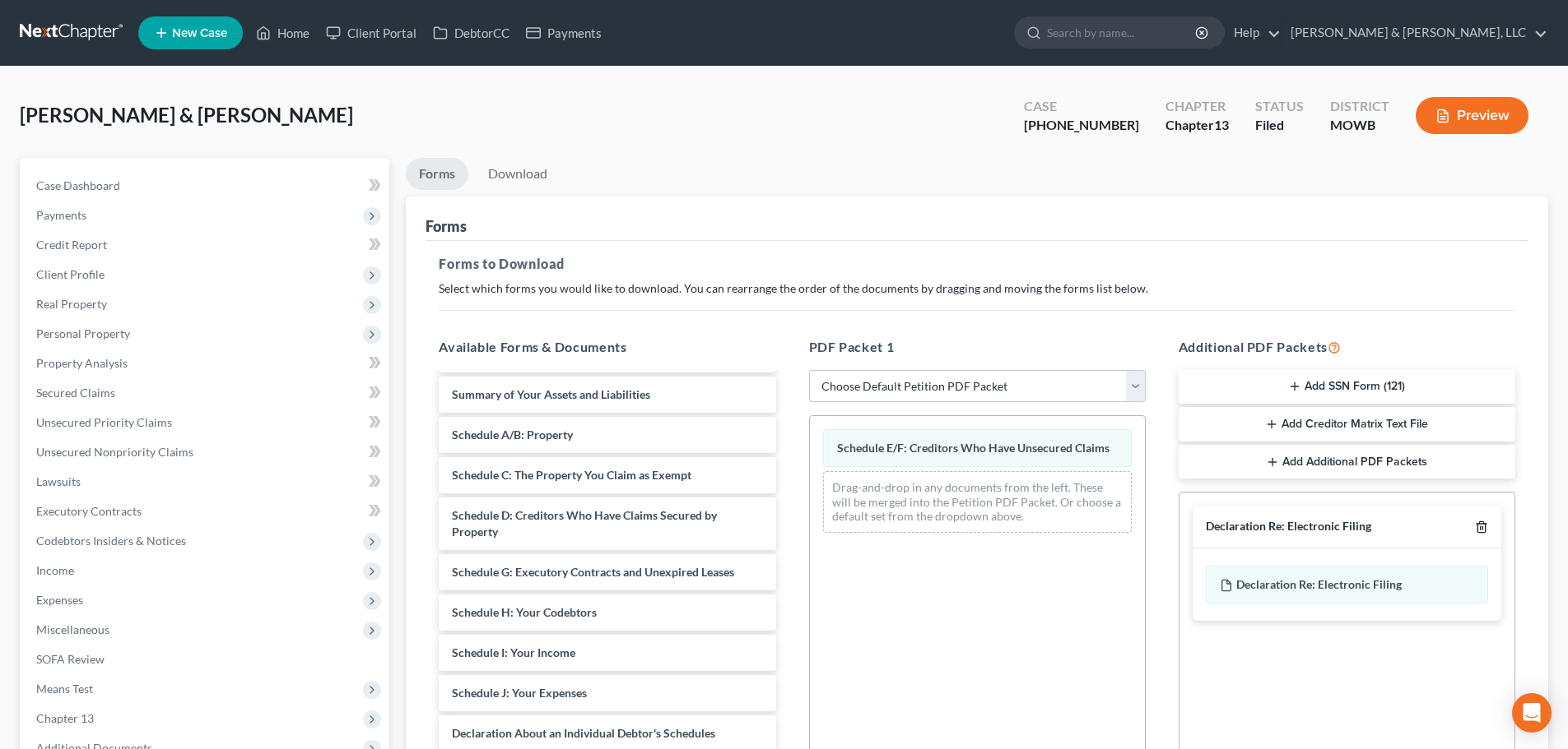
click at [1251, 528] on icon "button" at bounding box center [1481, 527] width 13 height 13
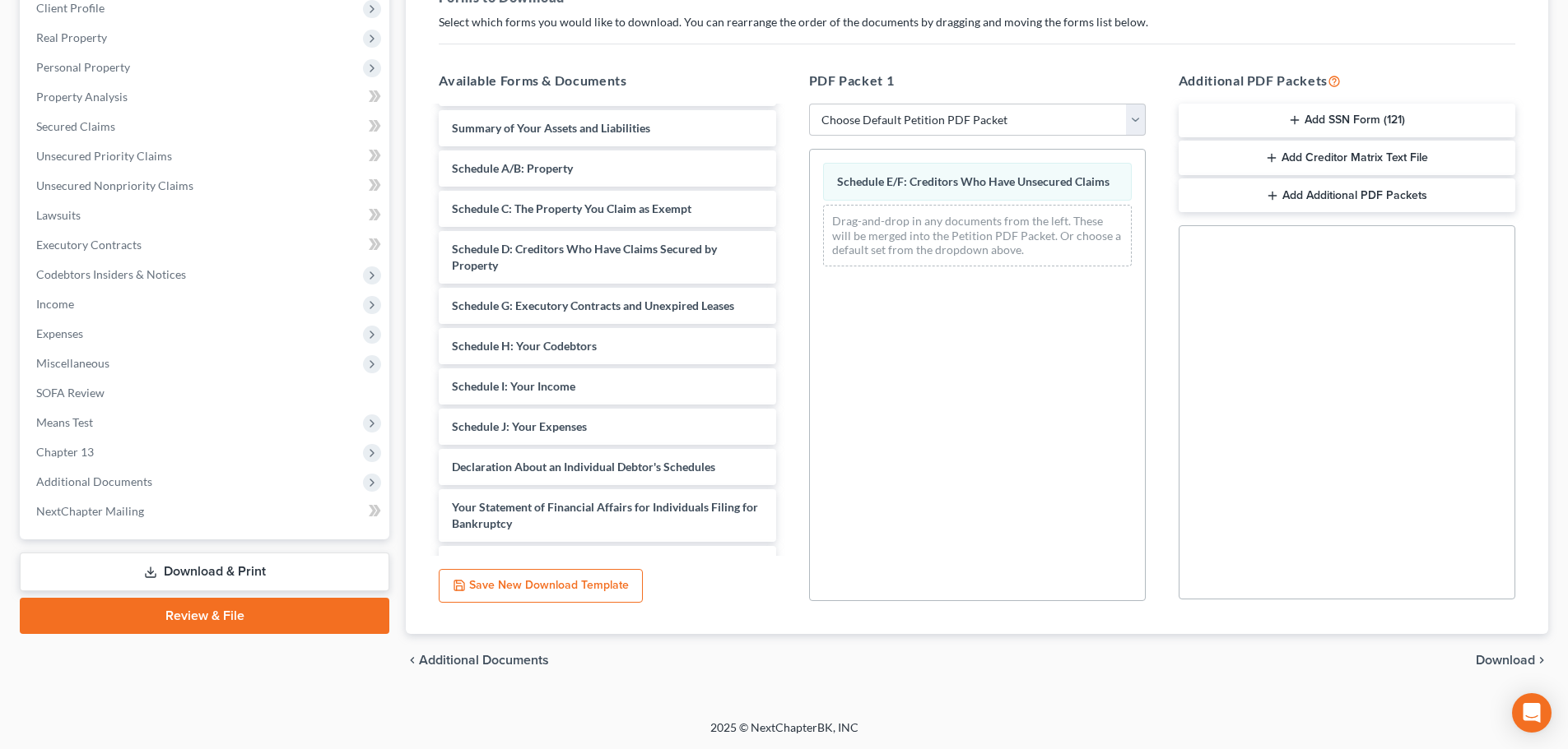
click at [1251, 649] on span "Download" at bounding box center [1505, 660] width 60 height 13
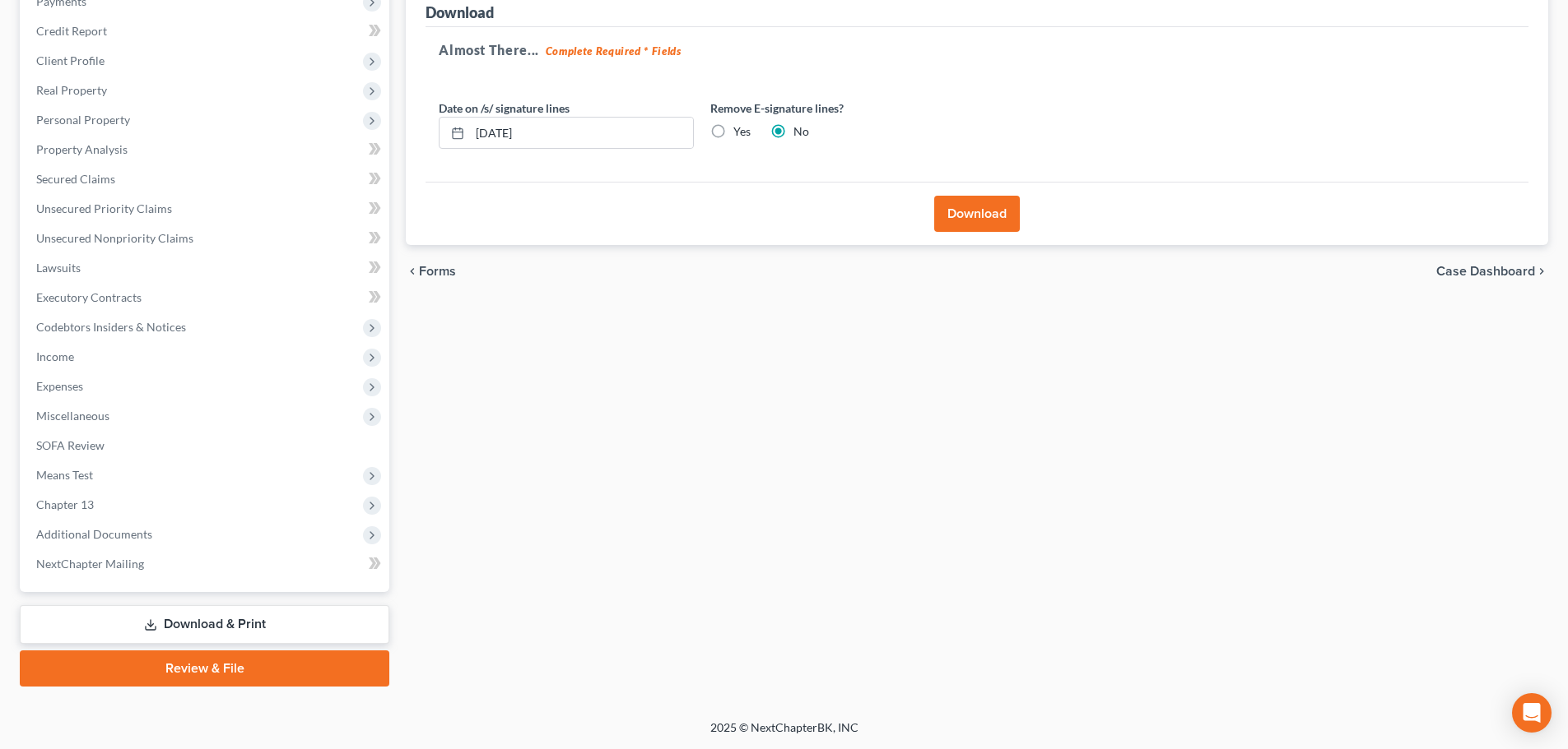
scroll to position [214, 0]
click at [957, 212] on button "Download" at bounding box center [977, 213] width 85 height 36
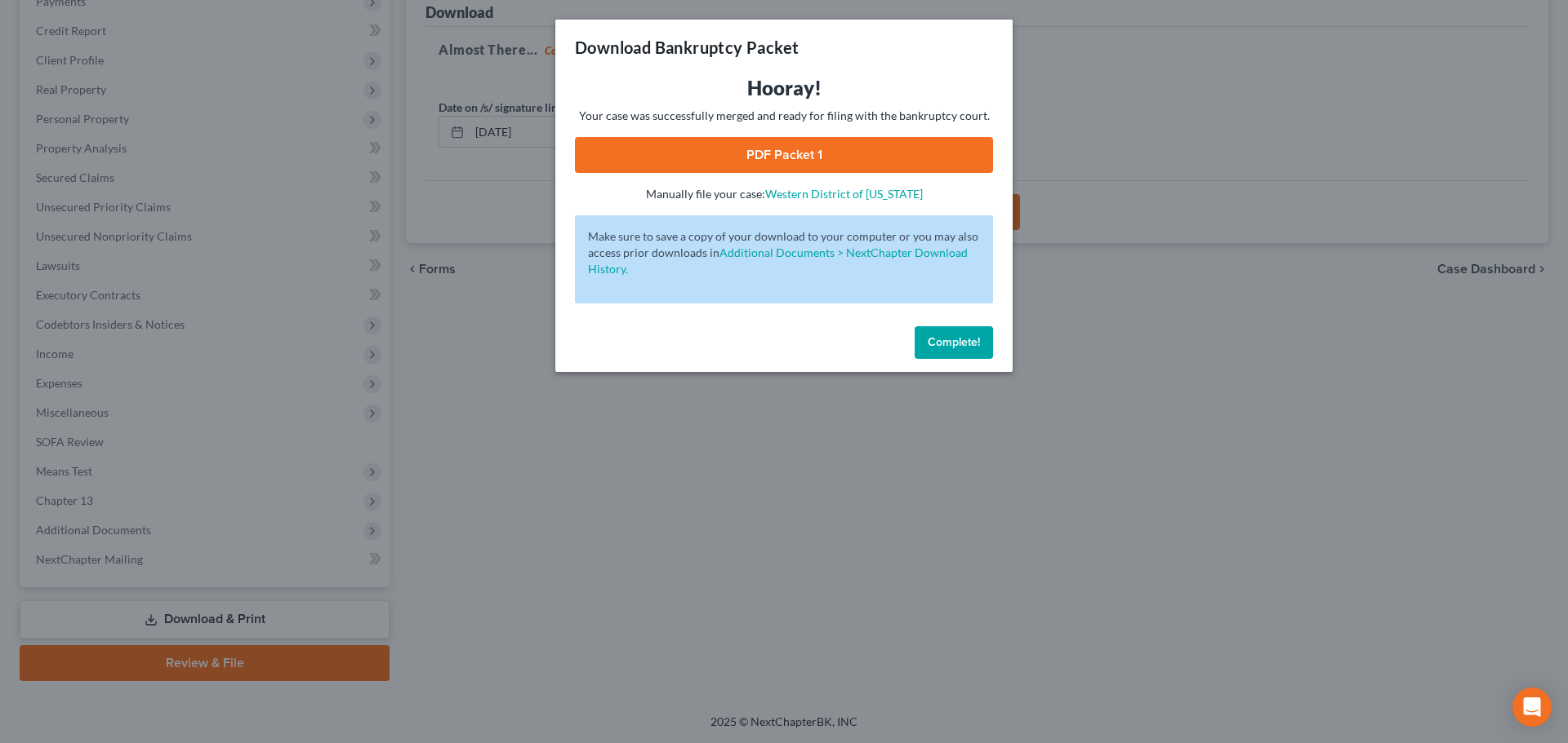
click at [744, 161] on link "PDF Packet 1" at bounding box center [784, 155] width 418 height 36
click at [959, 338] on span "Complete!" at bounding box center [953, 343] width 52 height 14
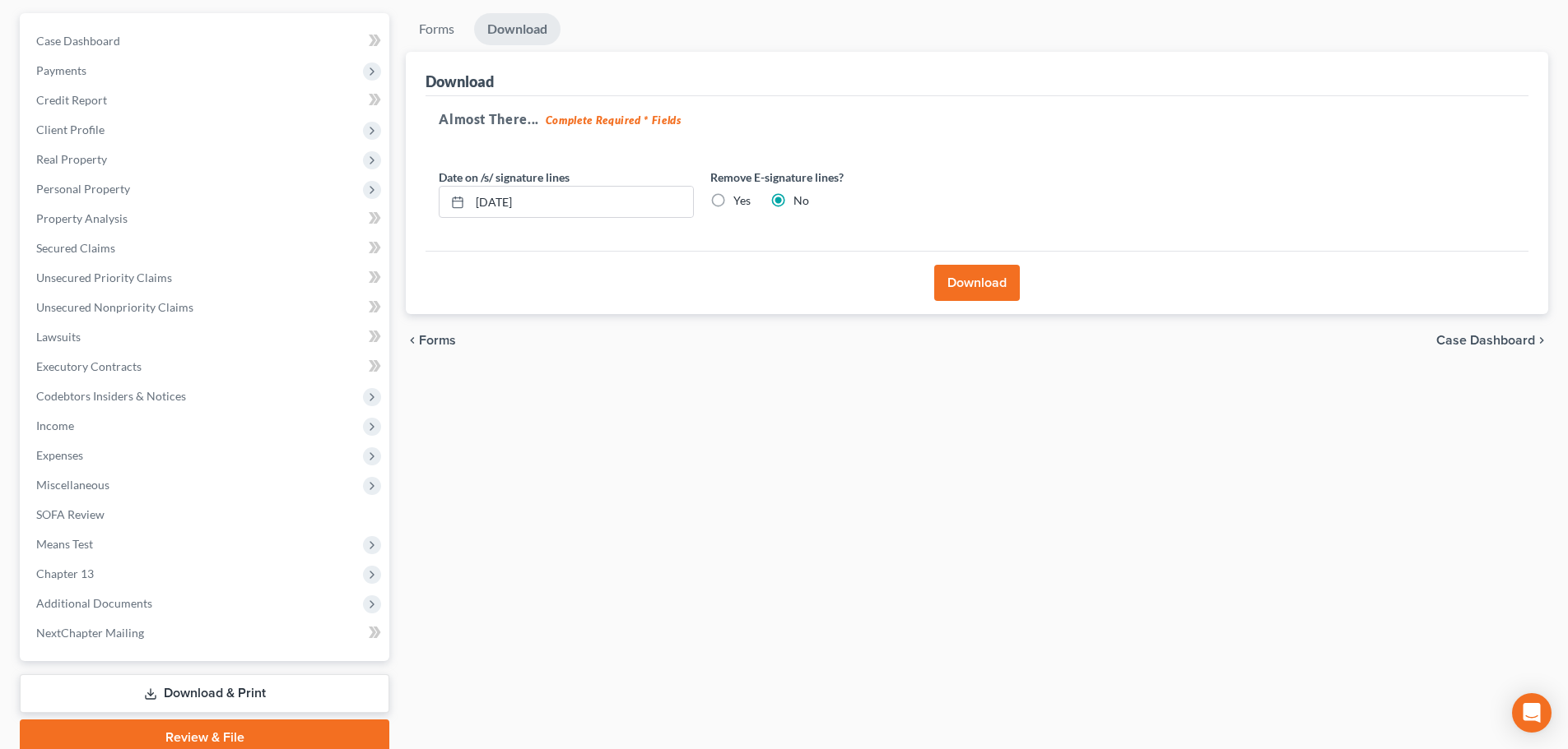
scroll to position [0, 0]
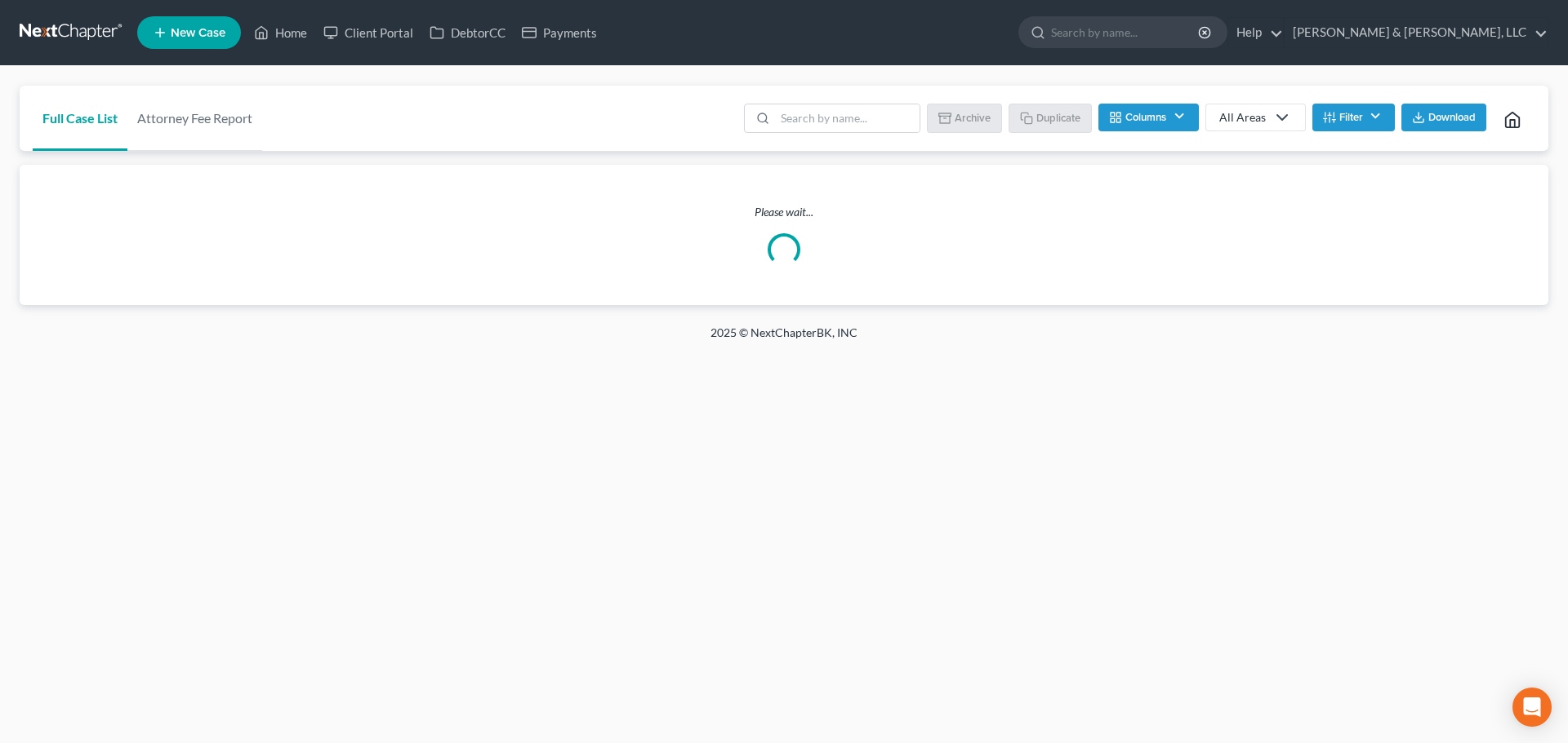
click at [175, 30] on span "New Case" at bounding box center [198, 33] width 55 height 12
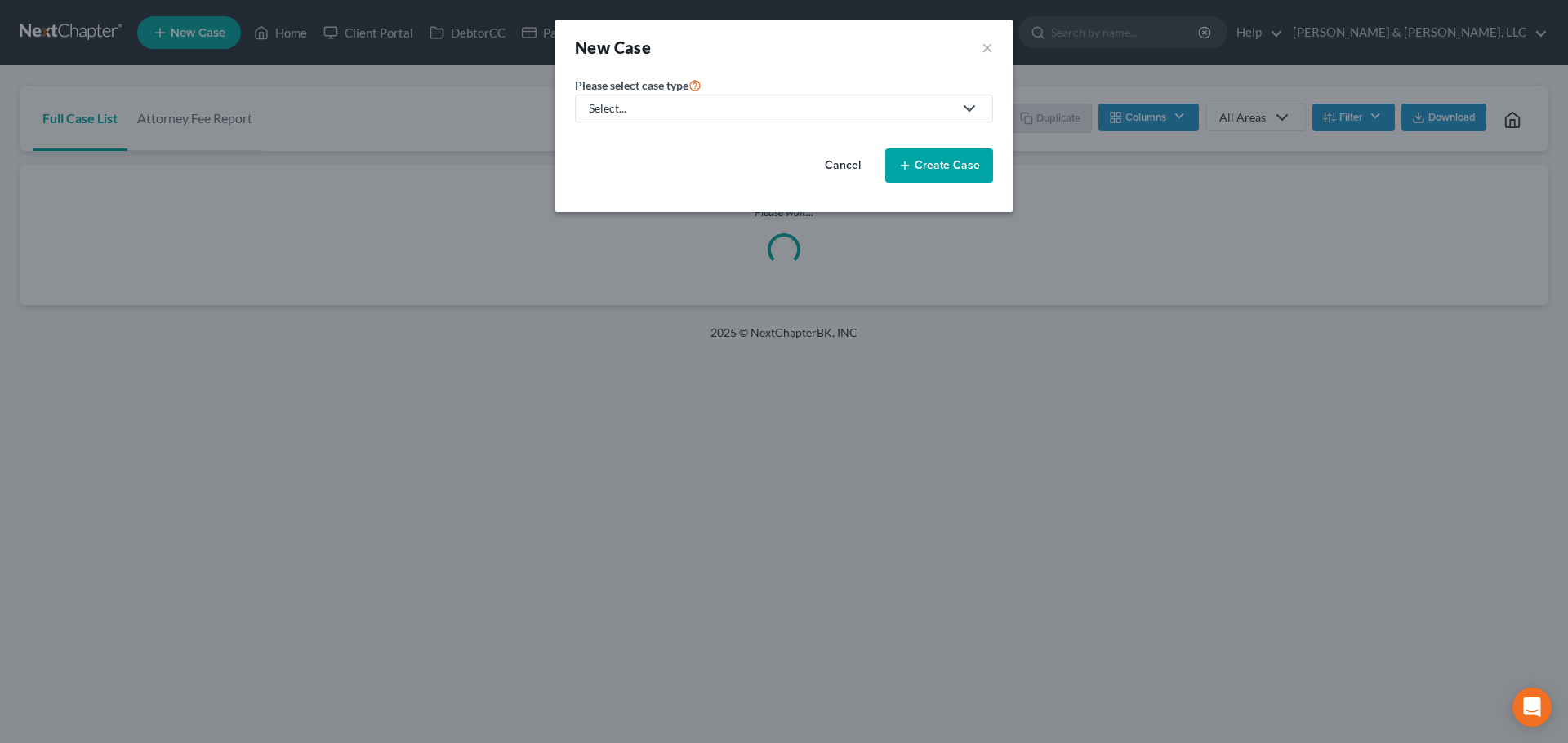
click at [622, 94] on link "Select..." at bounding box center [784, 108] width 418 height 27
click at [620, 148] on div "Bankruptcy" at bounding box center [668, 141] width 155 height 17
select select "46"
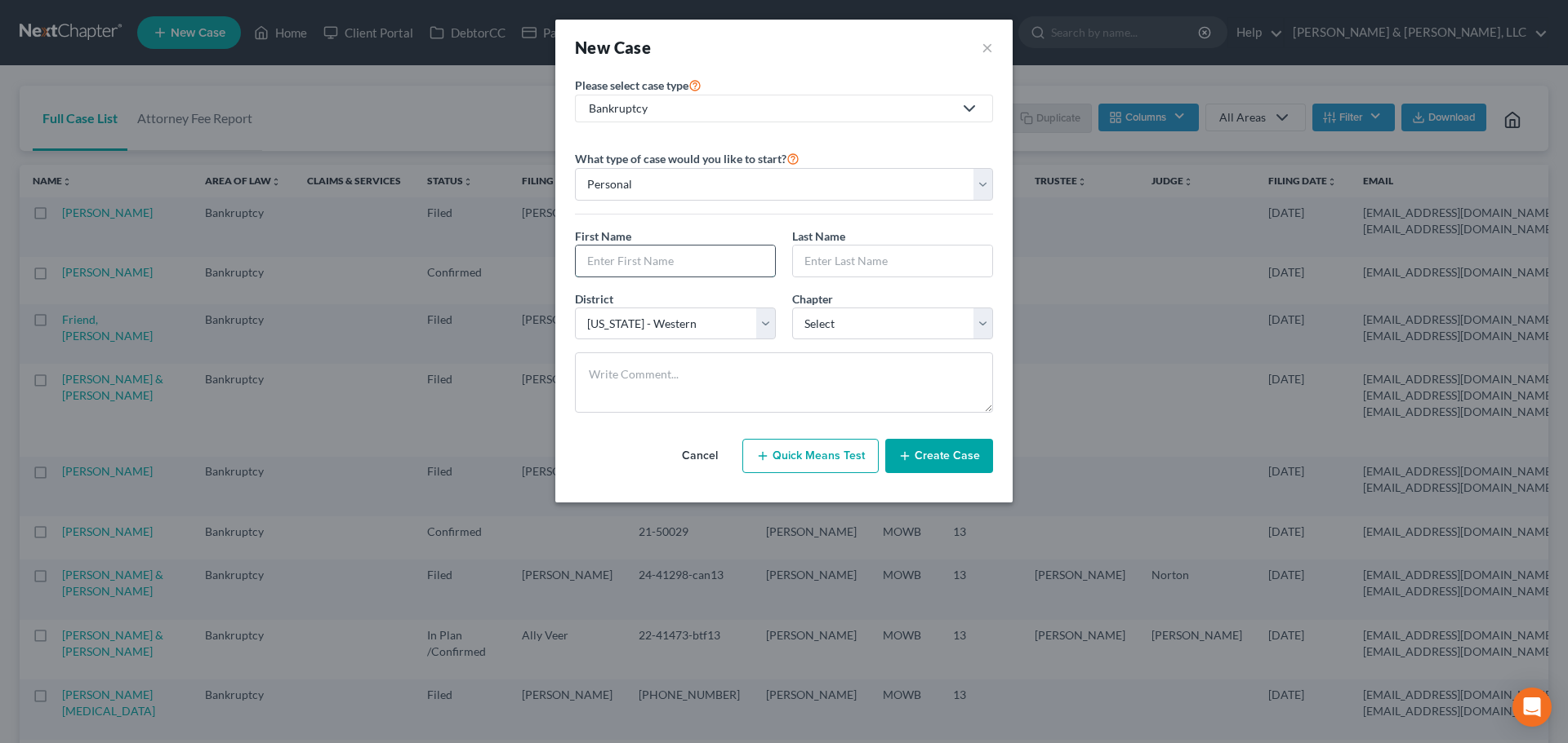
click at [616, 263] on input "text" at bounding box center [676, 261] width 199 height 31
type input "Donovan"
type input "Waddell"
select select "3"
click at [609, 370] on textarea at bounding box center [784, 383] width 418 height 61
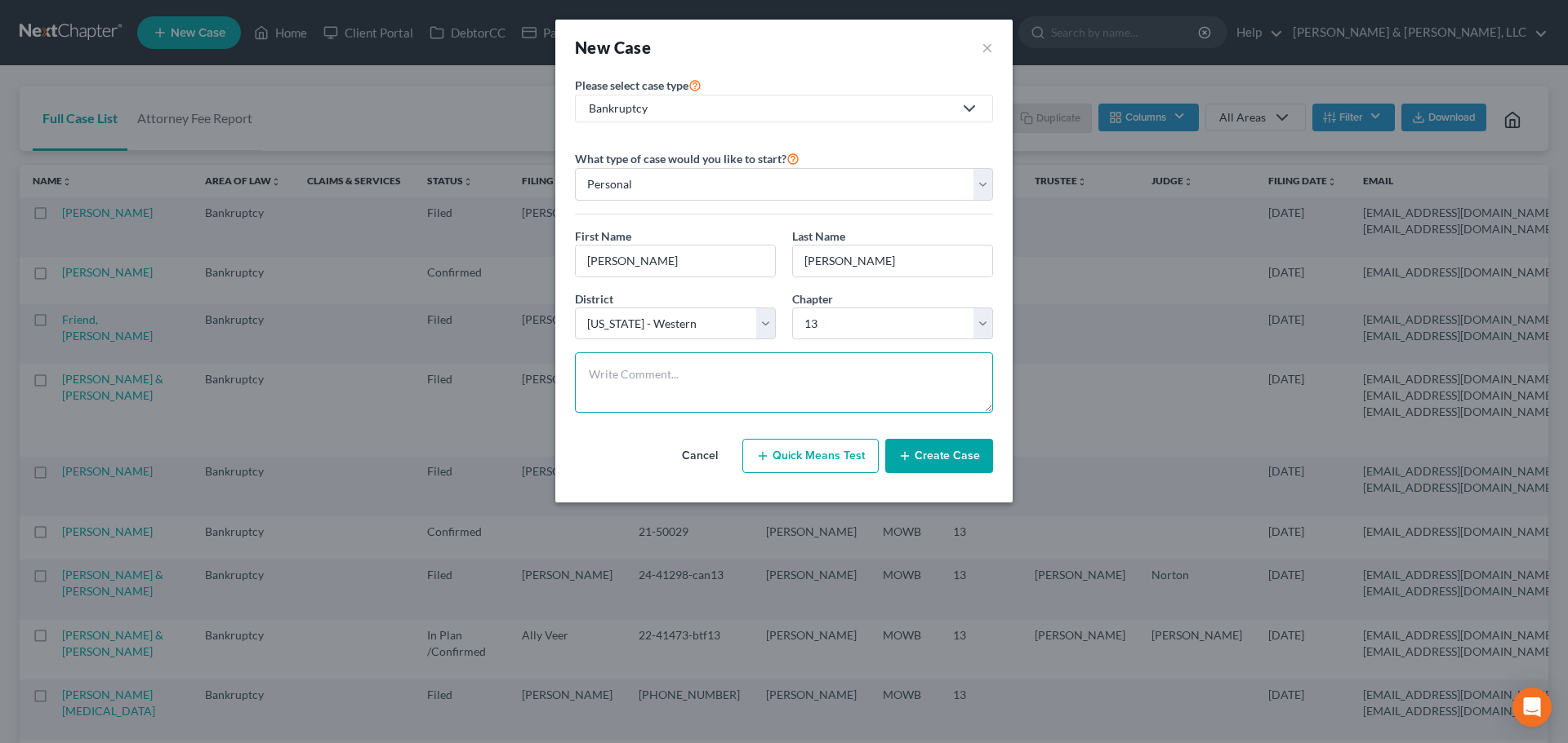
paste textarea "MO Case No prior bk He’s being sued for $70,000 for a dog bite. Not his dog. No…"
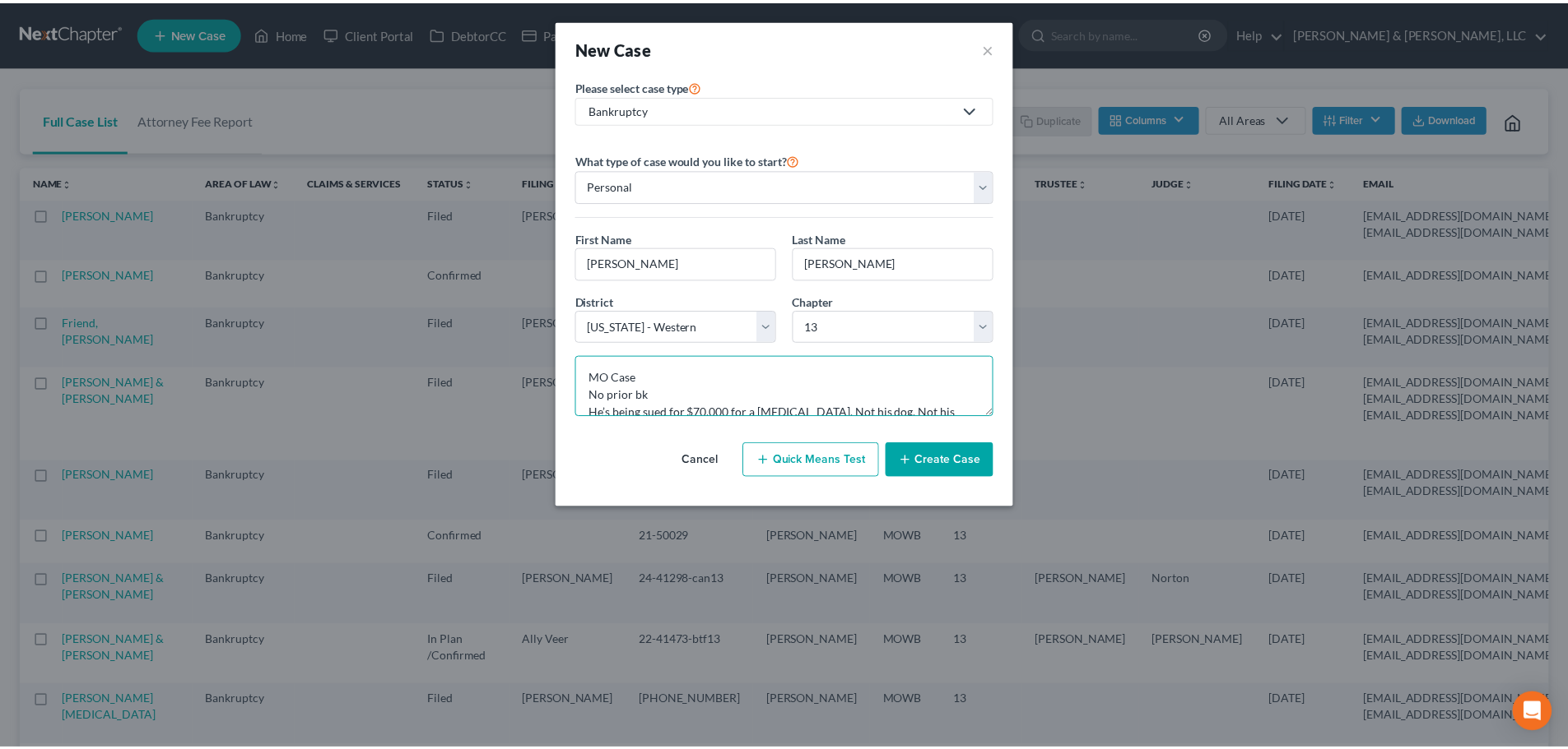
scroll to position [281, 0]
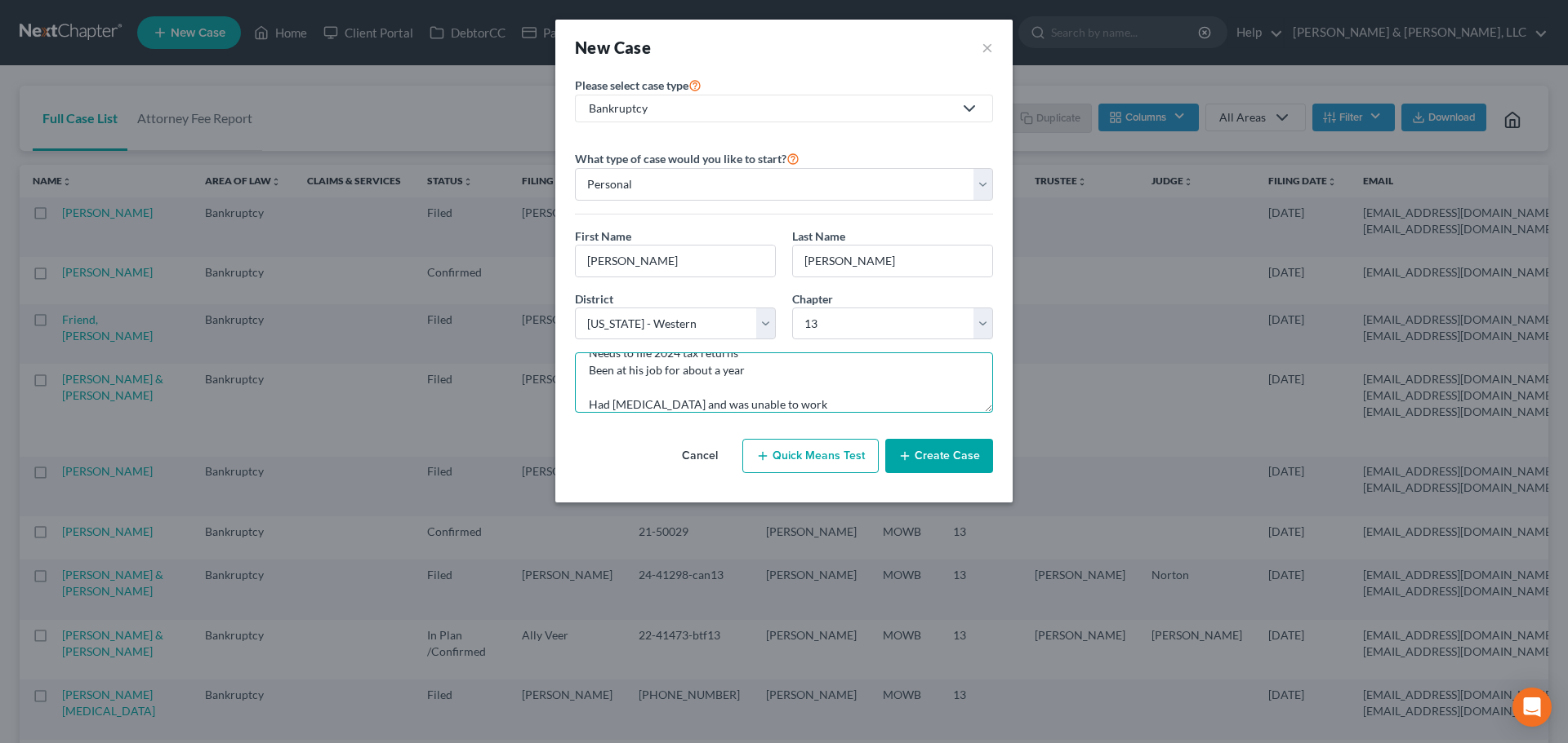
type textarea "MO Case No prior bk He’s being sued for $70,000 for a dog bite. Not his dog. No…"
click at [925, 450] on button "Create Case" at bounding box center [939, 456] width 108 height 34
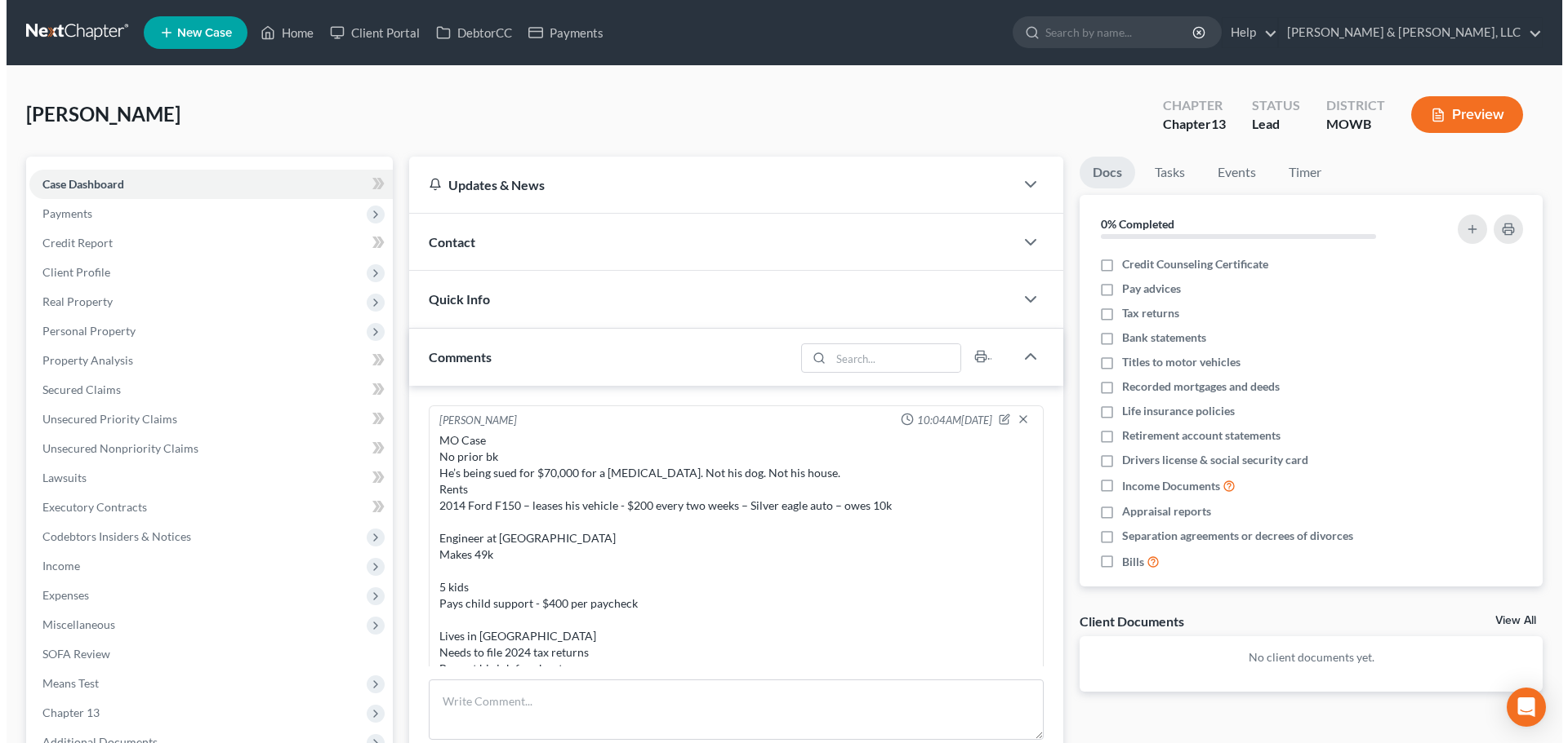
scroll to position [54, 0]
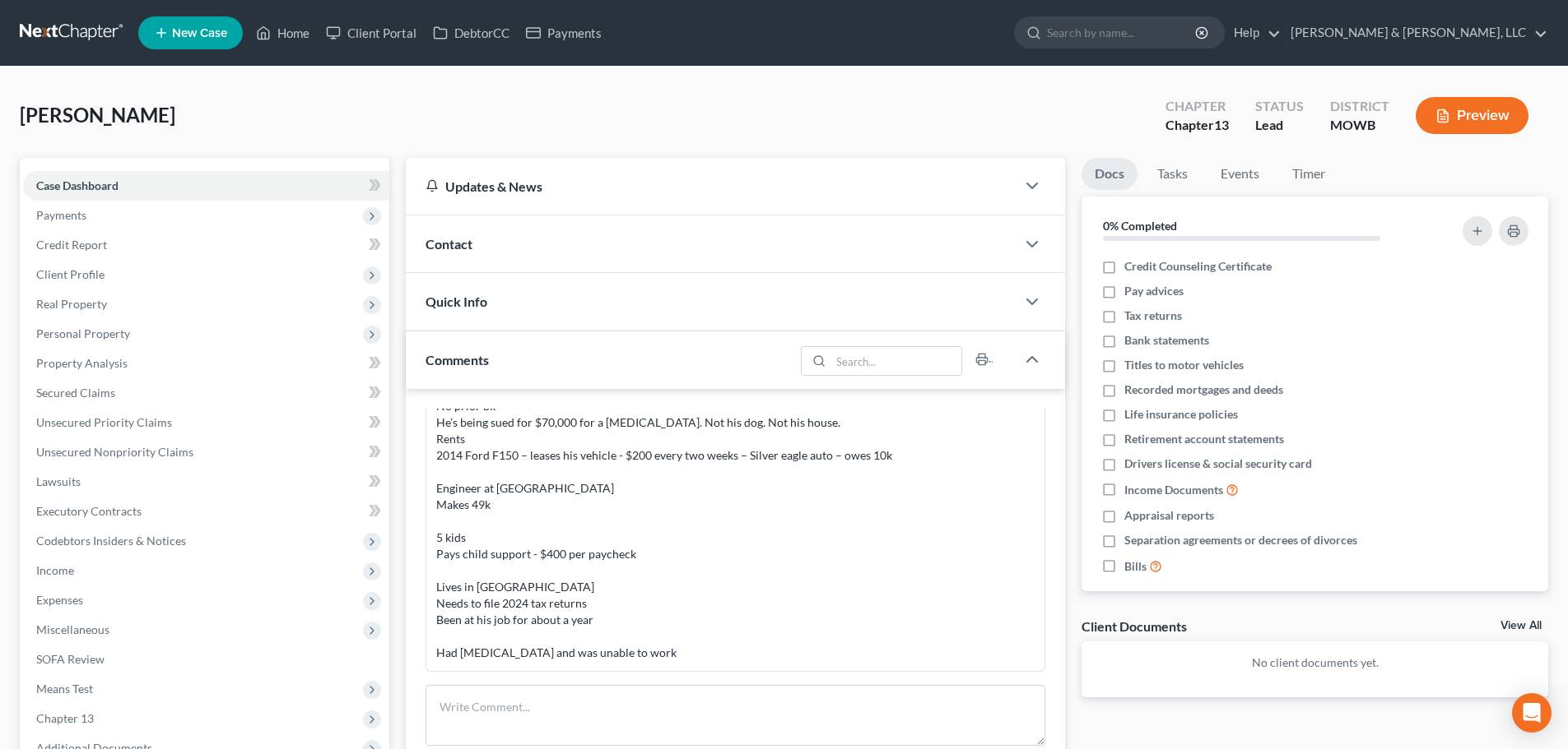
click at [427, 243] on span "Contact" at bounding box center [449, 244] width 47 height 16
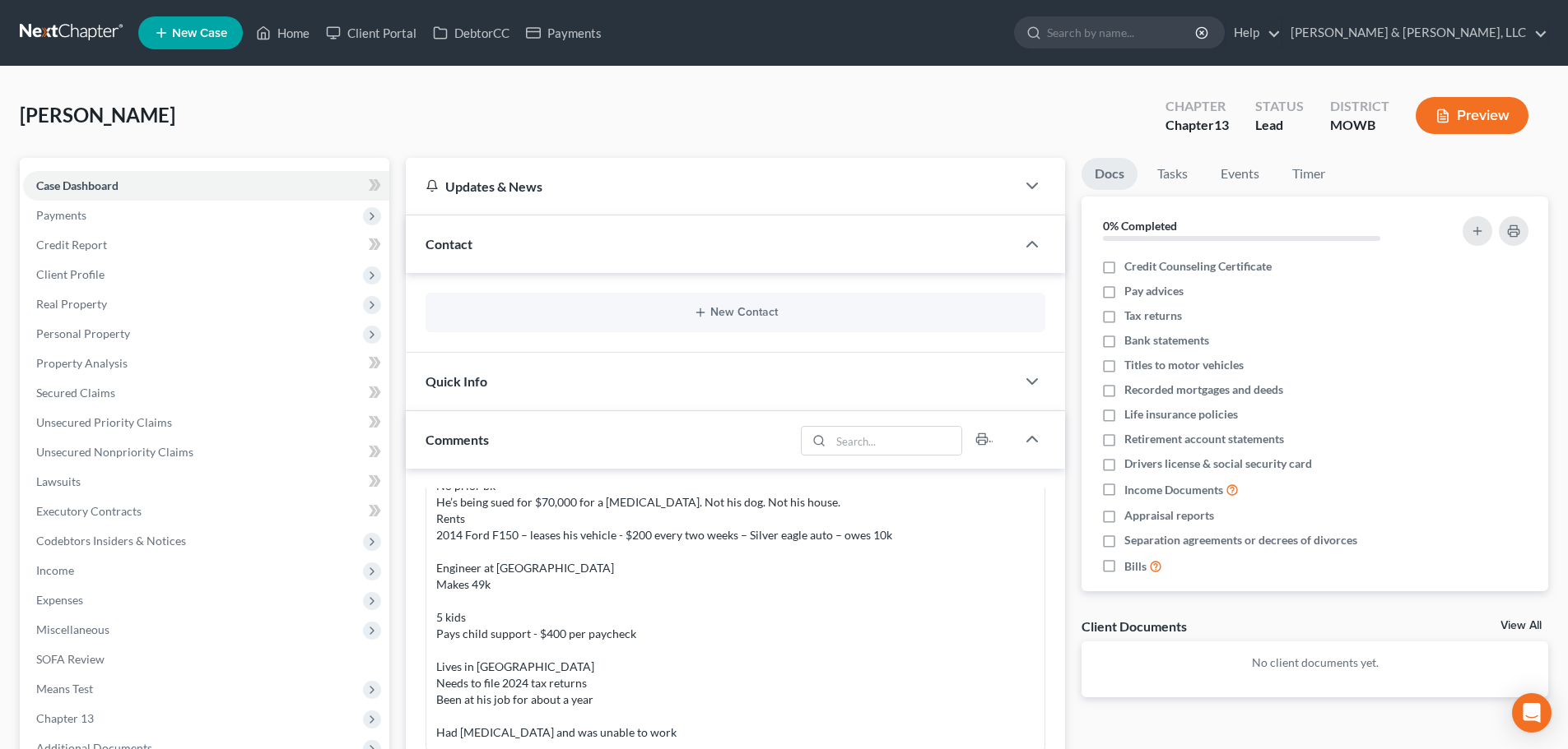
click at [734, 320] on div "New Contact" at bounding box center [735, 313] width 620 height 39
click at [727, 305] on div "New Contact" at bounding box center [735, 313] width 620 height 39
click at [726, 313] on button "New Contact" at bounding box center [735, 312] width 594 height 13
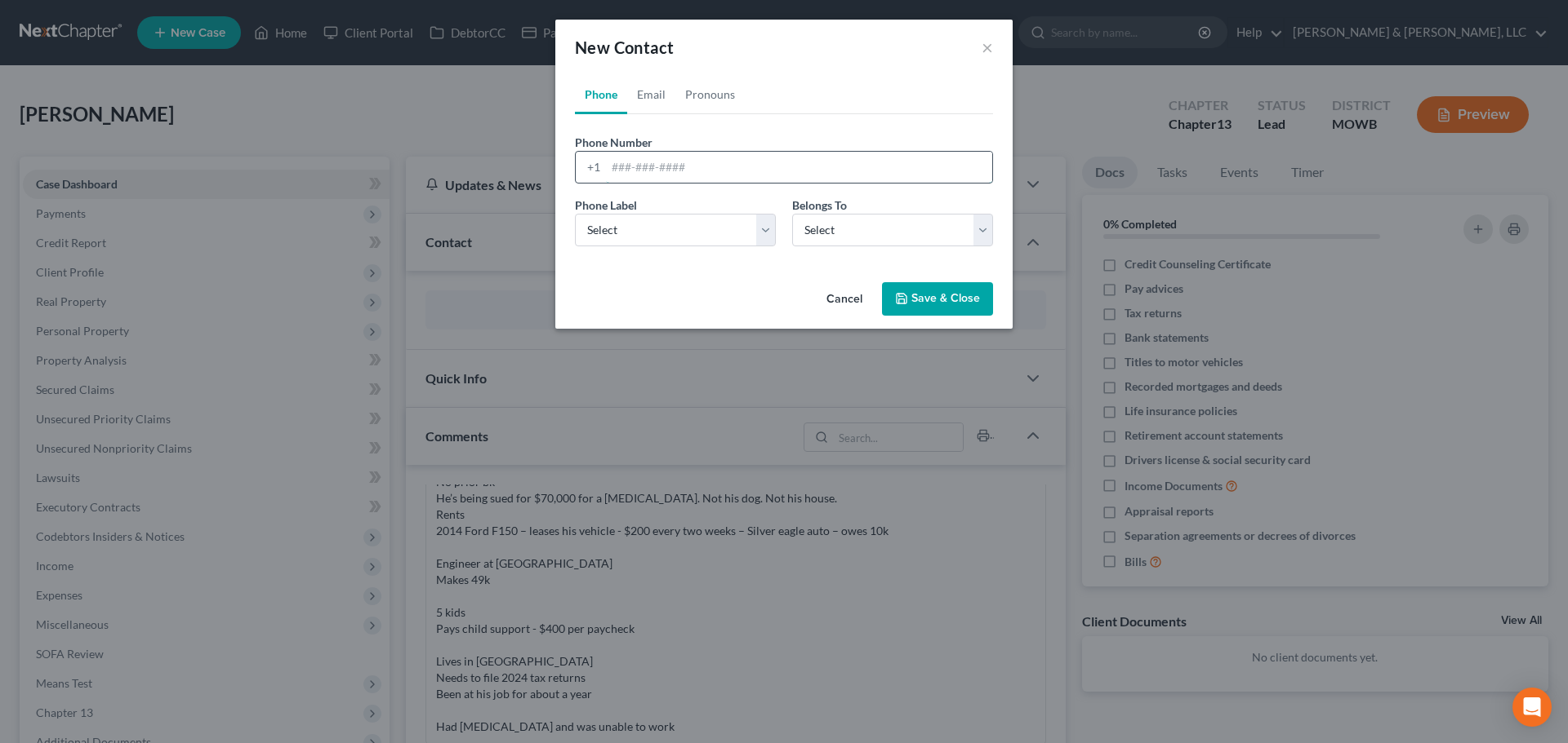
click at [653, 173] on input "tel" at bounding box center [799, 167] width 386 height 31
type input "816-879-8277"
click at [634, 234] on select "Select Mobile Home Work Other" at bounding box center [676, 230] width 201 height 33
select select "0"
click at [575, 214] on select "Select Mobile Home Work Other" at bounding box center [676, 230] width 201 height 33
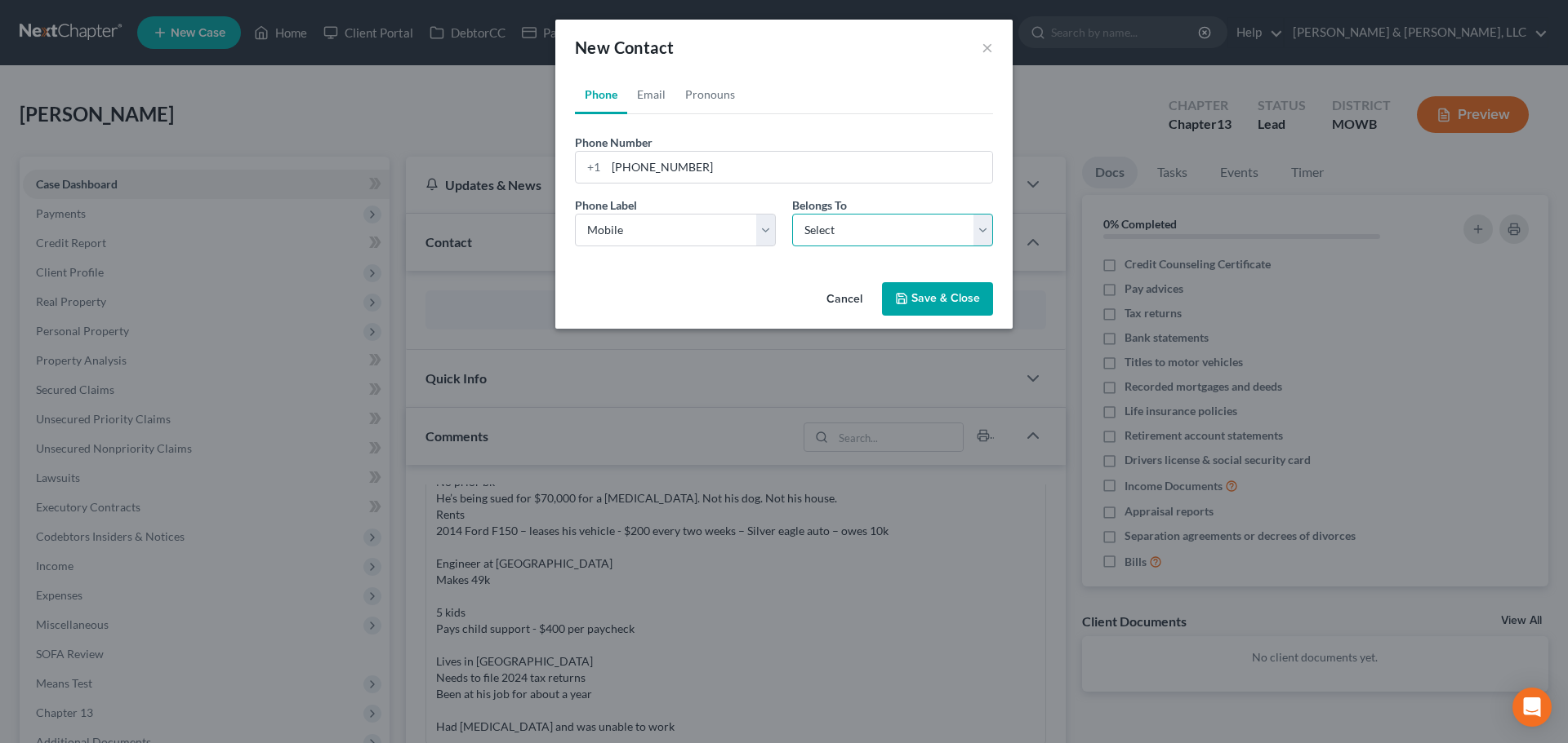
click at [820, 226] on select "Select Client Other" at bounding box center [892, 230] width 201 height 33
select select "0"
click at [792, 214] on select "Select Client Other" at bounding box center [892, 230] width 201 height 33
select select "0"
click at [653, 89] on link "Email" at bounding box center [651, 94] width 49 height 39
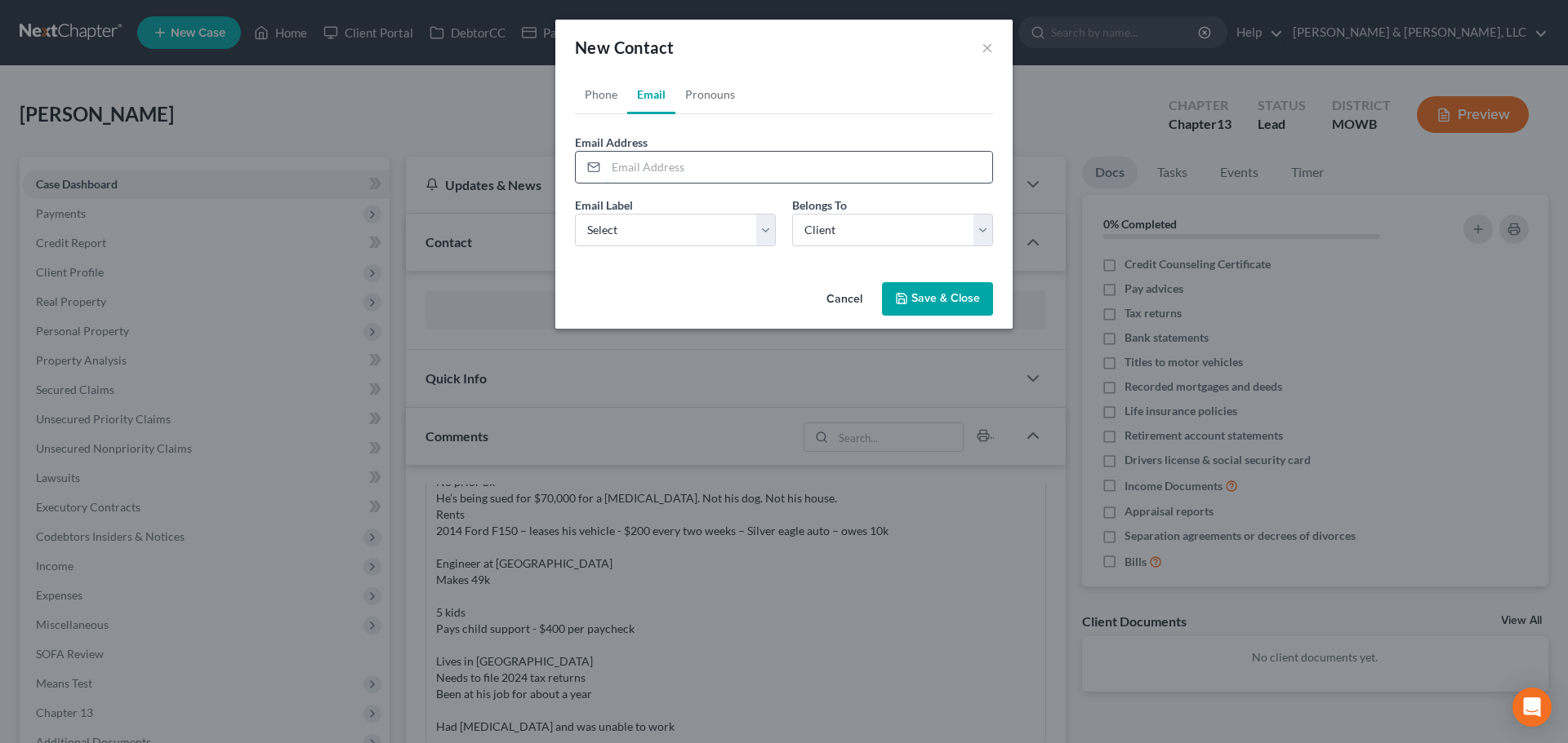
click at [741, 179] on input "email" at bounding box center [799, 167] width 386 height 31
paste input "waddell.donovan68@icloud.com"
type input "waddell.donovan68@icloud.com"
click at [628, 232] on select "Select Home Work Other" at bounding box center [676, 230] width 201 height 33
select select "0"
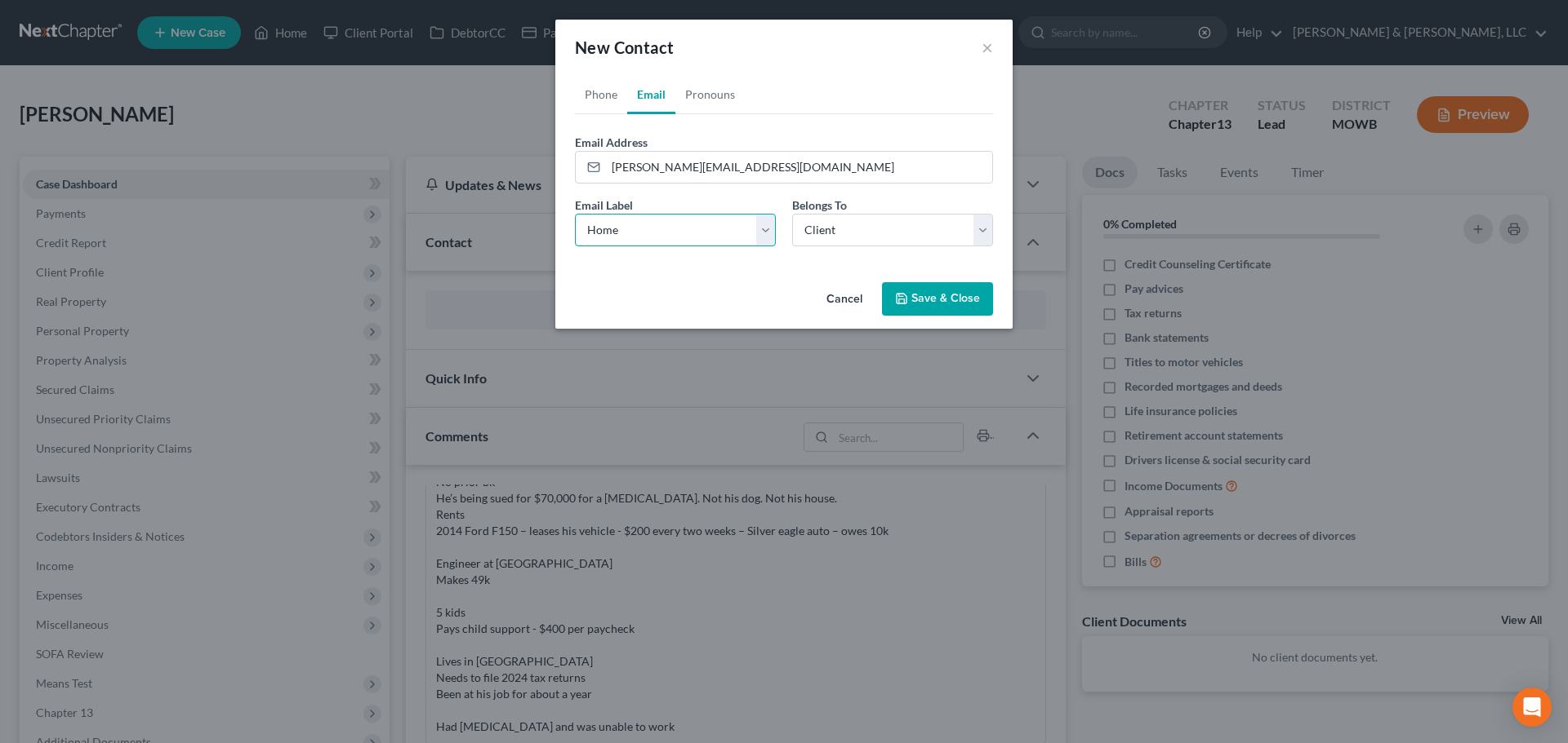
click at [575, 214] on select "Select Home Work Other" at bounding box center [676, 230] width 201 height 33
click at [960, 309] on button "Save & Close" at bounding box center [937, 299] width 111 height 34
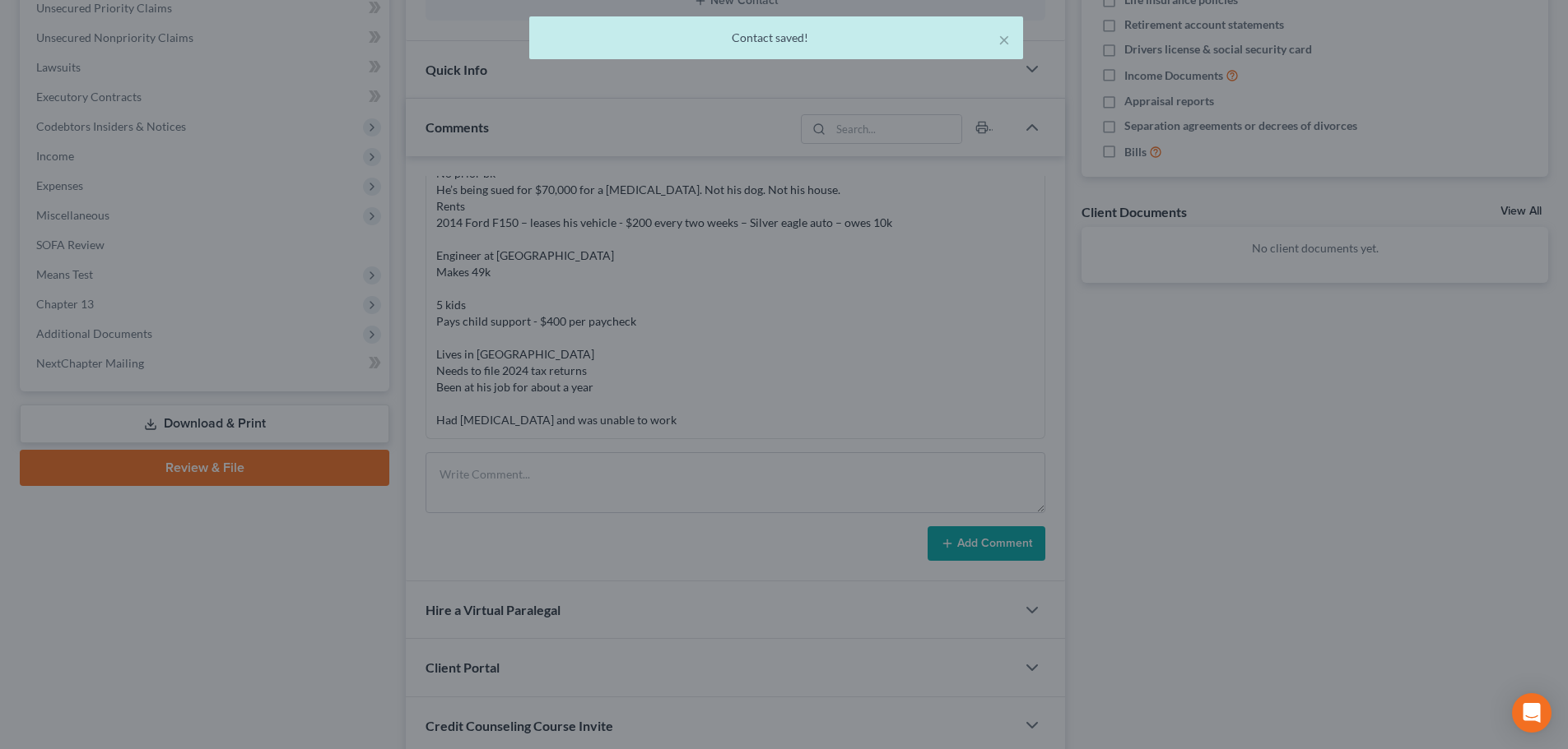
scroll to position [540, 0]
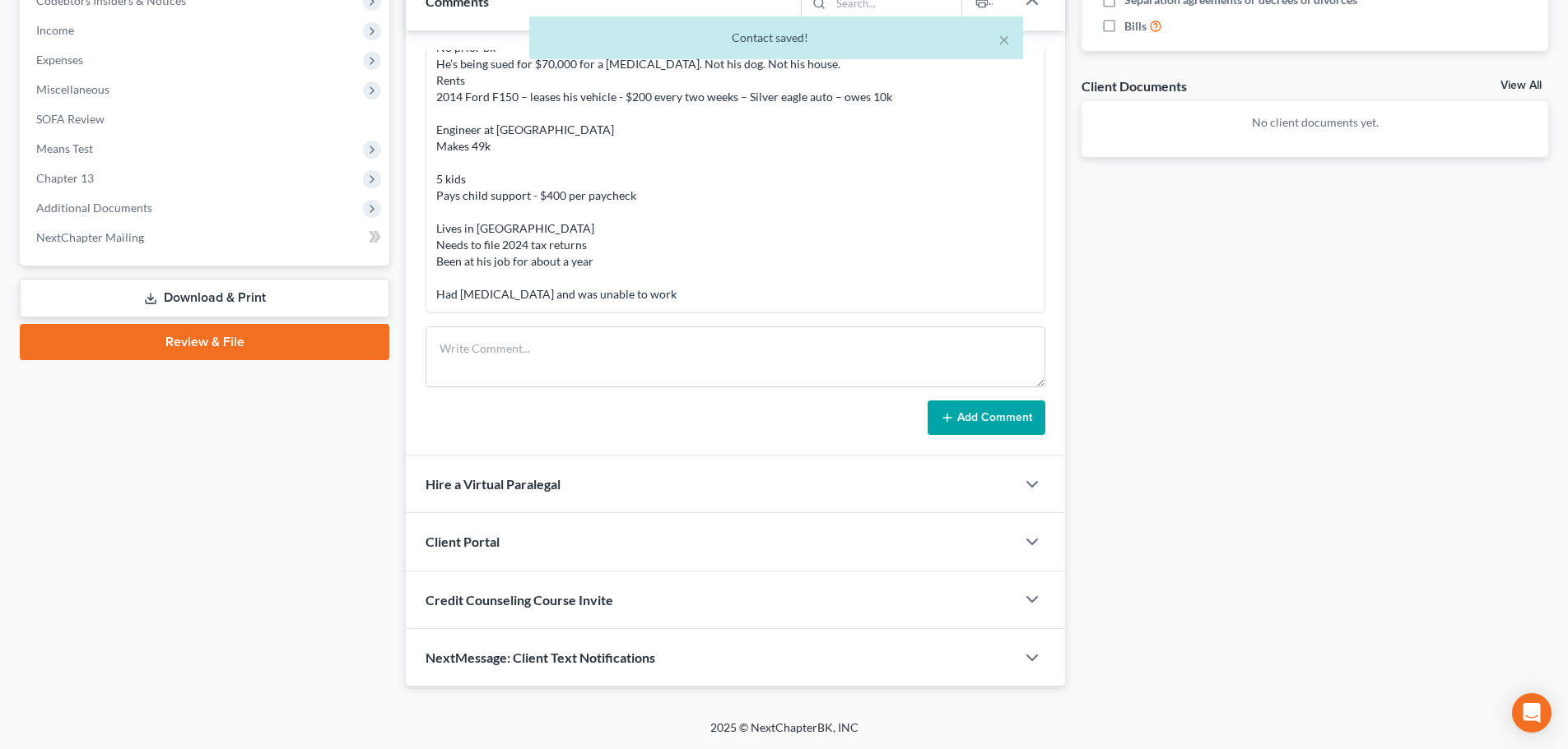
click at [516, 554] on div "Client Portal" at bounding box center [710, 542] width 610 height 57
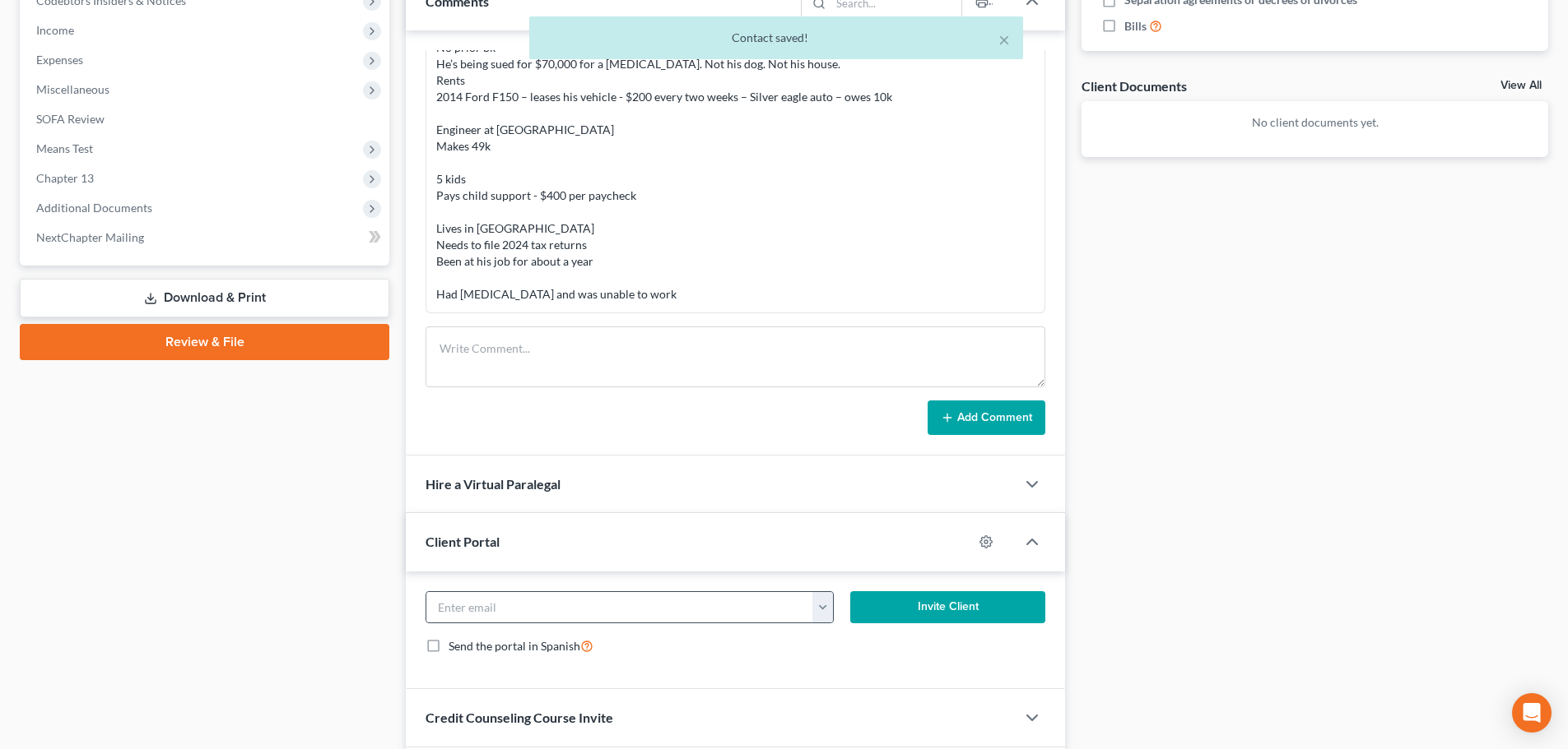
click at [824, 604] on button "button" at bounding box center [822, 608] width 20 height 31
click at [863, 649] on link "waddell.donovan68@icloud.com" at bounding box center [971, 643] width 316 height 28
type input "waddell.donovan68@icloud.com"
click at [916, 607] on button "Invite Client" at bounding box center [948, 608] width 196 height 33
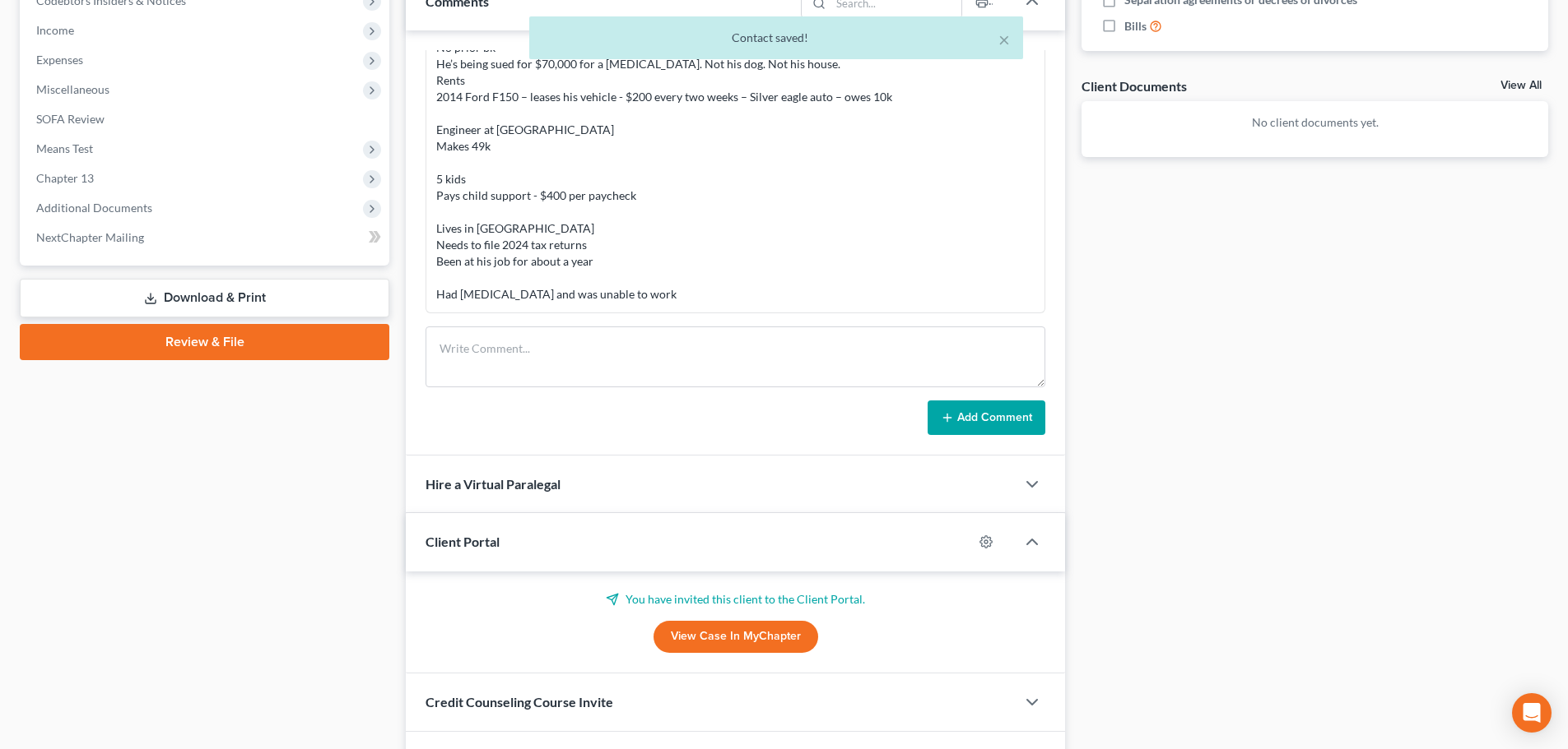
scroll to position [643, 0]
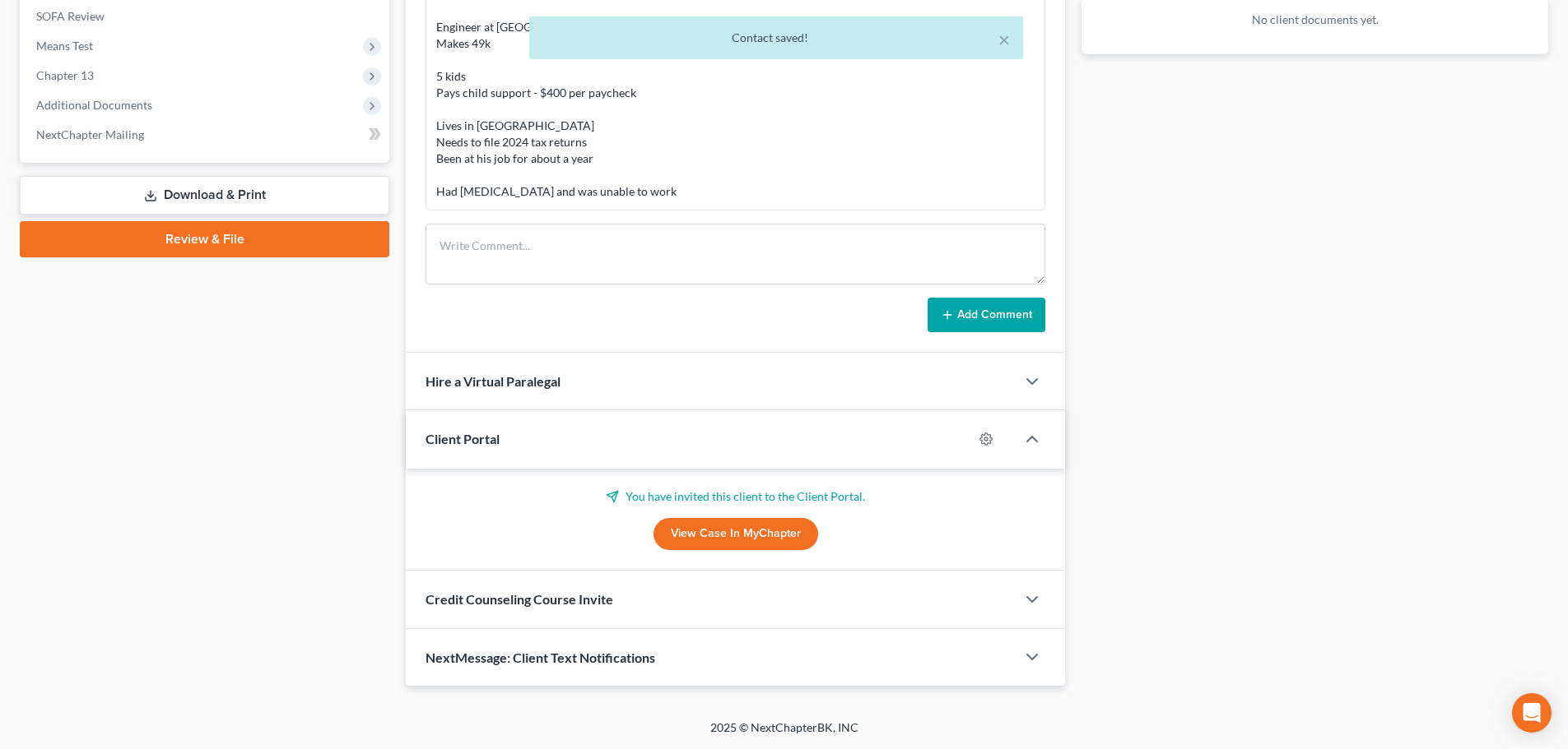
click at [582, 608] on div "Credit Counseling Course Invite" at bounding box center [710, 600] width 610 height 57
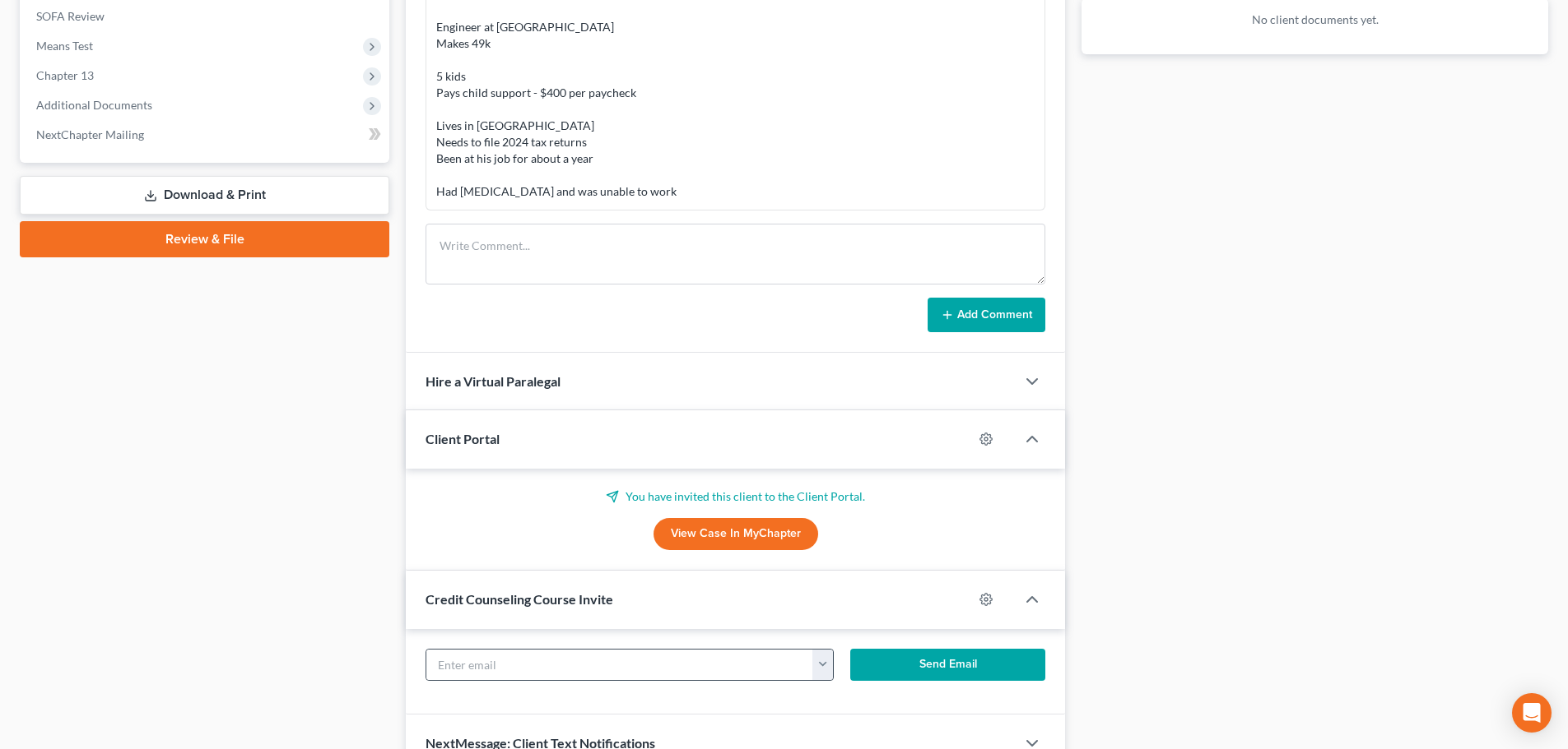
click at [827, 674] on button "button" at bounding box center [822, 665] width 20 height 31
click at [852, 707] on link "waddell.donovan68@icloud.com" at bounding box center [971, 701] width 316 height 28
type input "waddell.donovan68@icloud.com"
click at [938, 656] on button "Send Email" at bounding box center [948, 665] width 196 height 33
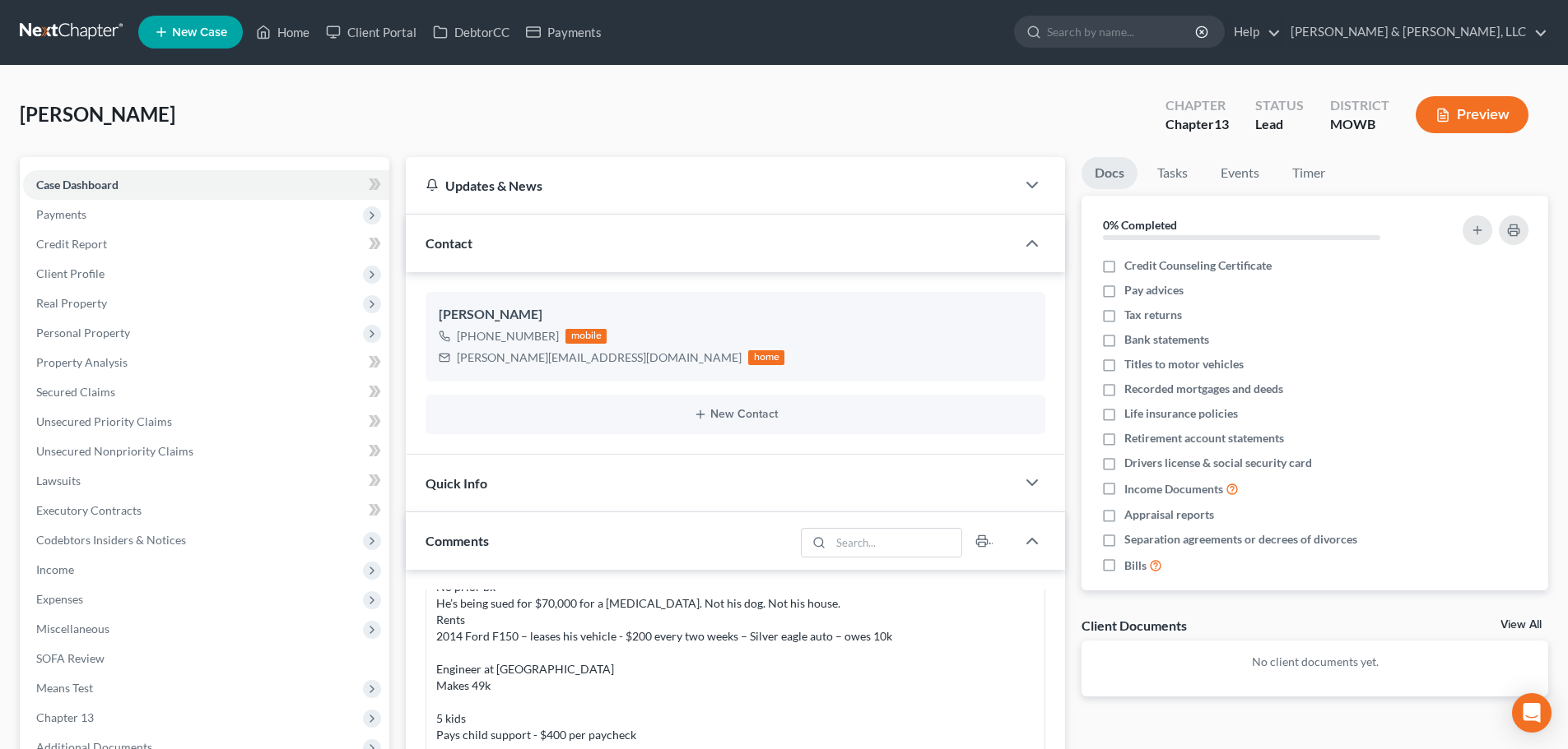
scroll to position [0, 0]
